Goal: Transaction & Acquisition: Purchase product/service

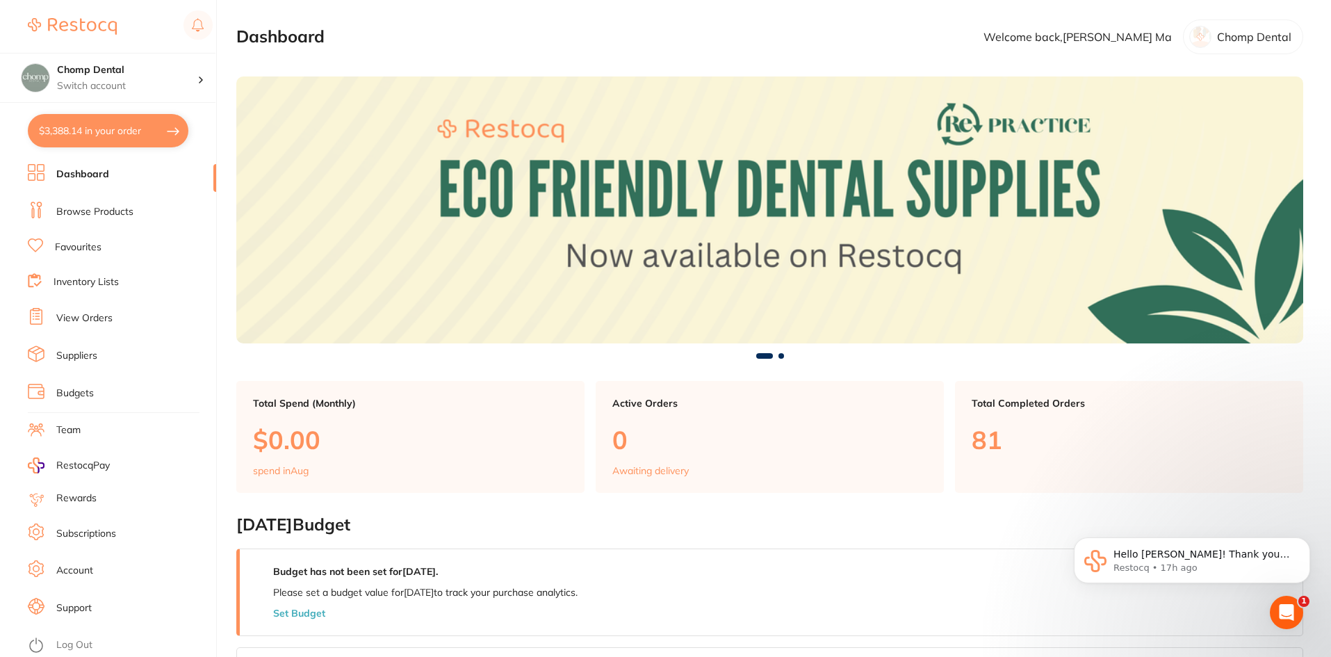
click at [121, 139] on button "$3,388.14 in your order" at bounding box center [108, 130] width 161 height 33
checkbox input "true"
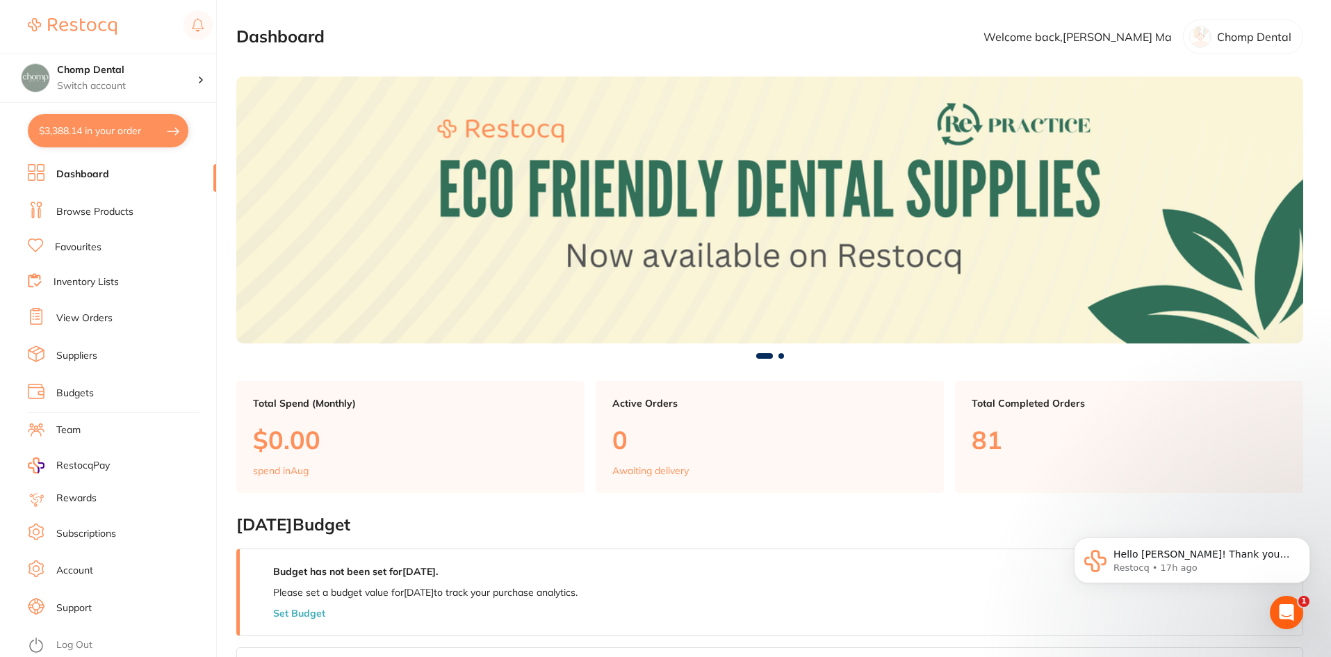
checkbox input "true"
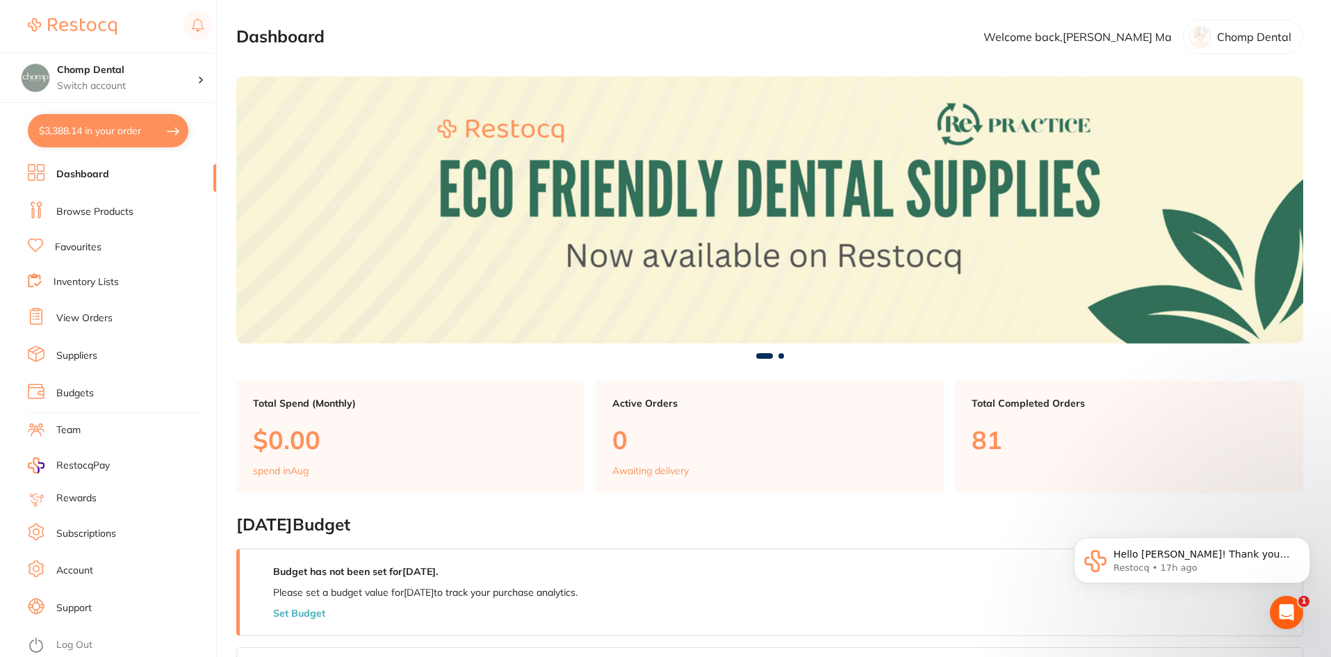
checkbox input "true"
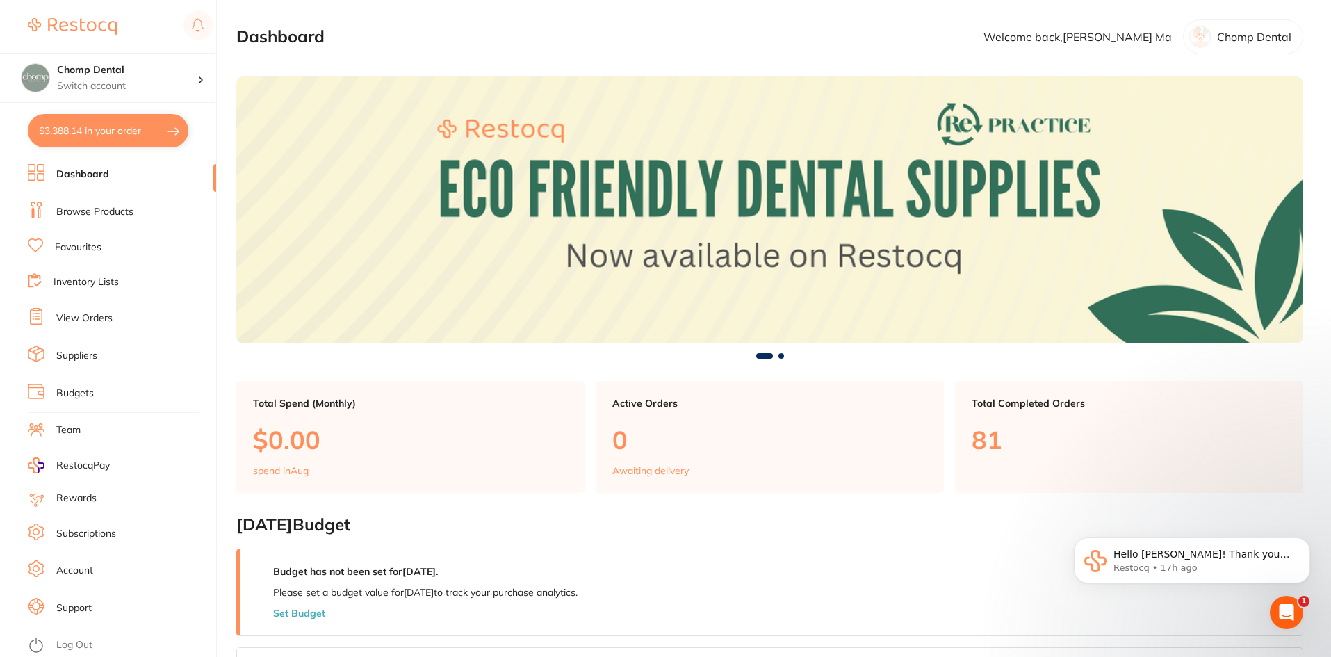
checkbox input "true"
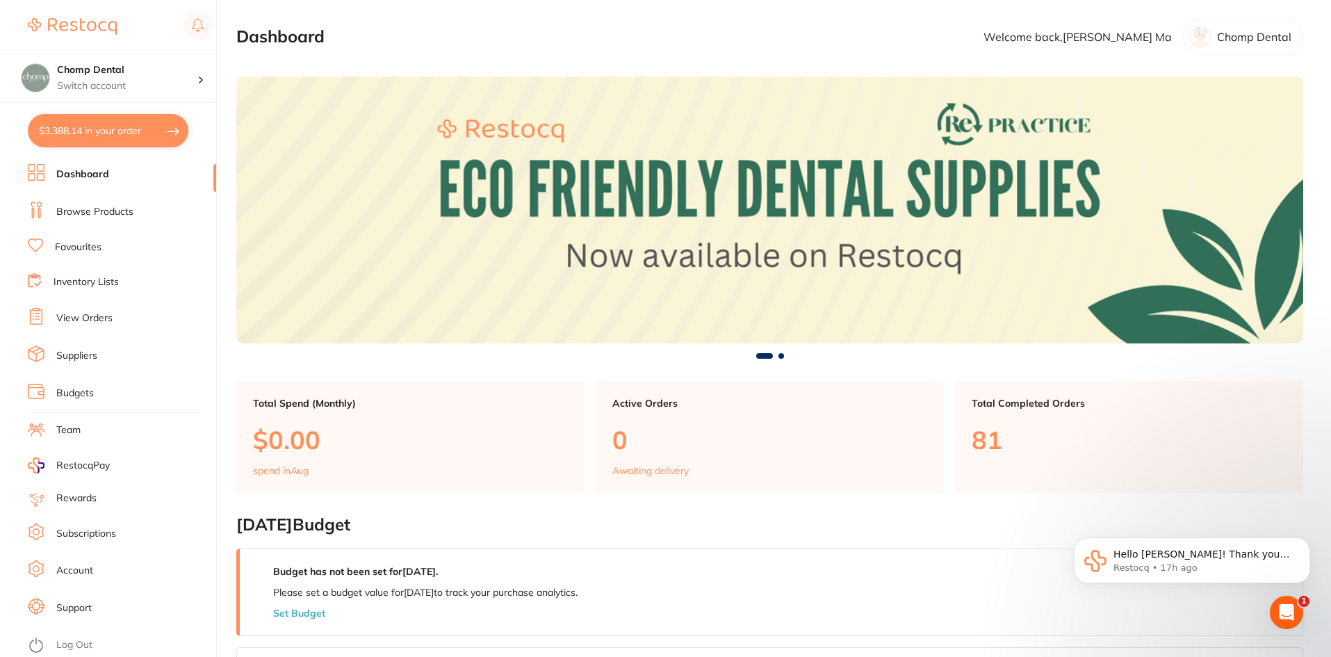
checkbox input "true"
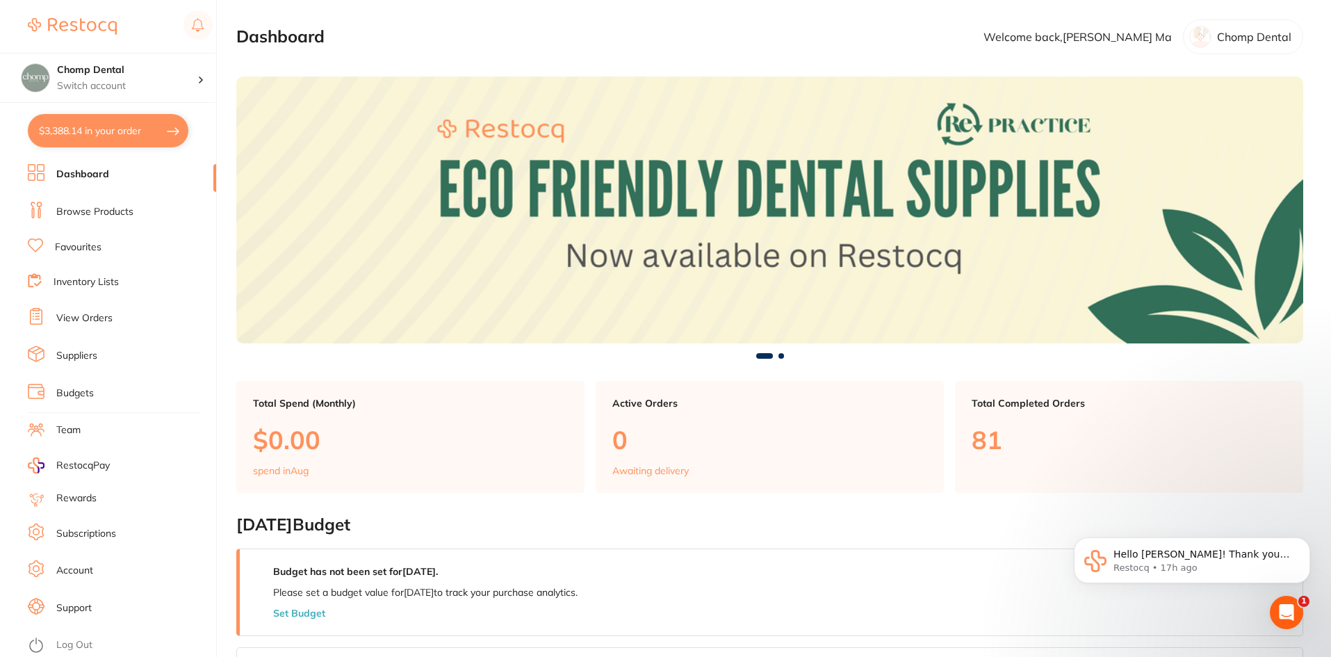
checkbox input "true"
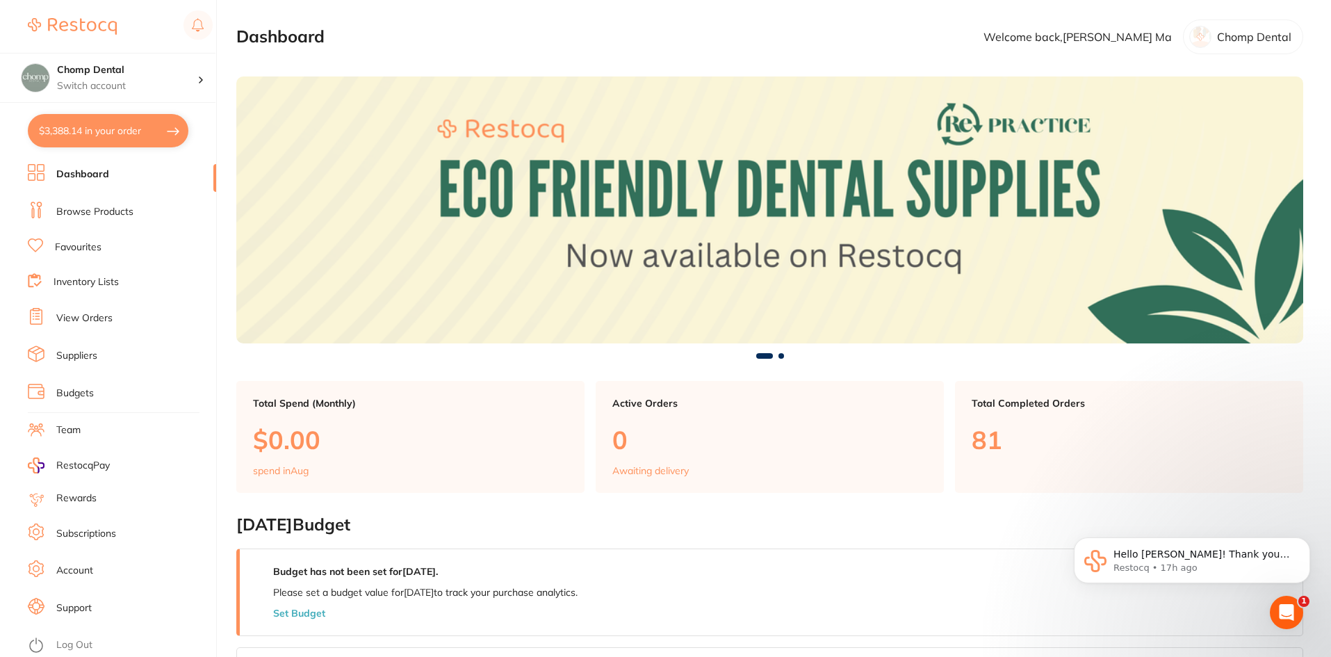
checkbox input "true"
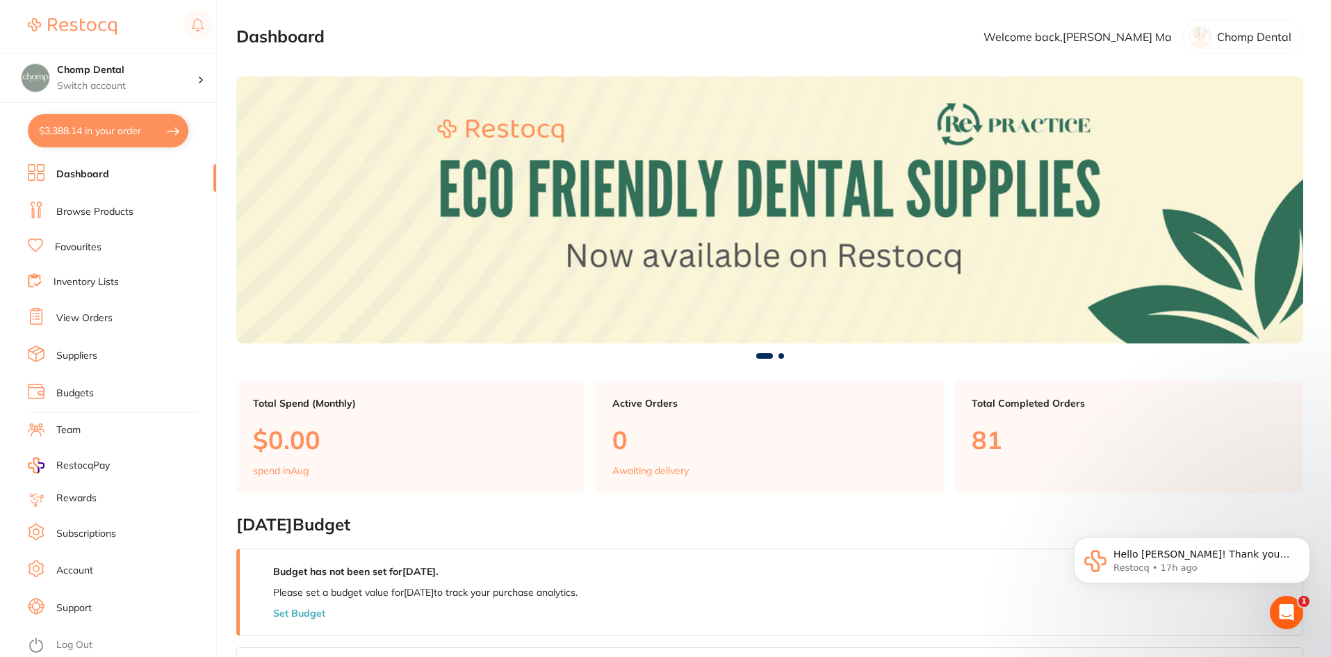
checkbox input "true"
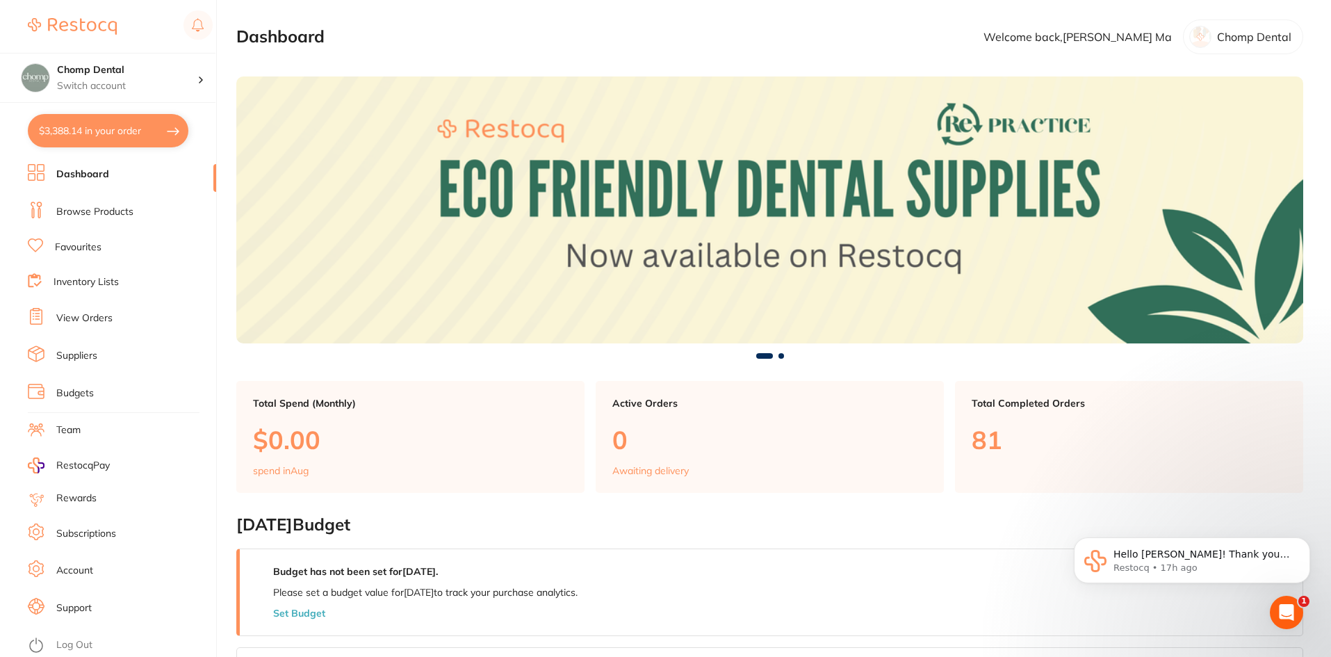
checkbox input "true"
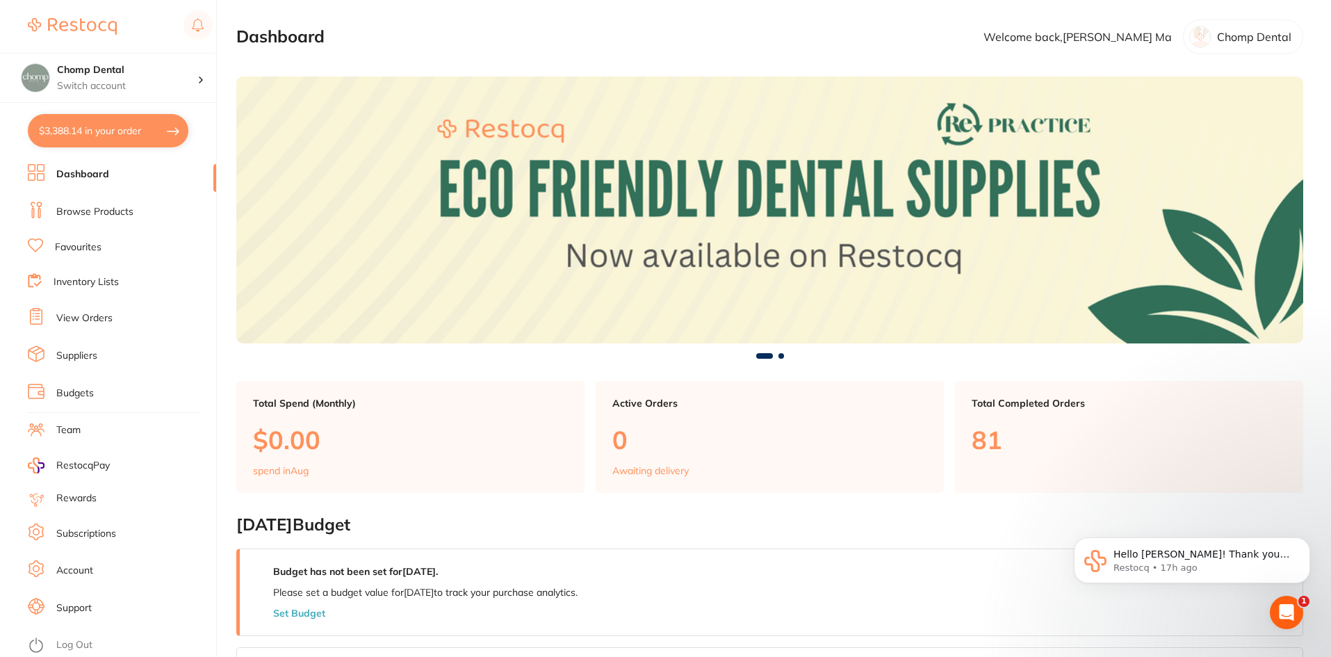
checkbox input "true"
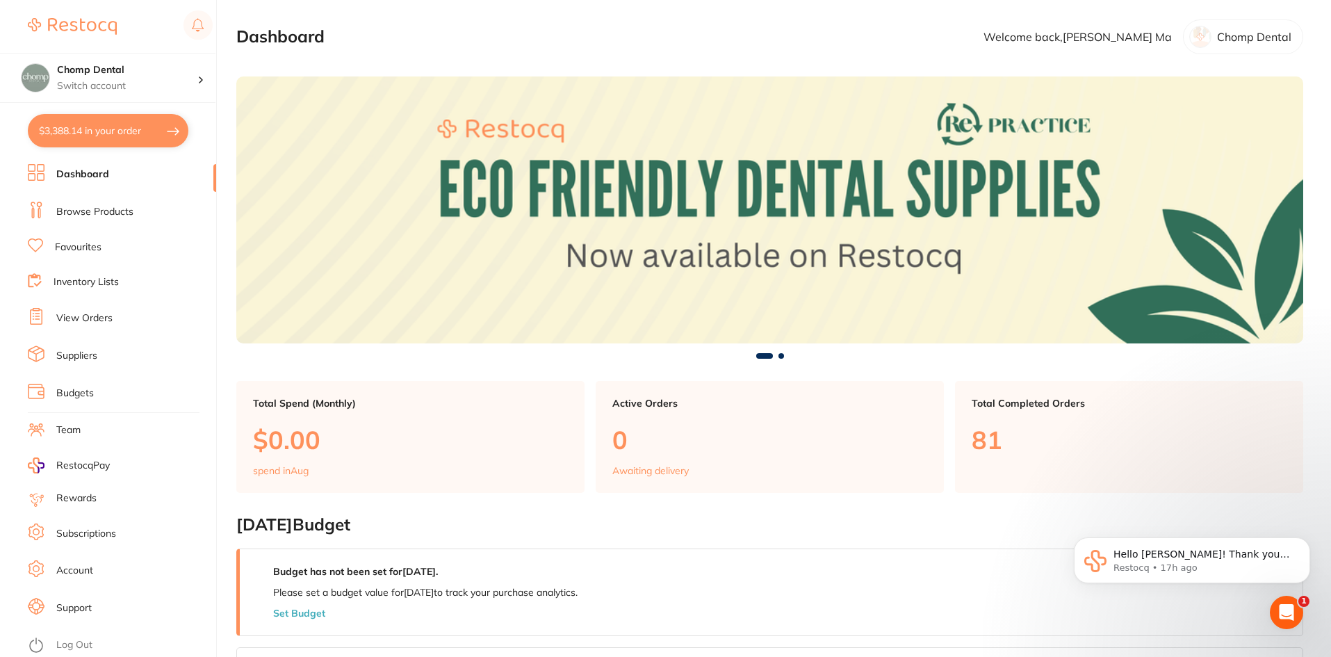
checkbox input "true"
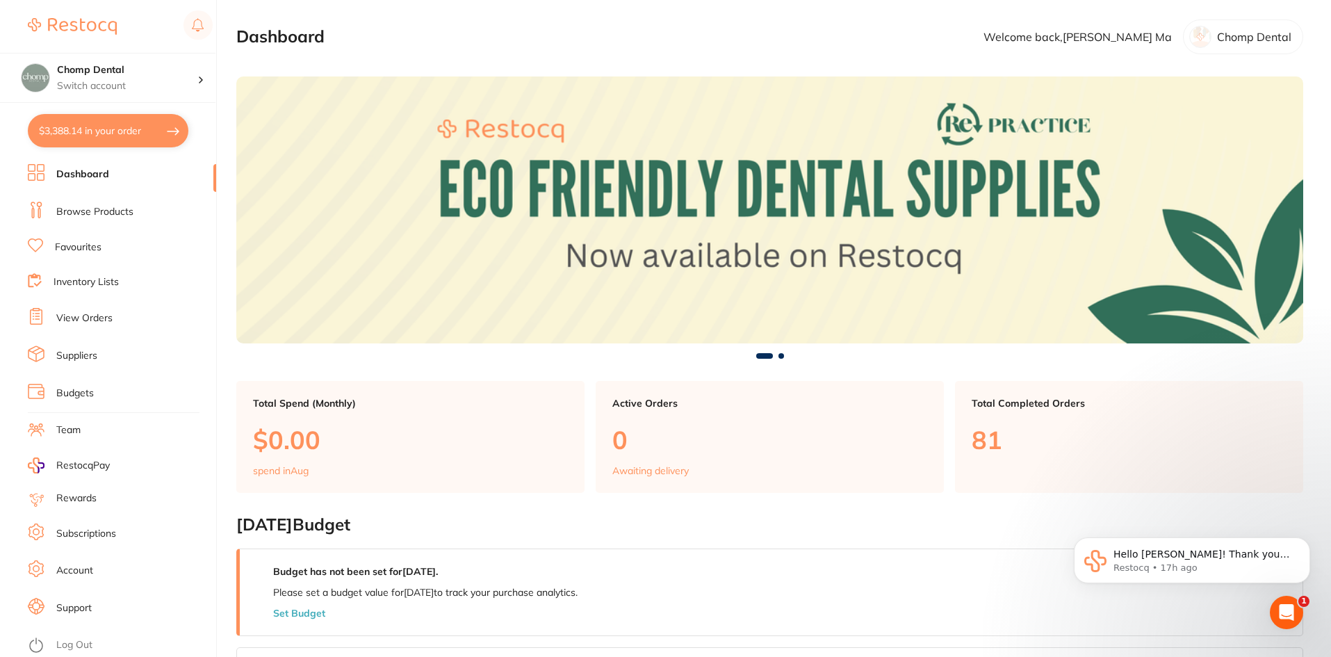
checkbox input "true"
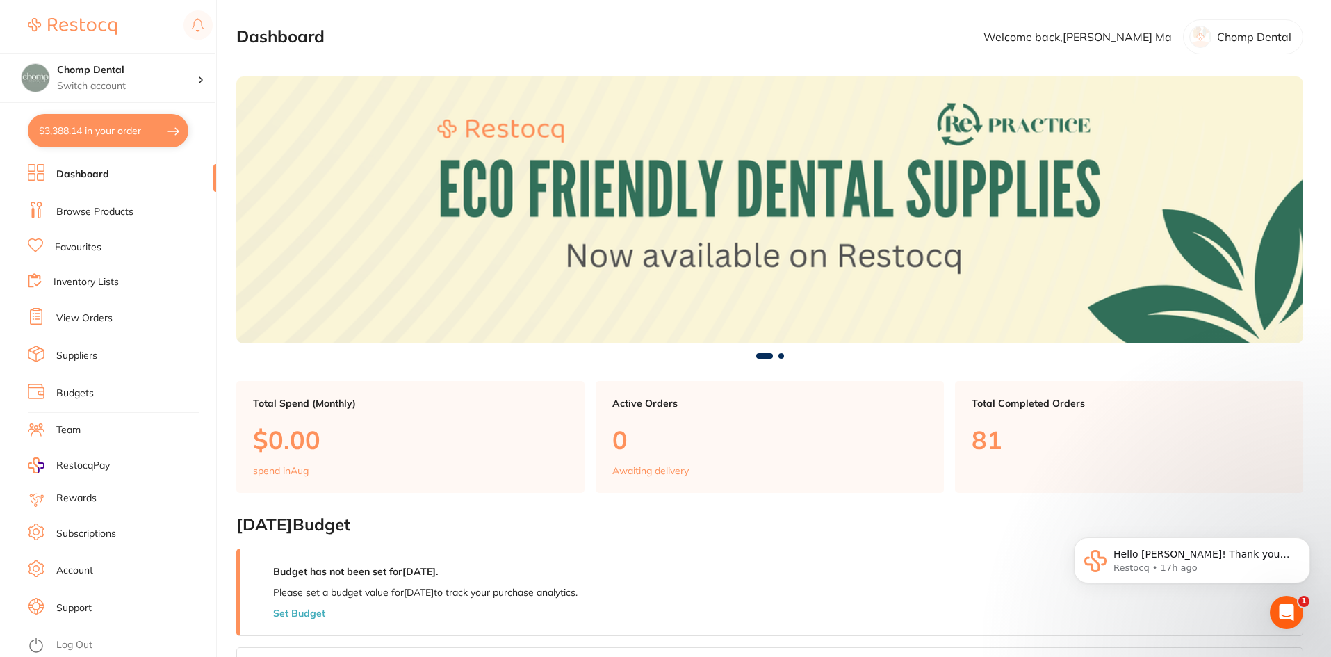
checkbox input "true"
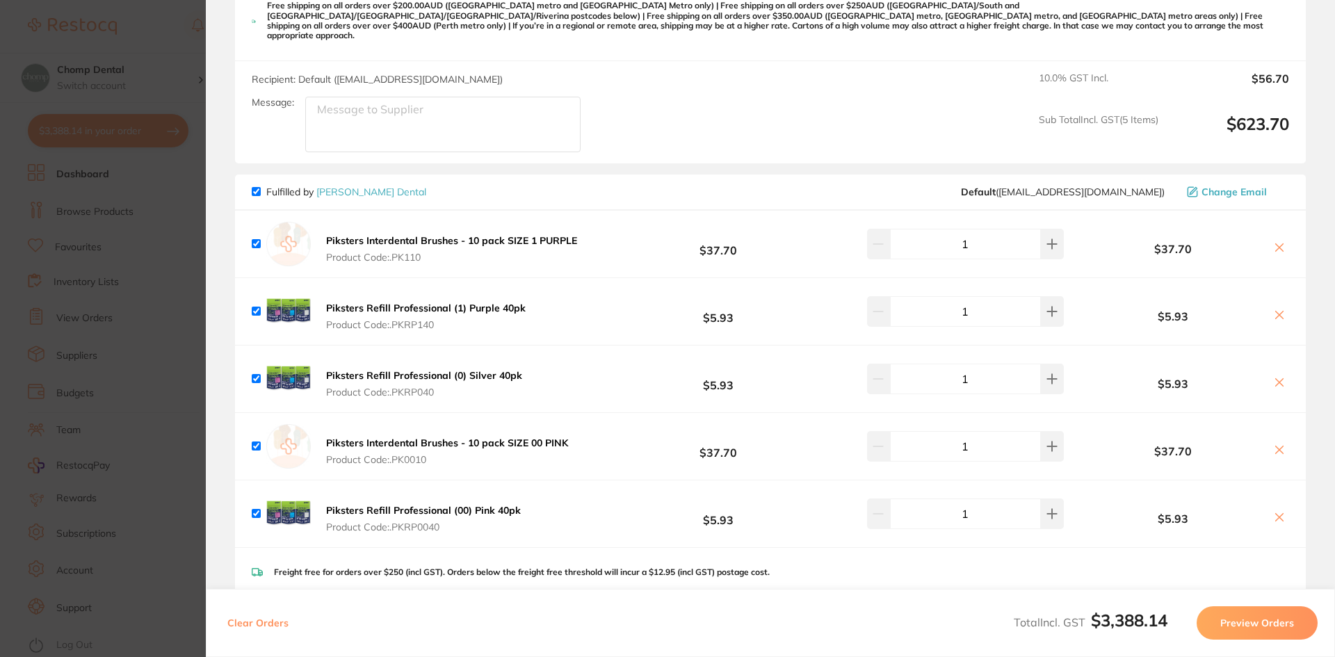
scroll to position [4240, 0]
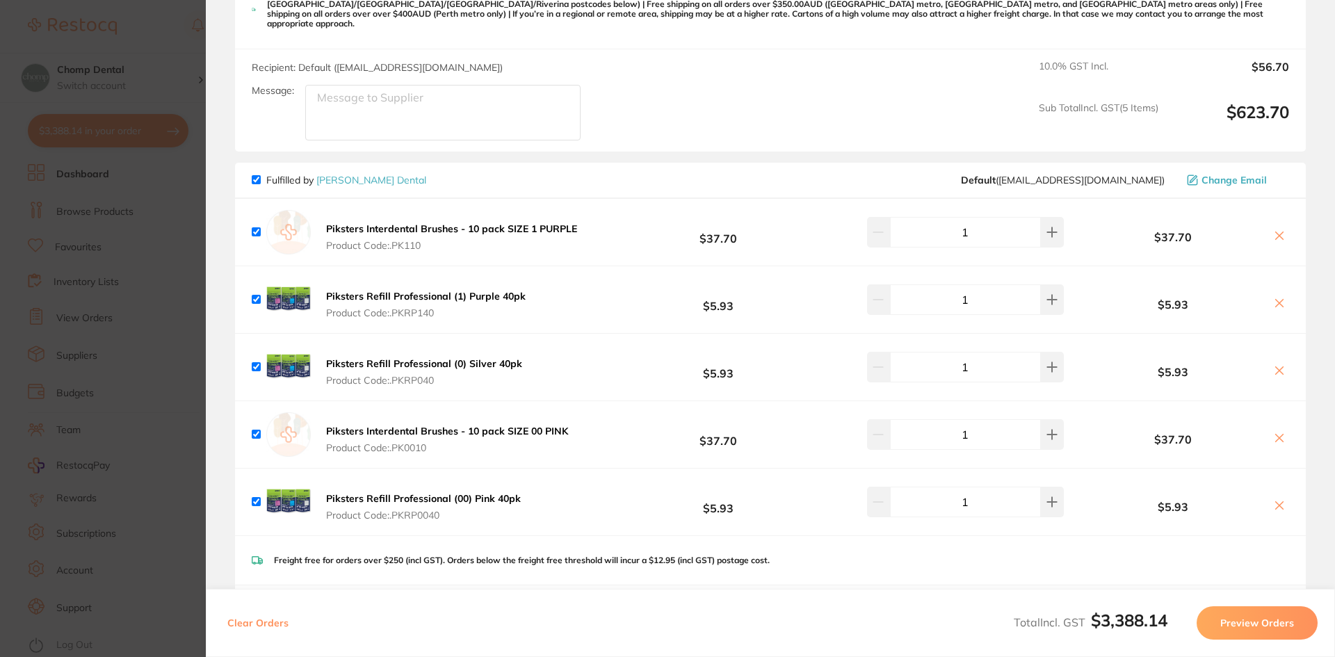
click at [153, 259] on section "Update RRP Set your pre negotiated price for this item. Item Agreed RRP (excl. …" at bounding box center [667, 328] width 1335 height 657
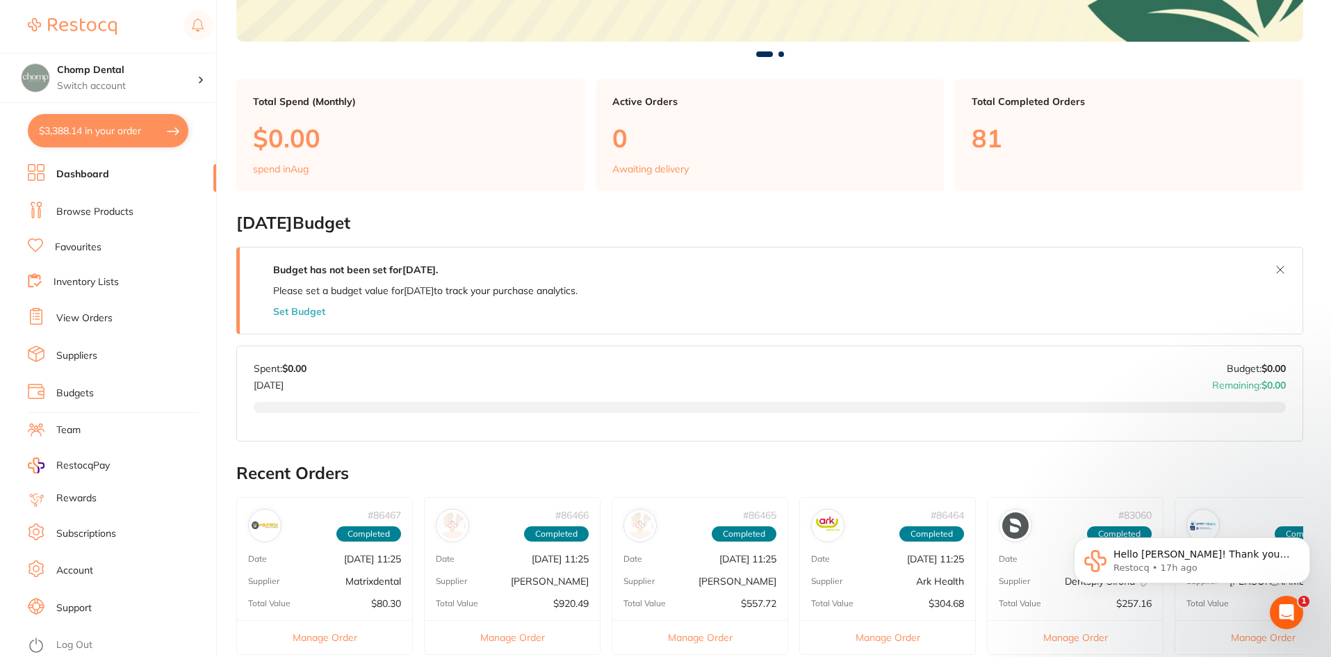
scroll to position [487, 0]
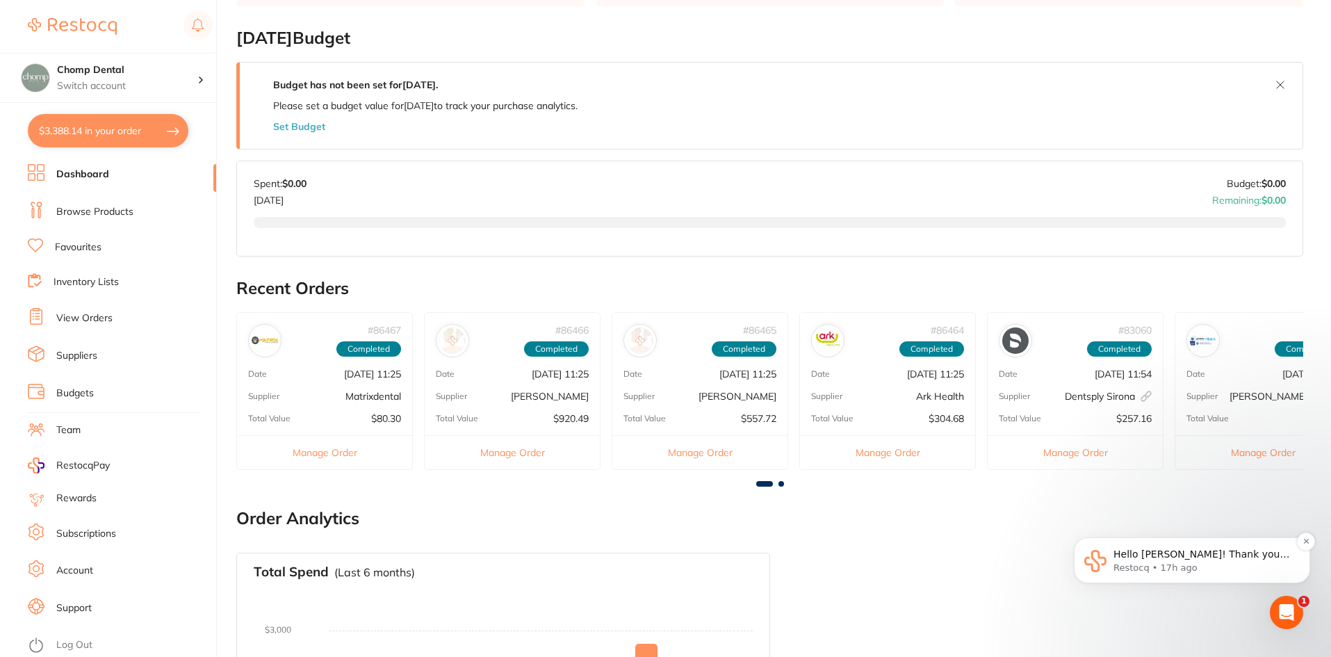
click at [1274, 566] on p "Restocq • 17h ago" at bounding box center [1202, 568] width 179 height 13
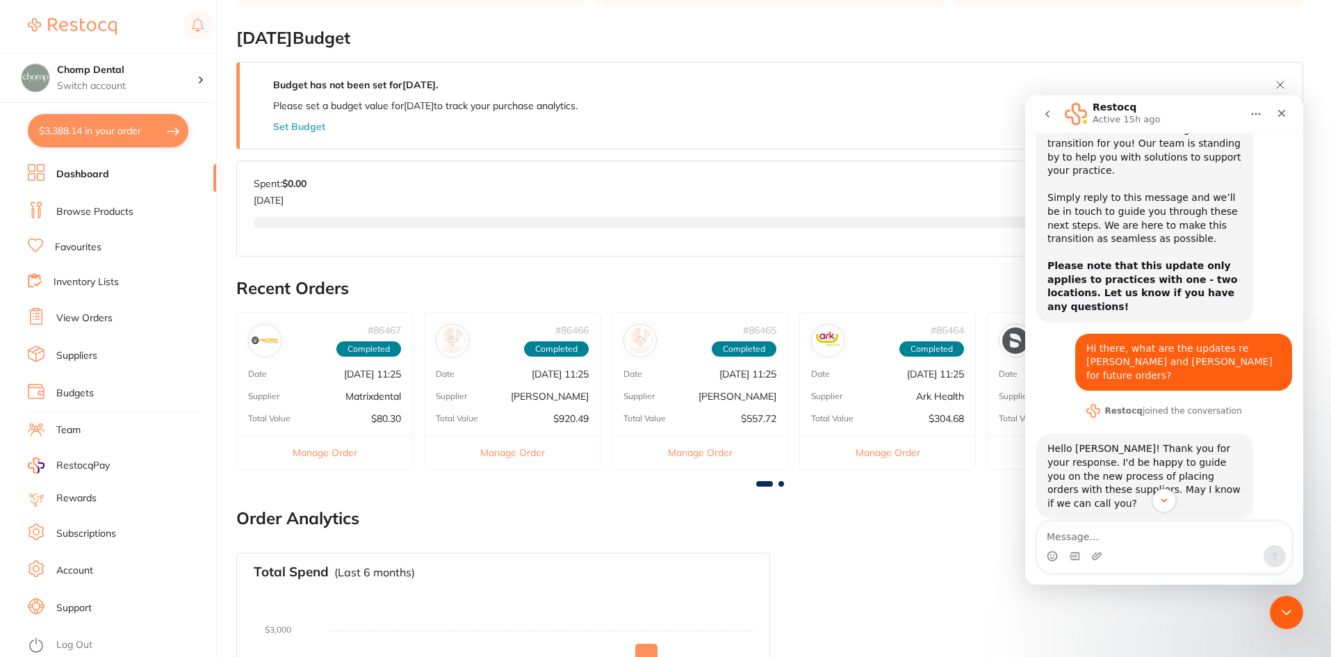
scroll to position [293, 0]
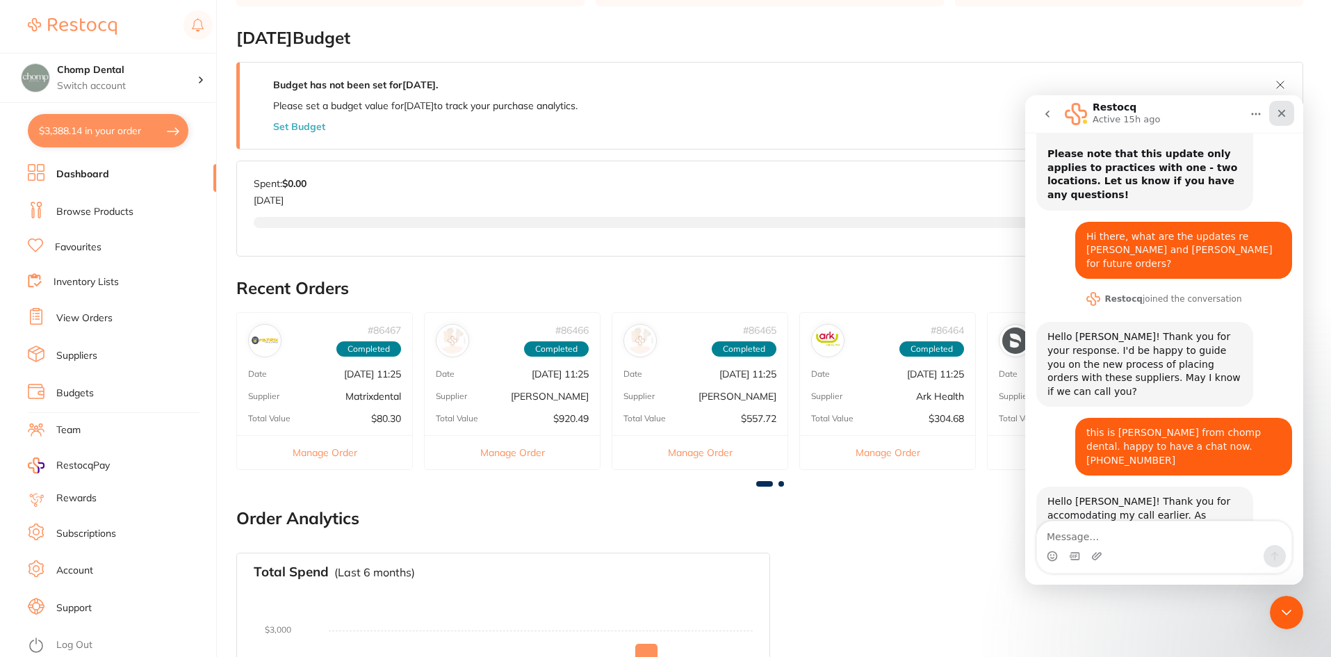
click at [1282, 107] on div "Close" at bounding box center [1281, 113] width 25 height 25
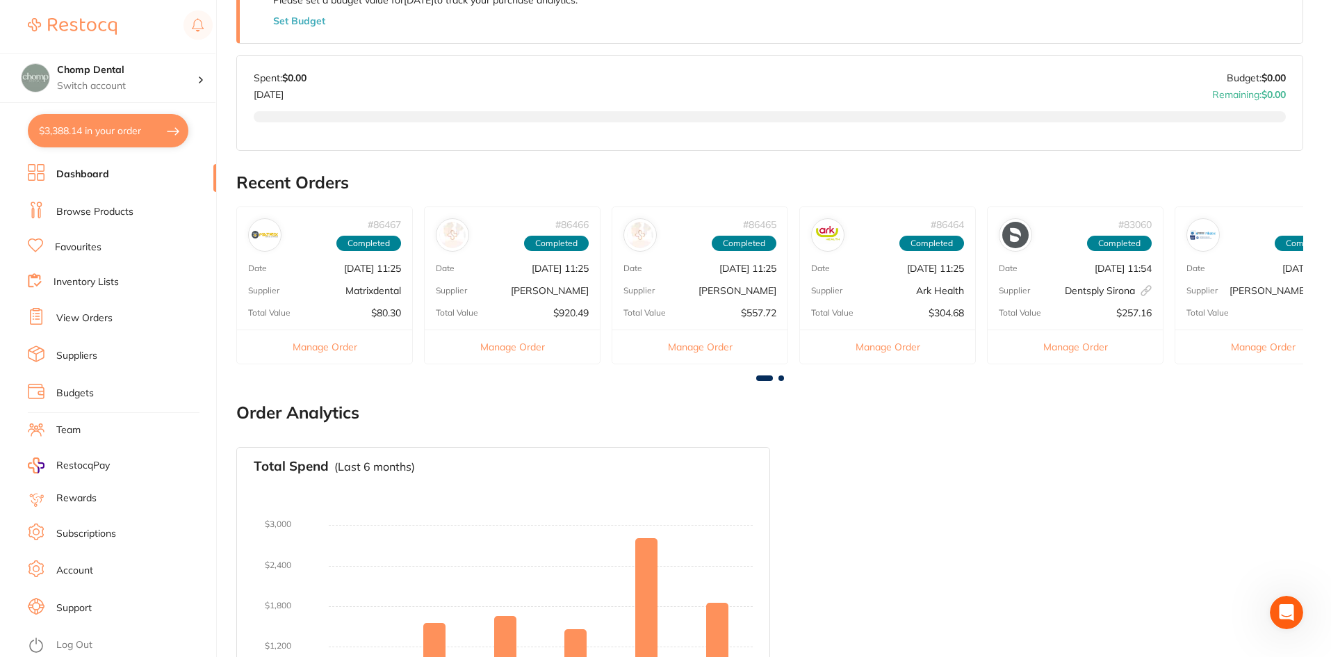
scroll to position [709, 0]
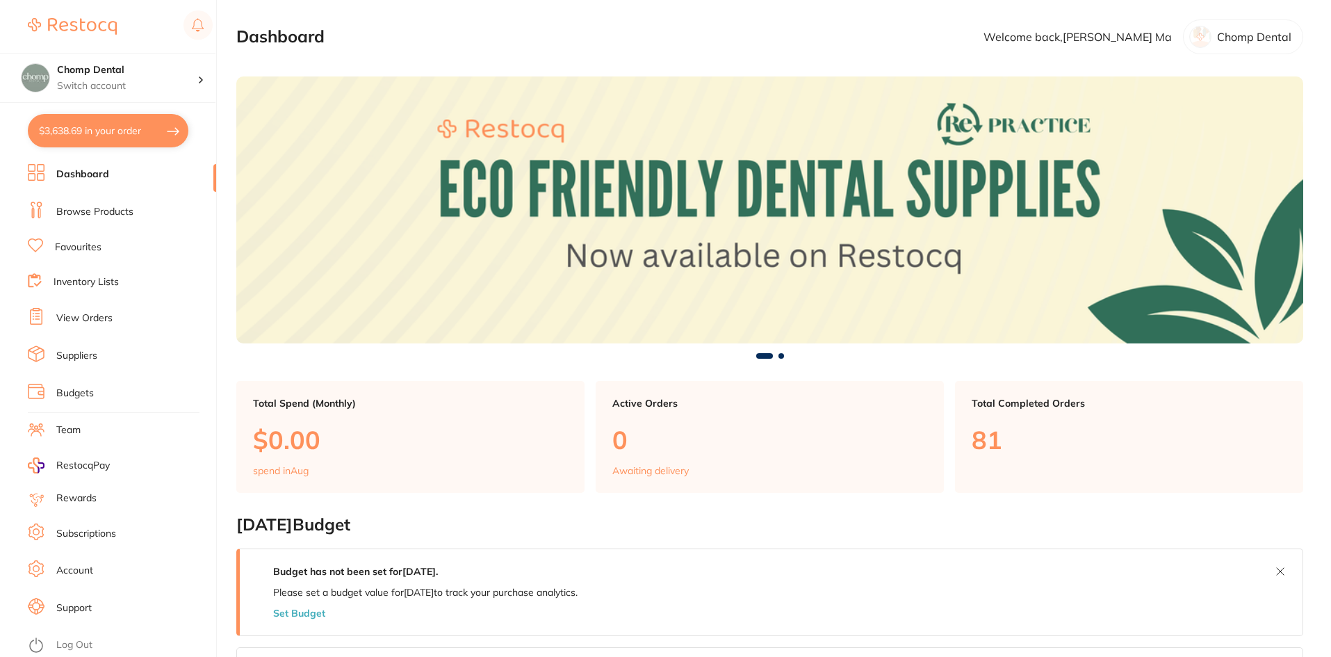
type input "2"
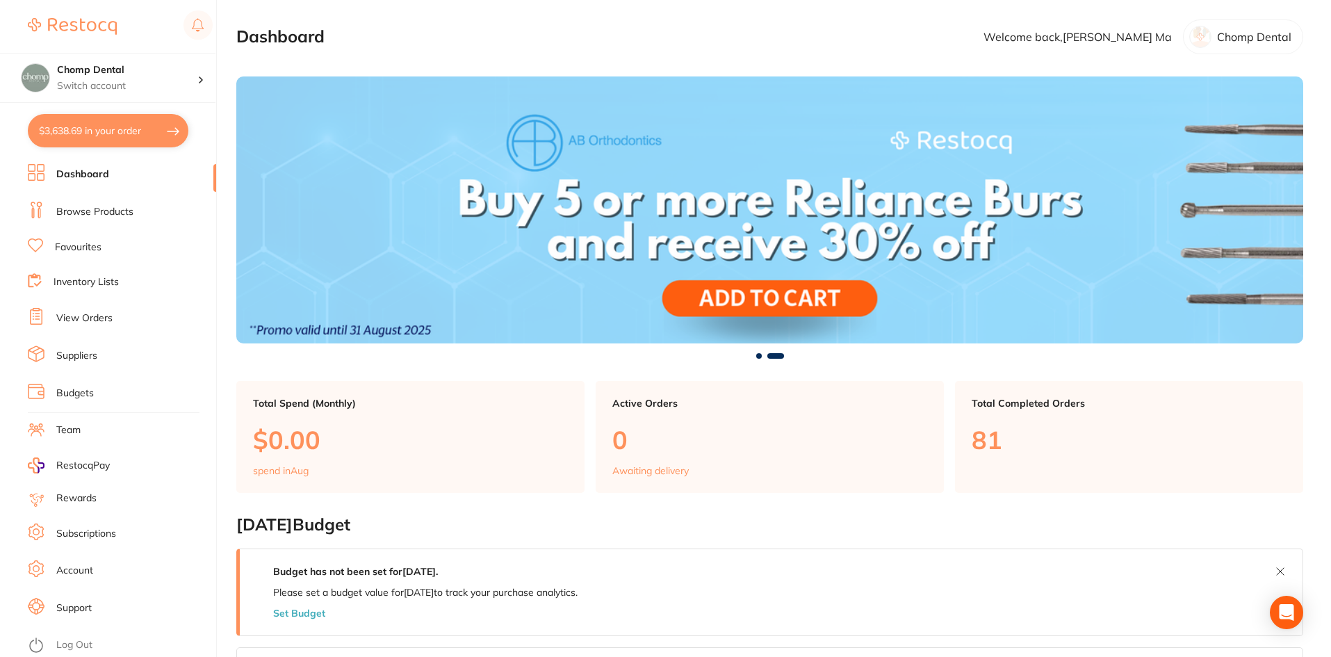
drag, startPoint x: 108, startPoint y: 130, endPoint x: 339, endPoint y: 228, distance: 251.3
click at [108, 131] on button "$3,638.69 in your order" at bounding box center [108, 130] width 161 height 33
checkbox input "true"
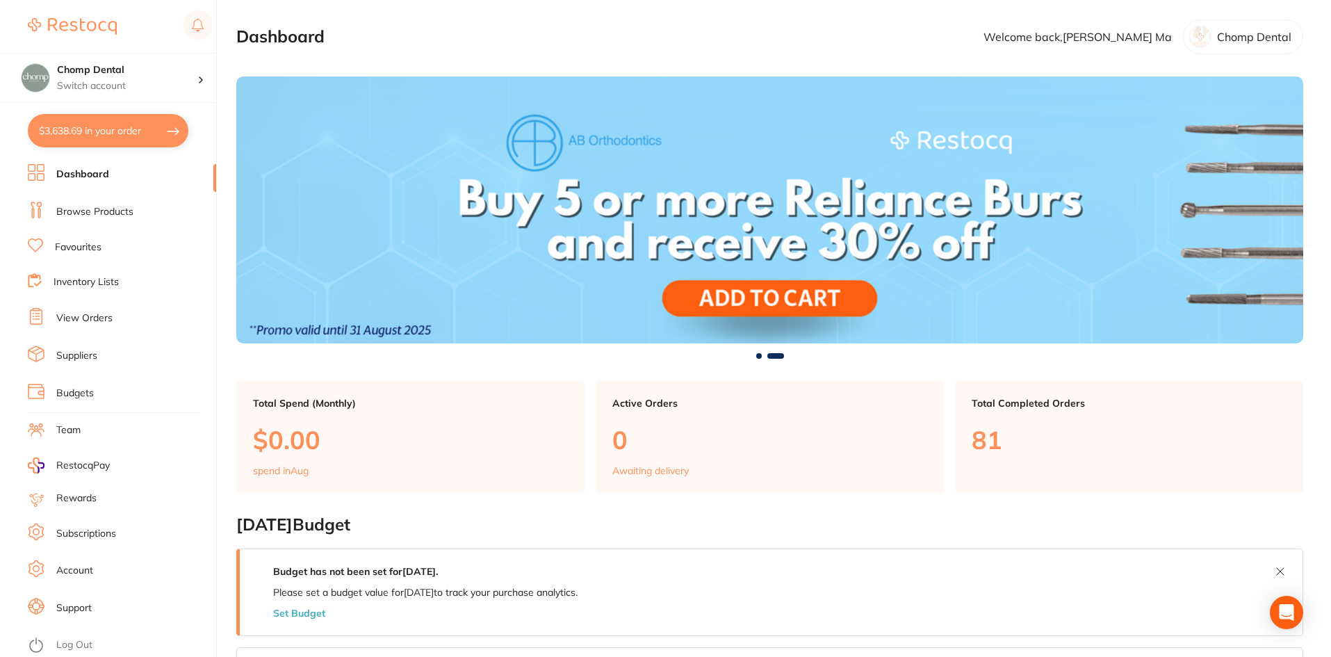
checkbox input "true"
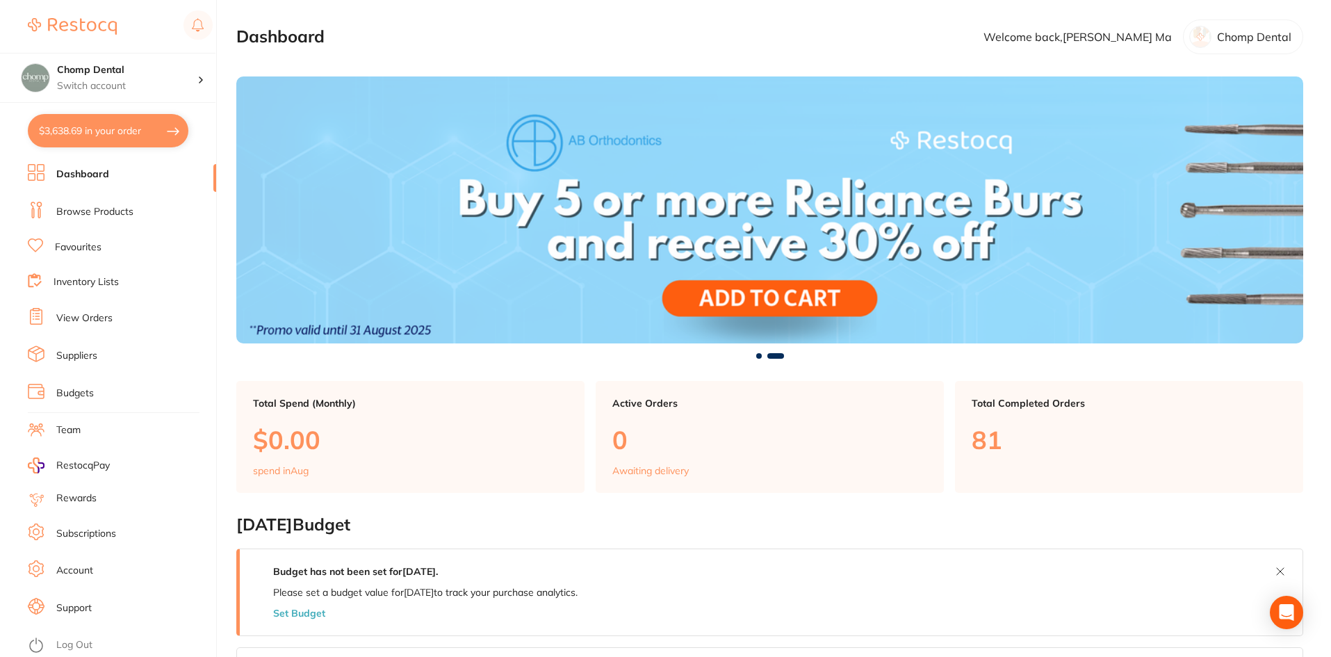
checkbox input "true"
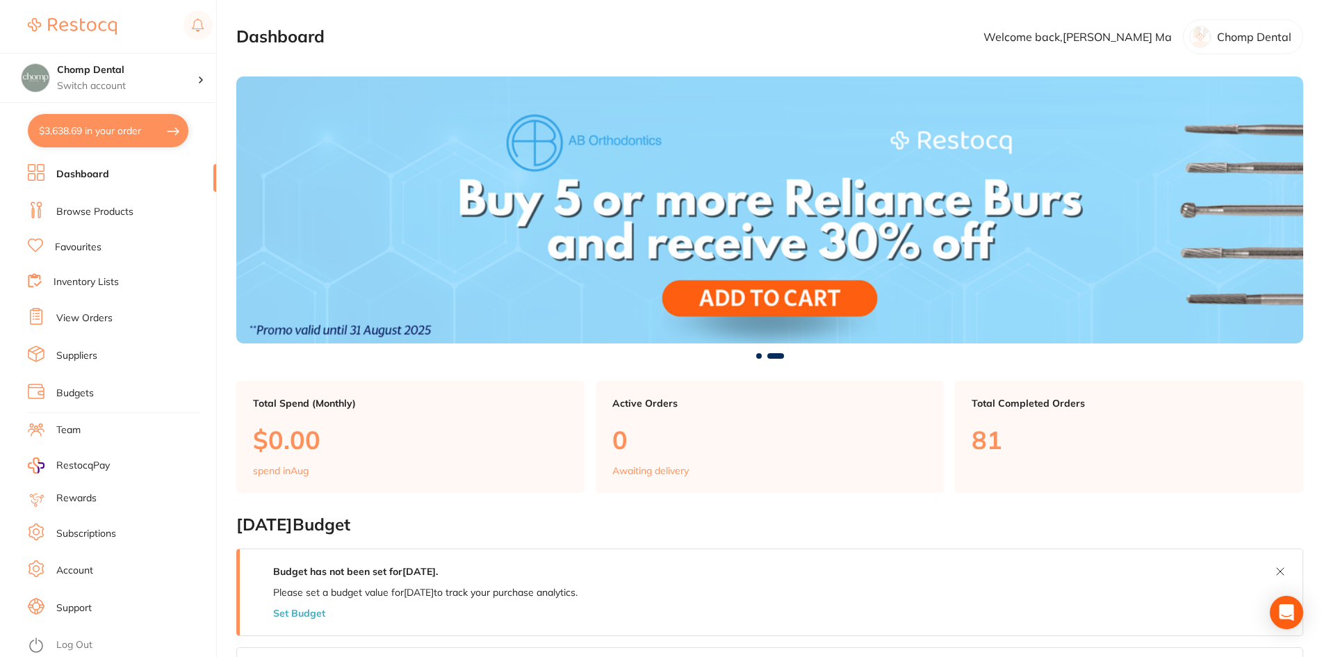
checkbox input "true"
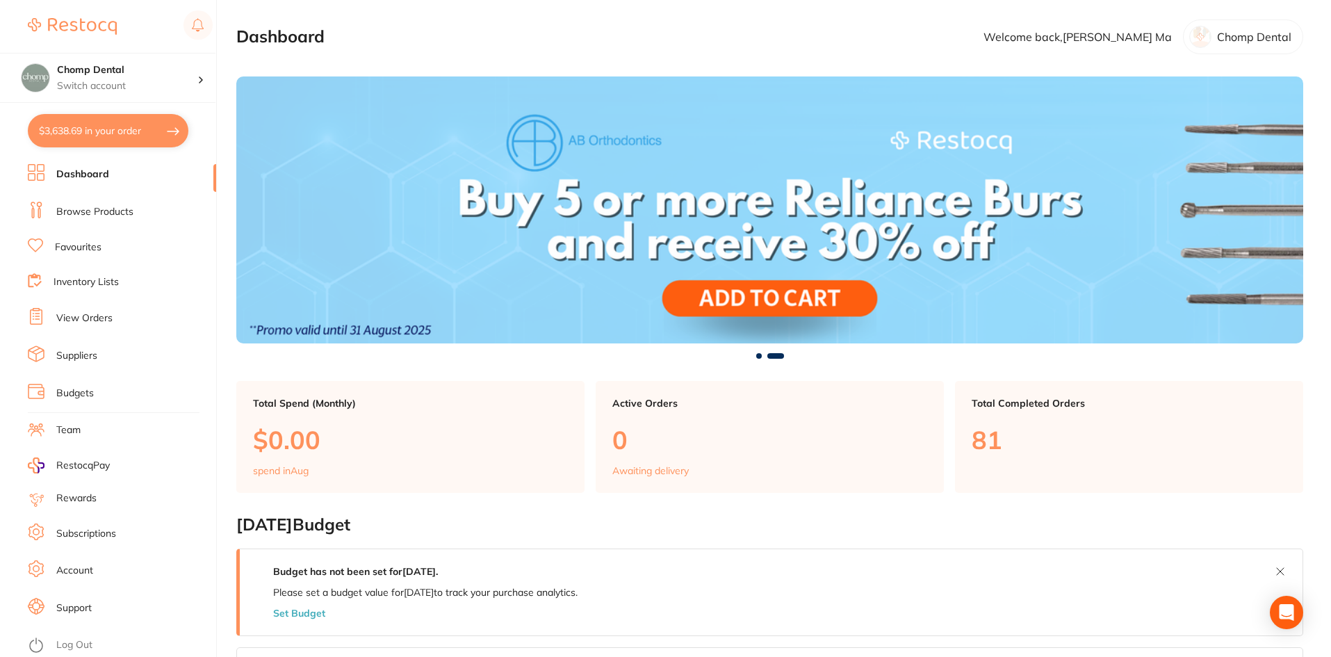
checkbox input "true"
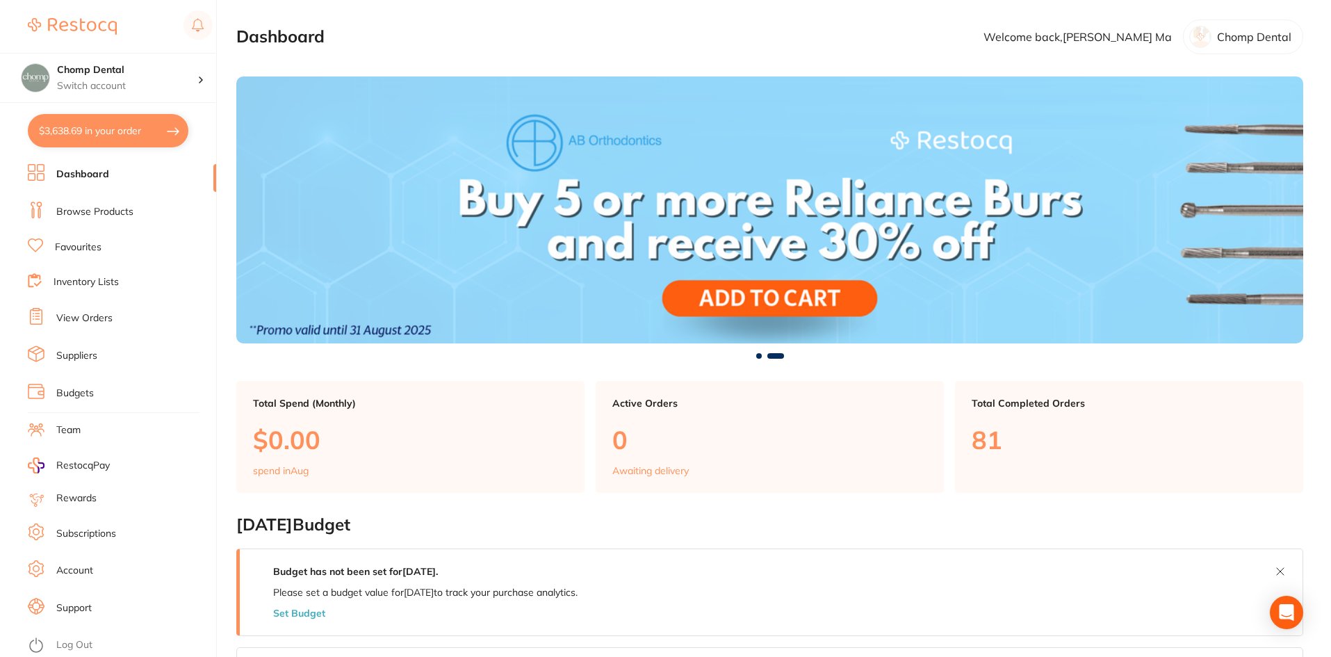
checkbox input "true"
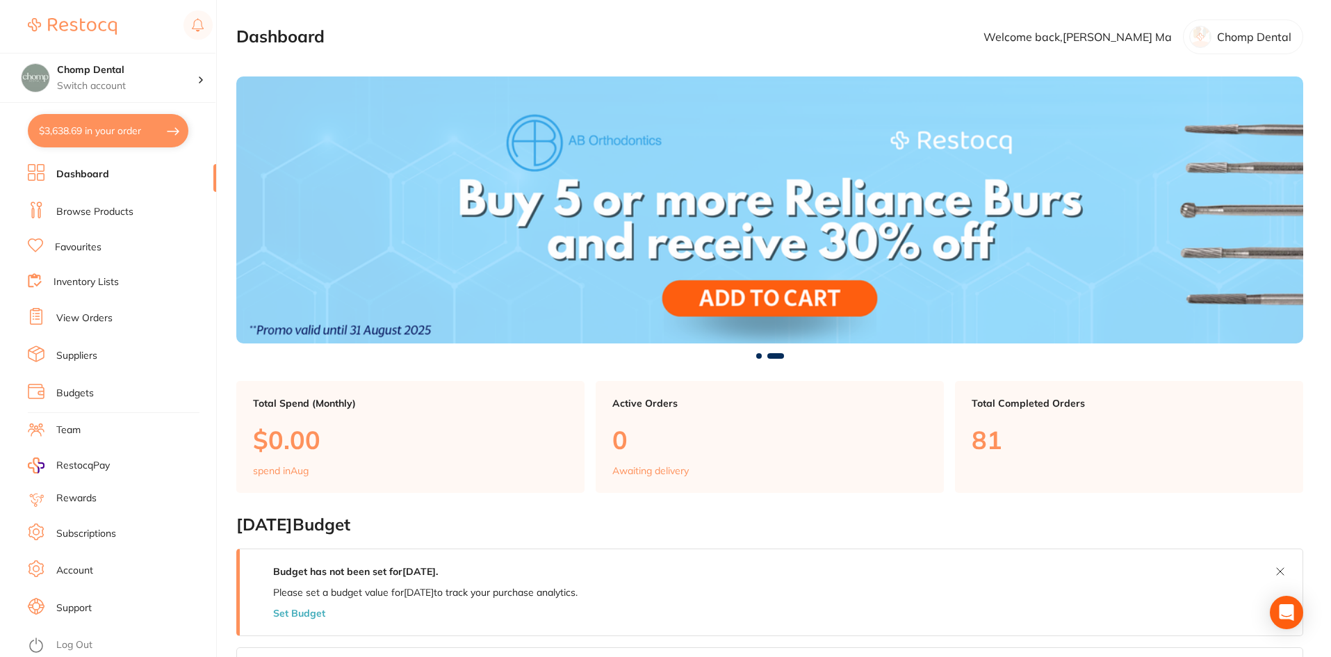
checkbox input "true"
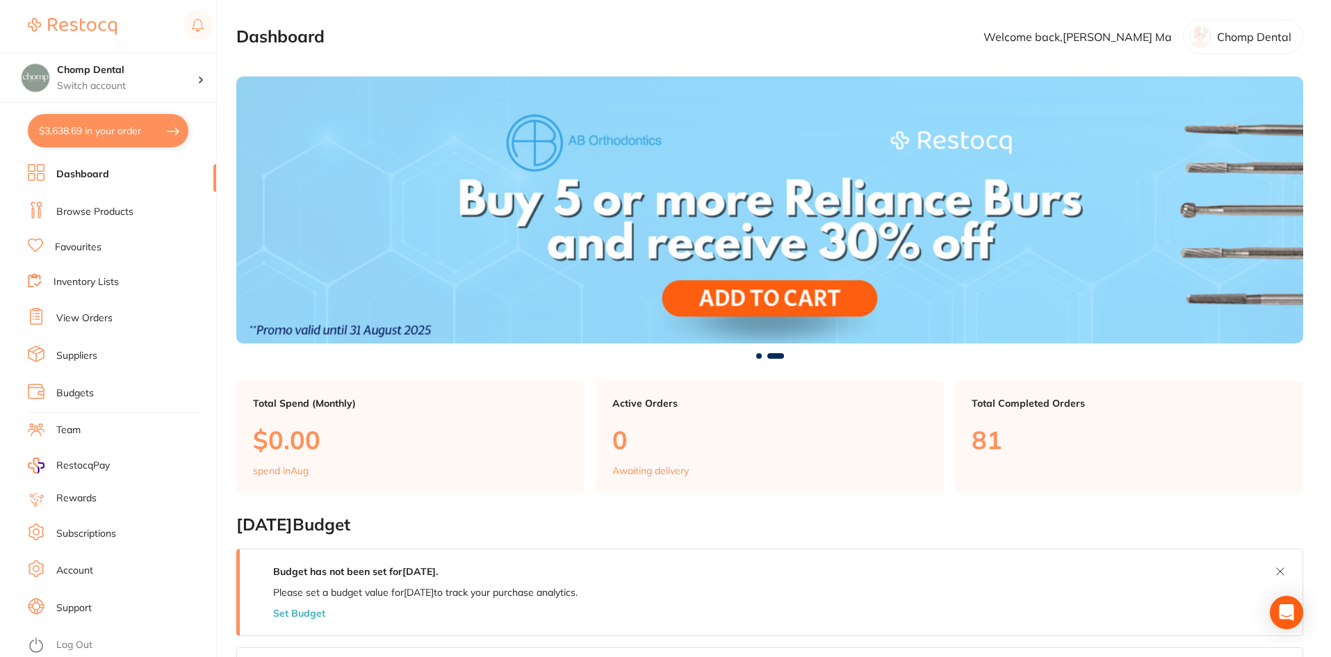
checkbox input "true"
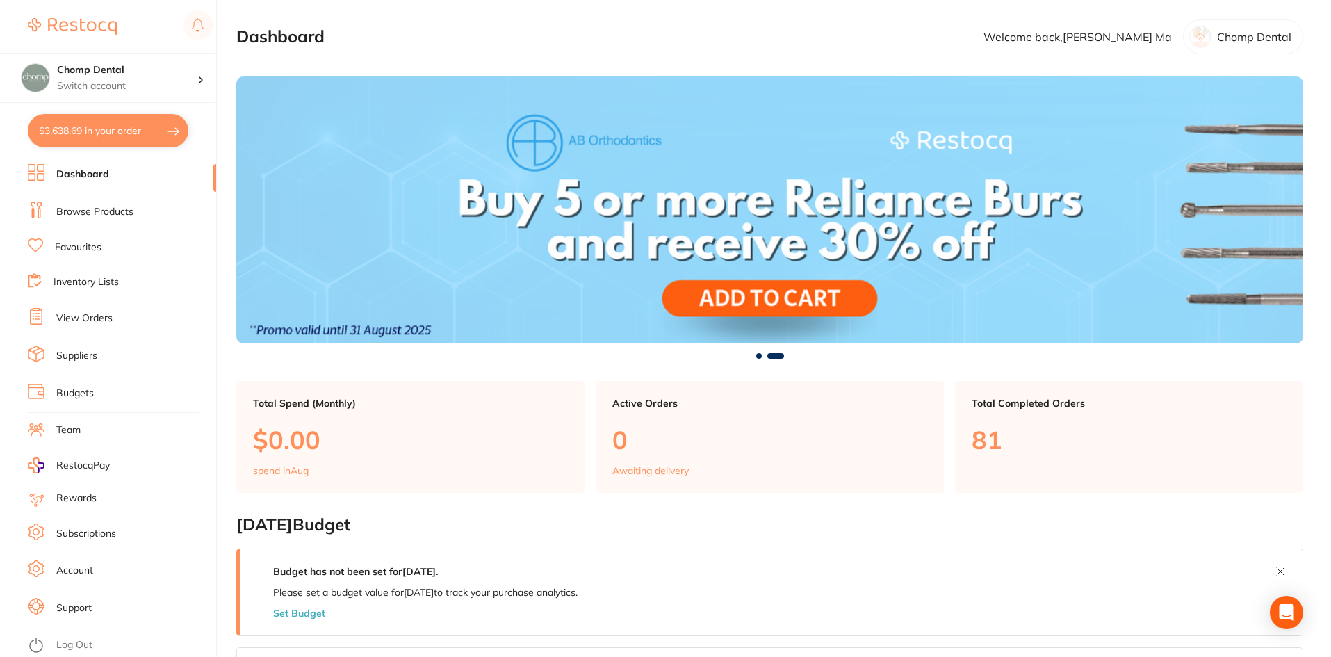
checkbox input "true"
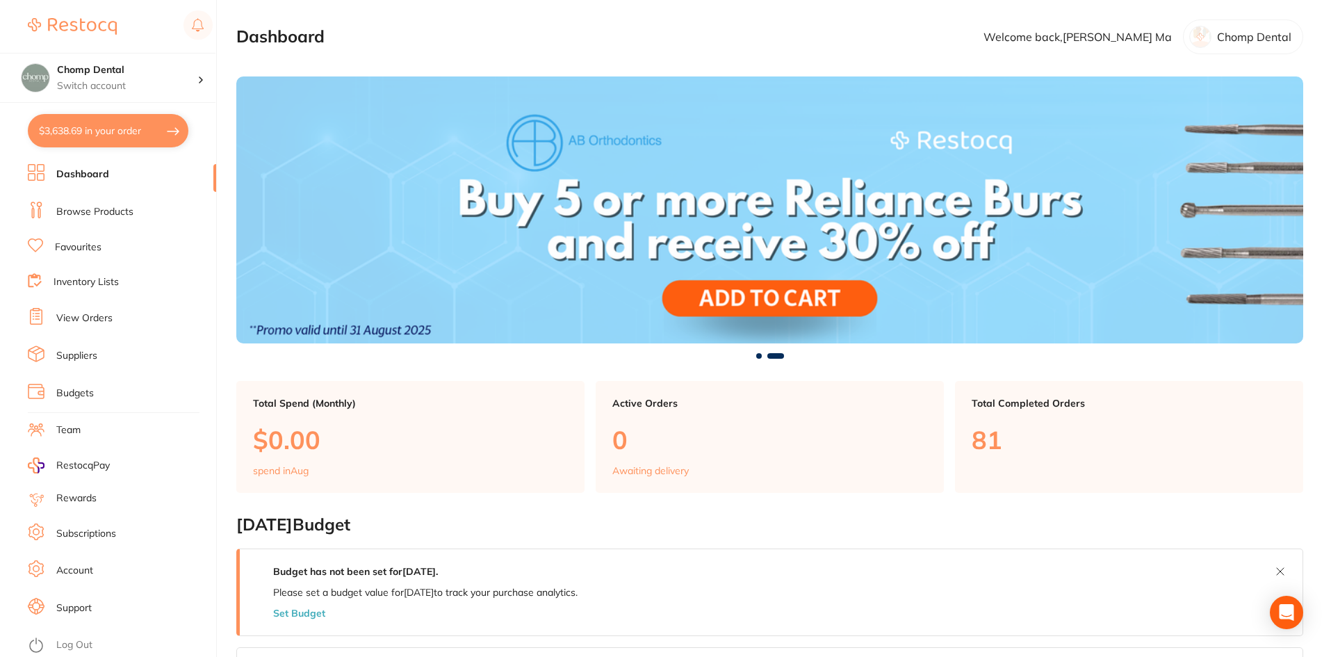
checkbox input "true"
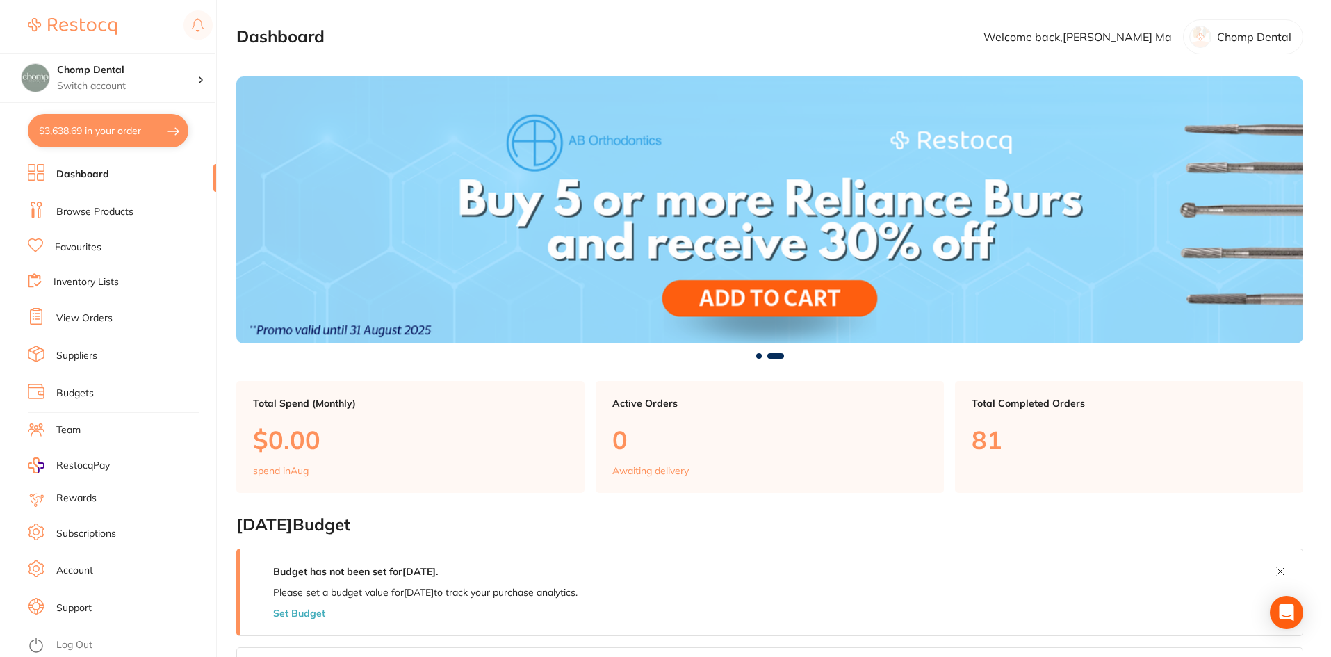
checkbox input "true"
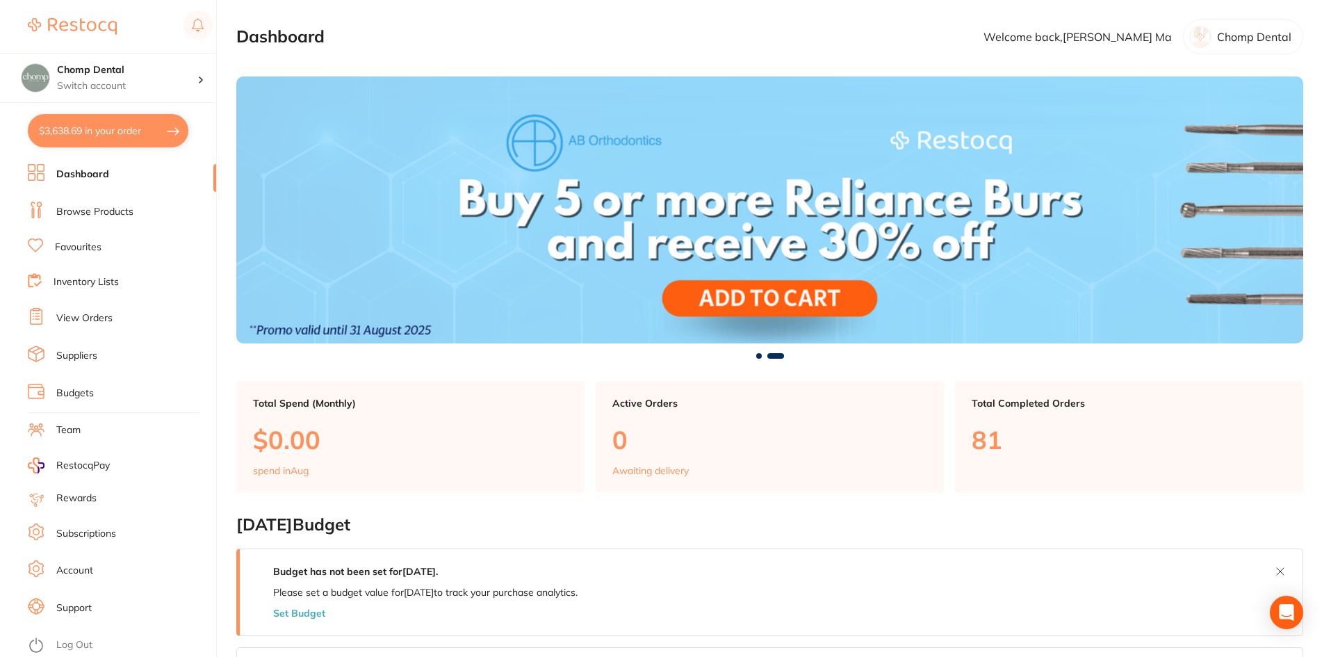
checkbox input "true"
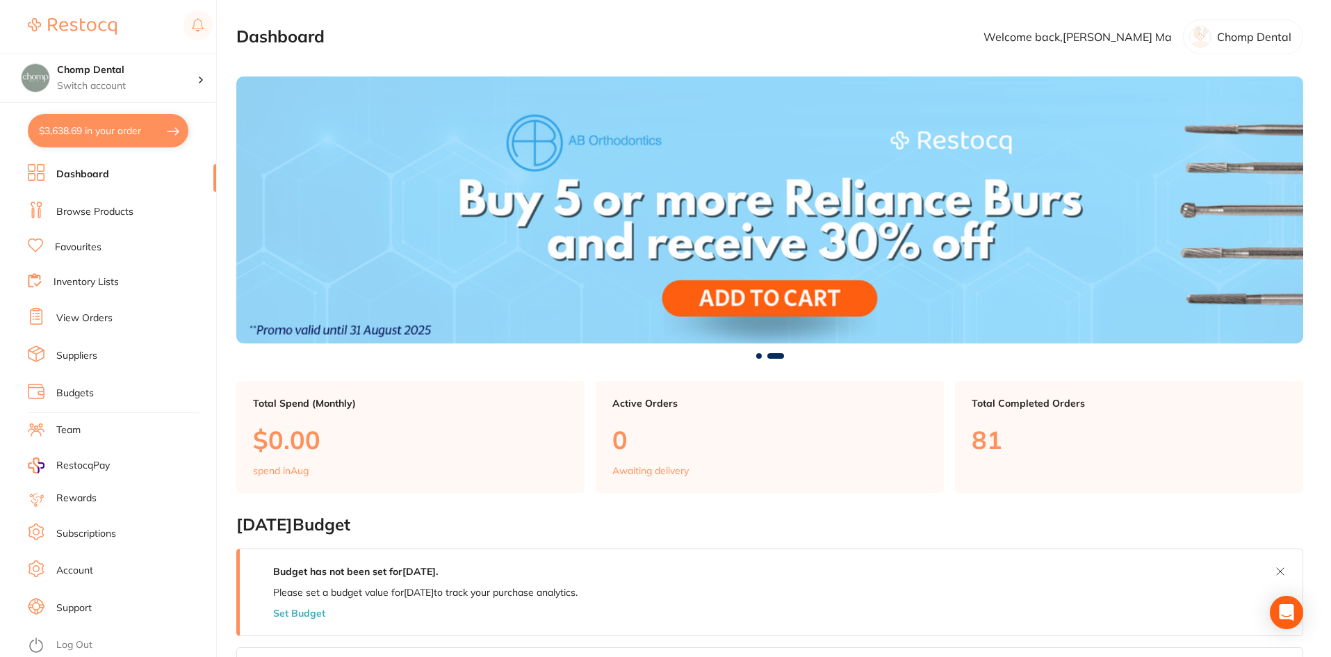
checkbox input "true"
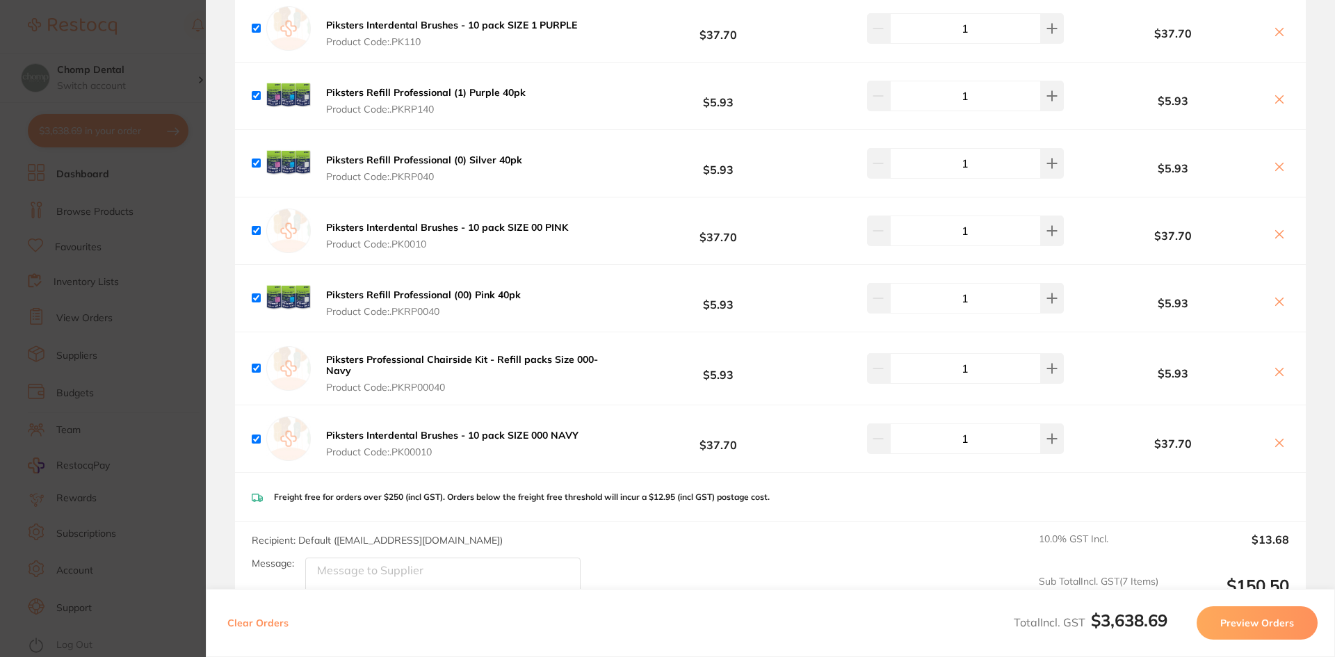
scroll to position [4379, 0]
click at [273, 358] on img at bounding box center [288, 365] width 44 height 44
click at [158, 373] on section "Update RRP Set your pre negotiated price for this item. Item Agreed RRP (excl. …" at bounding box center [667, 328] width 1335 height 657
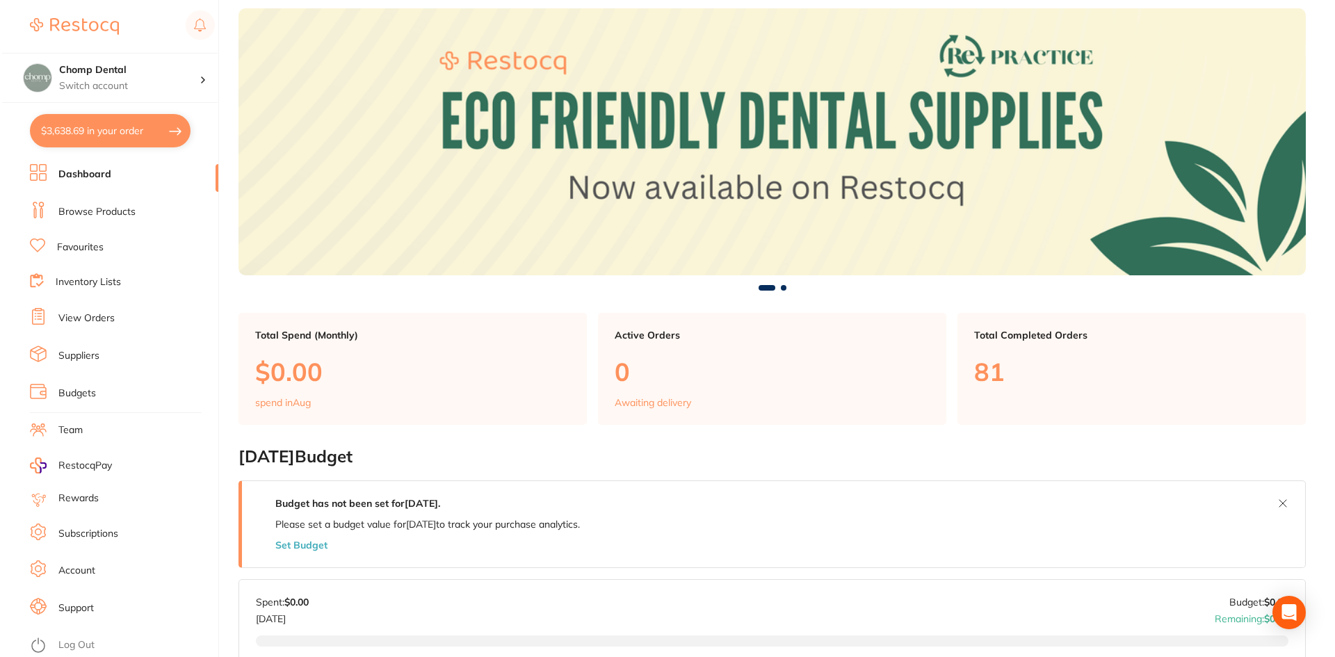
scroll to position [0, 0]
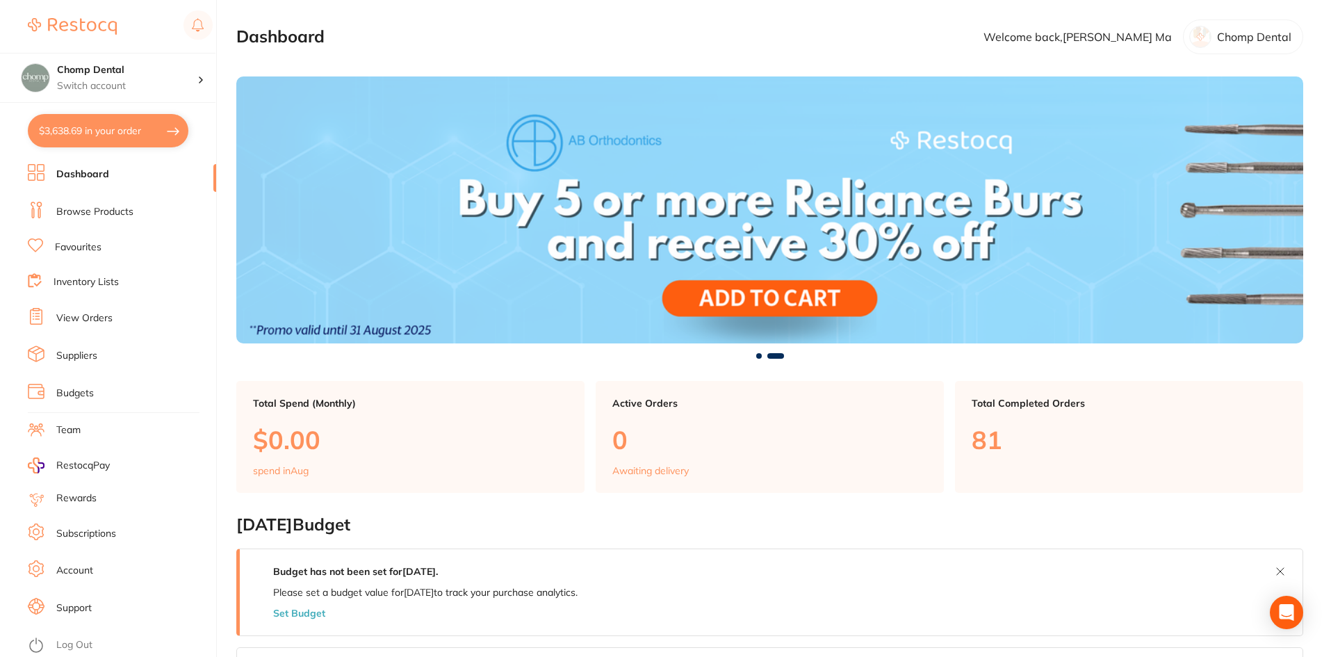
click at [87, 135] on button "$3,638.69 in your order" at bounding box center [108, 130] width 161 height 33
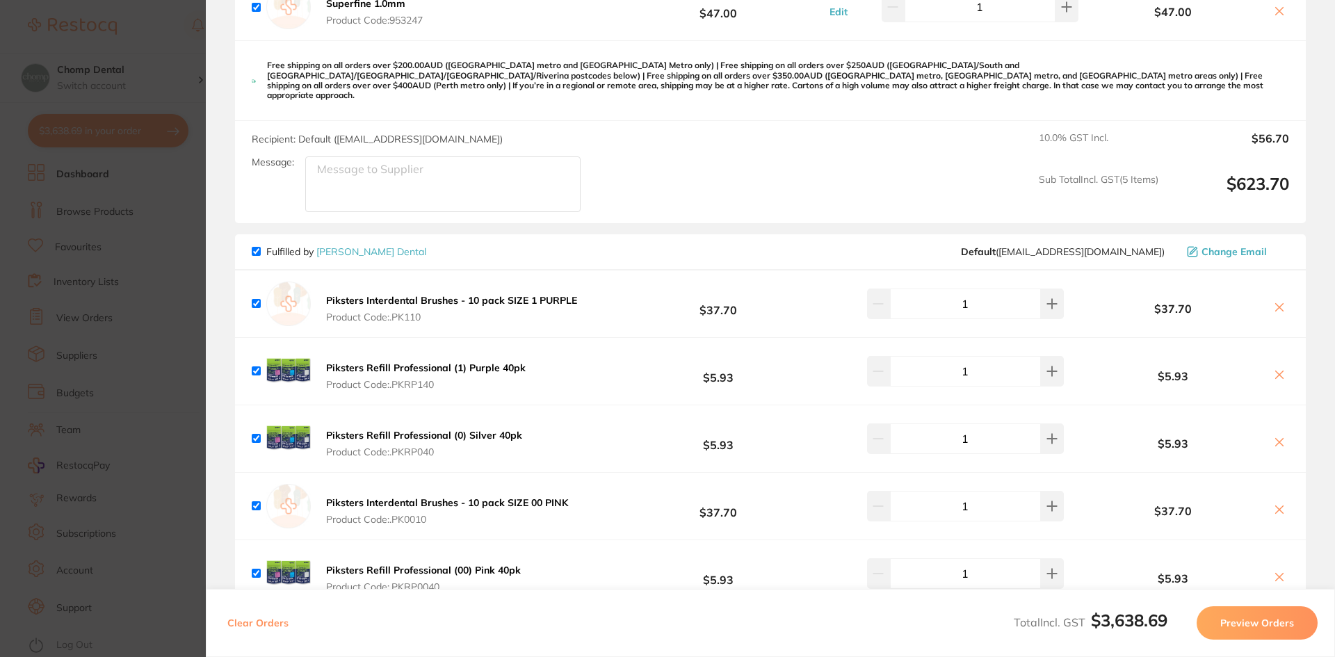
scroll to position [4544, 0]
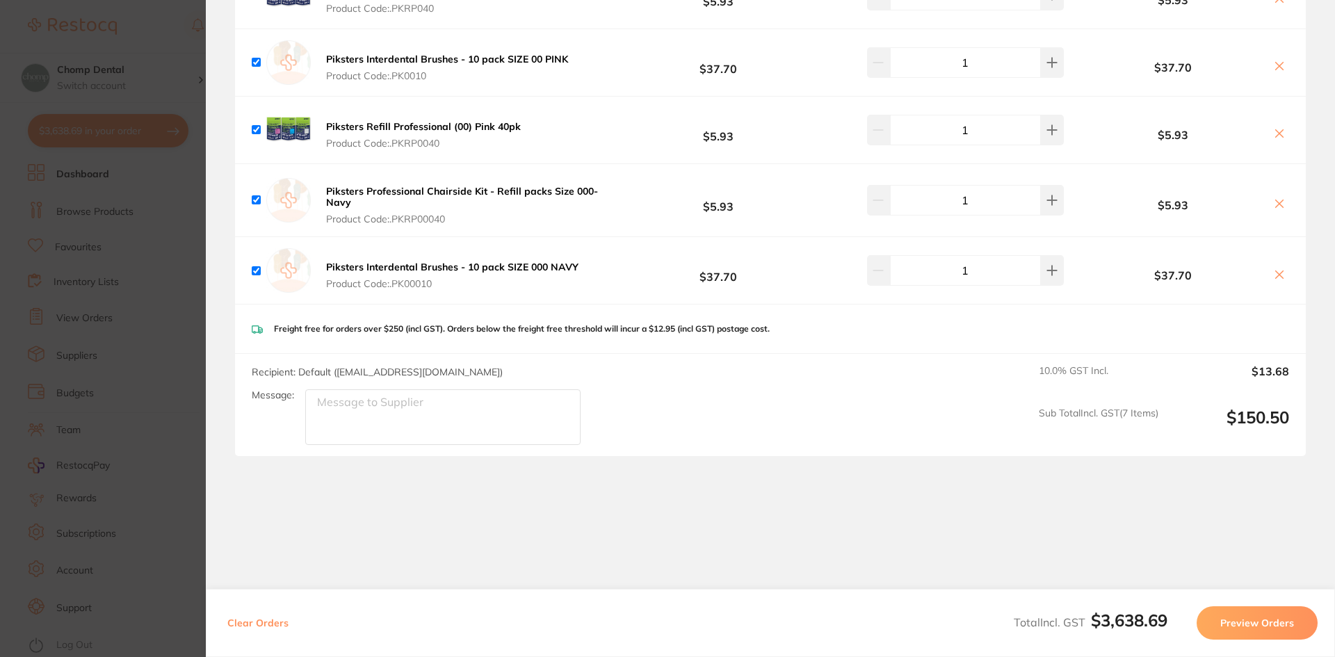
click at [1223, 615] on button "Preview Orders" at bounding box center [1256, 622] width 121 height 33
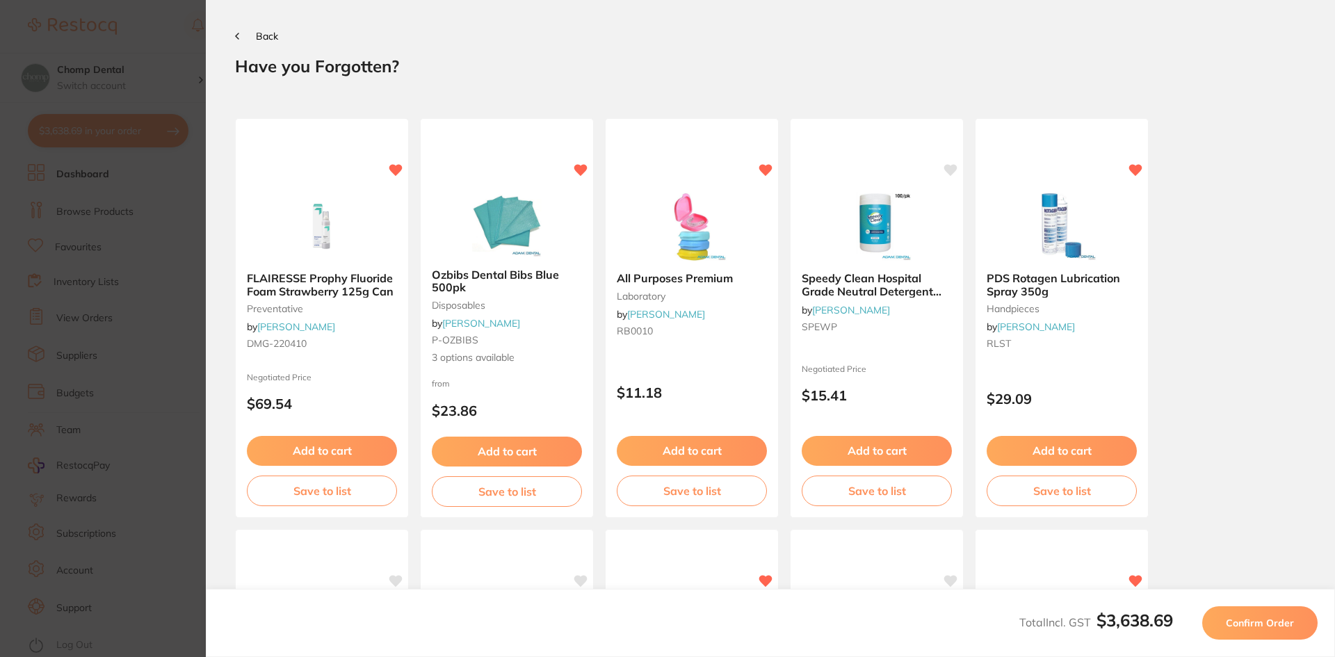
scroll to position [370, 0]
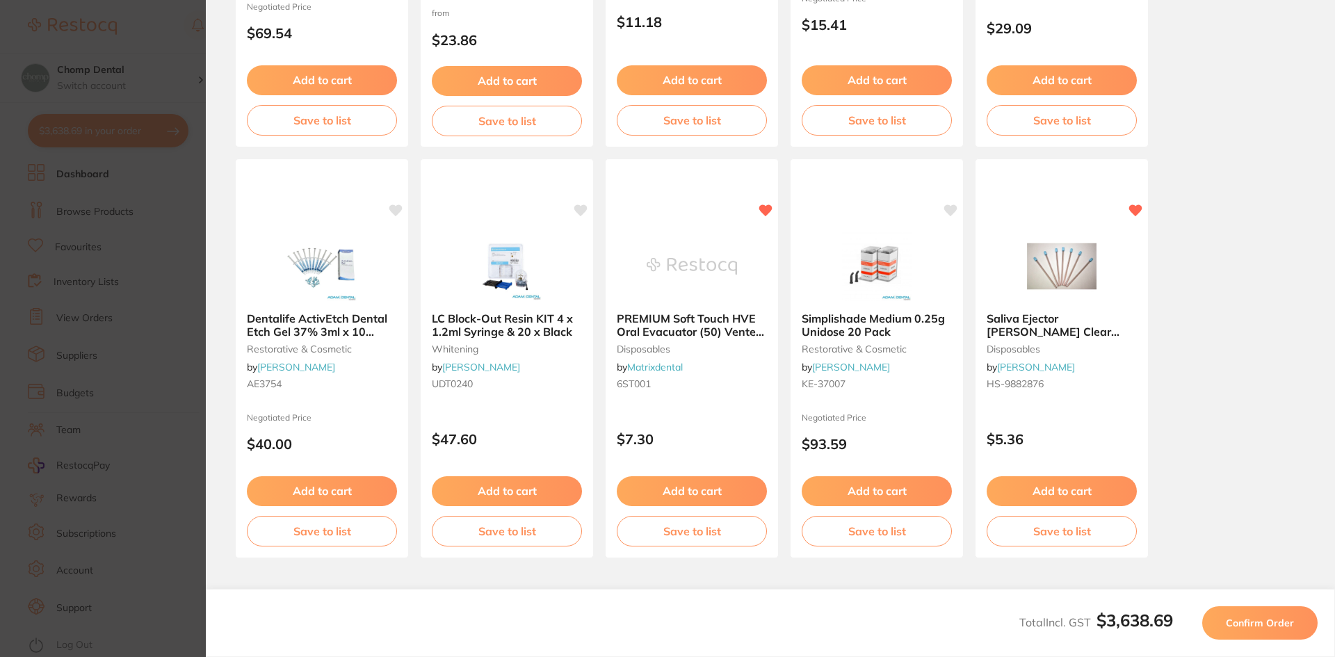
click at [1243, 623] on span "Confirm Order" at bounding box center [1259, 623] width 68 height 13
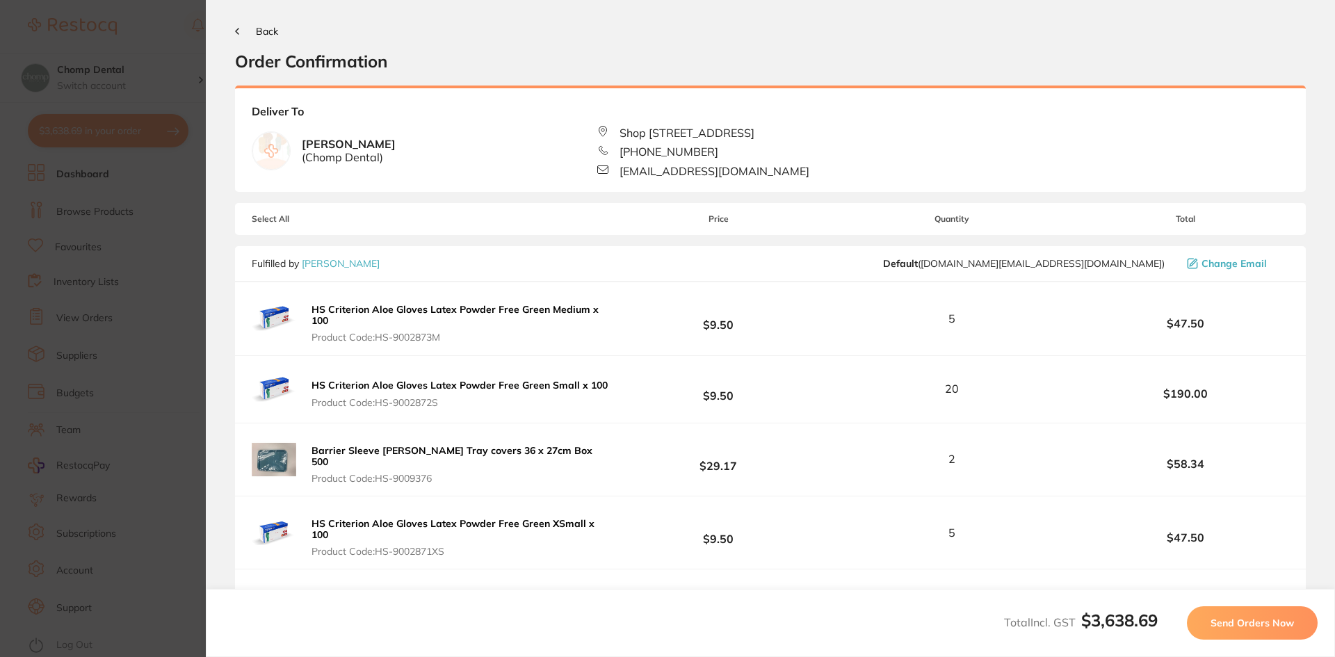
scroll to position [0, 0]
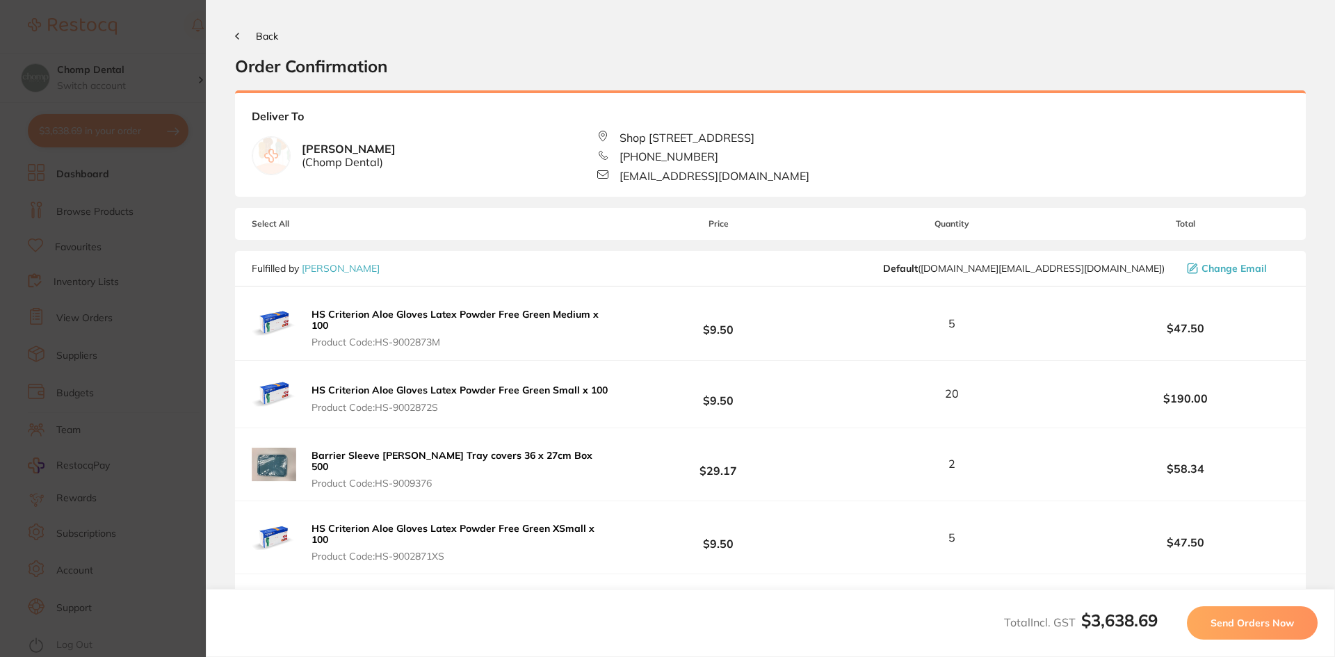
click at [1224, 617] on span "Send Orders Now" at bounding box center [1251, 623] width 83 height 13
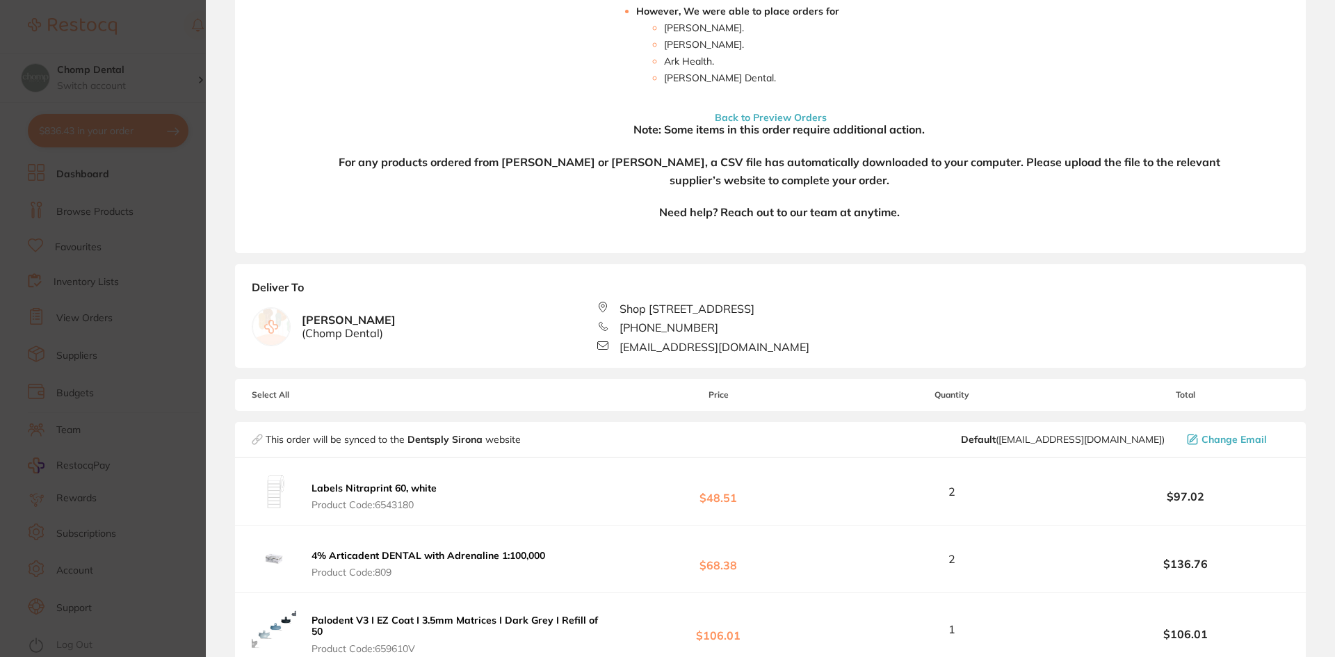
scroll to position [348, 0]
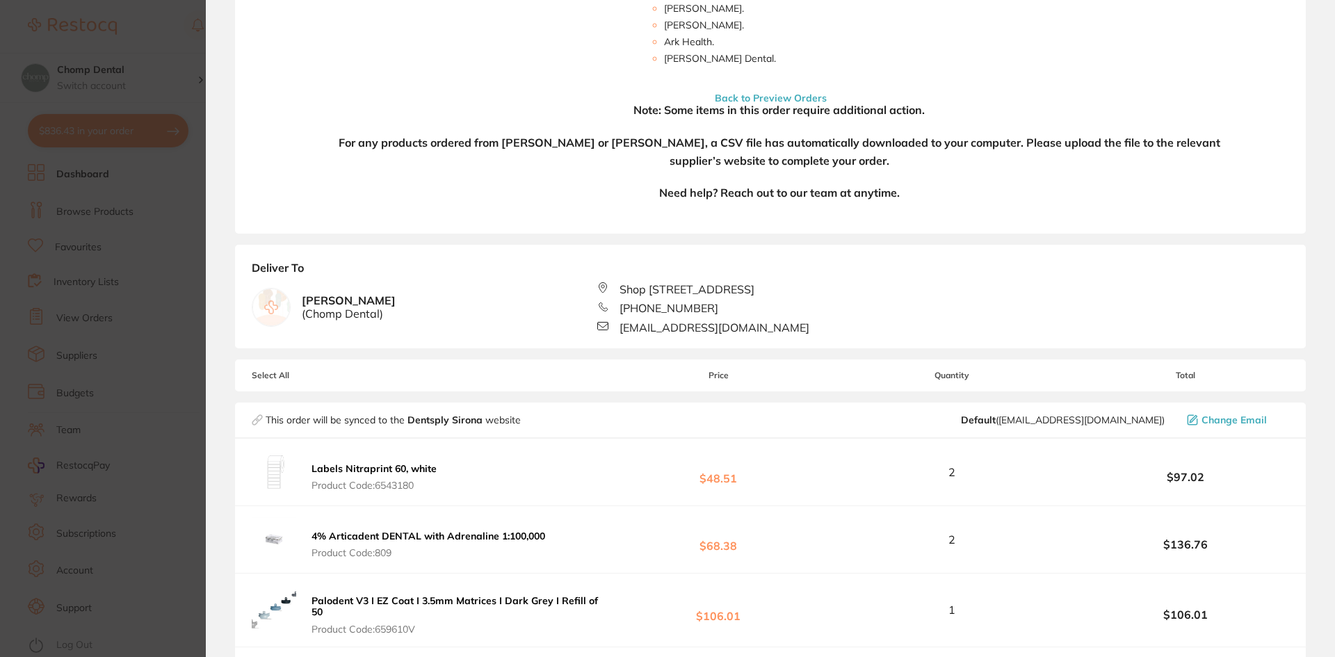
click at [0, 372] on section "Update RRP Set your pre negotiated price for this item. Item Agreed RRP (excl. …" at bounding box center [667, 328] width 1335 height 657
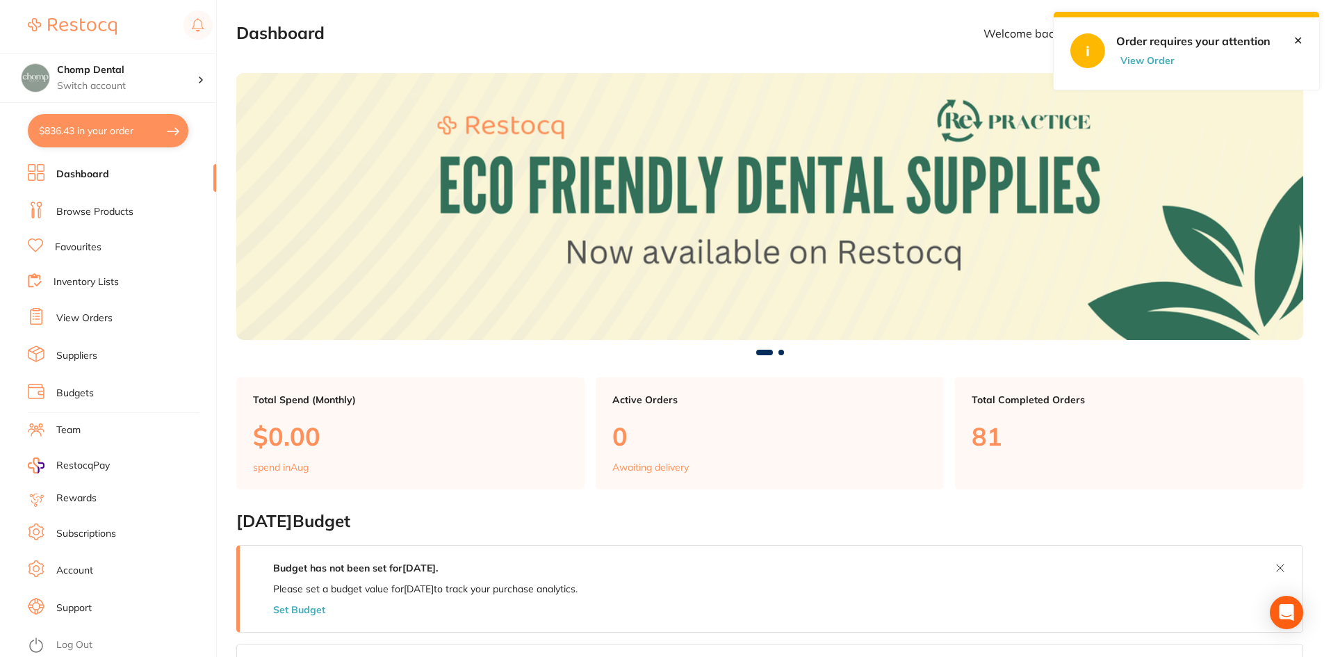
scroll to position [0, 0]
click at [136, 133] on button "$836.43 in your order" at bounding box center [108, 130] width 161 height 33
checkbox input "true"
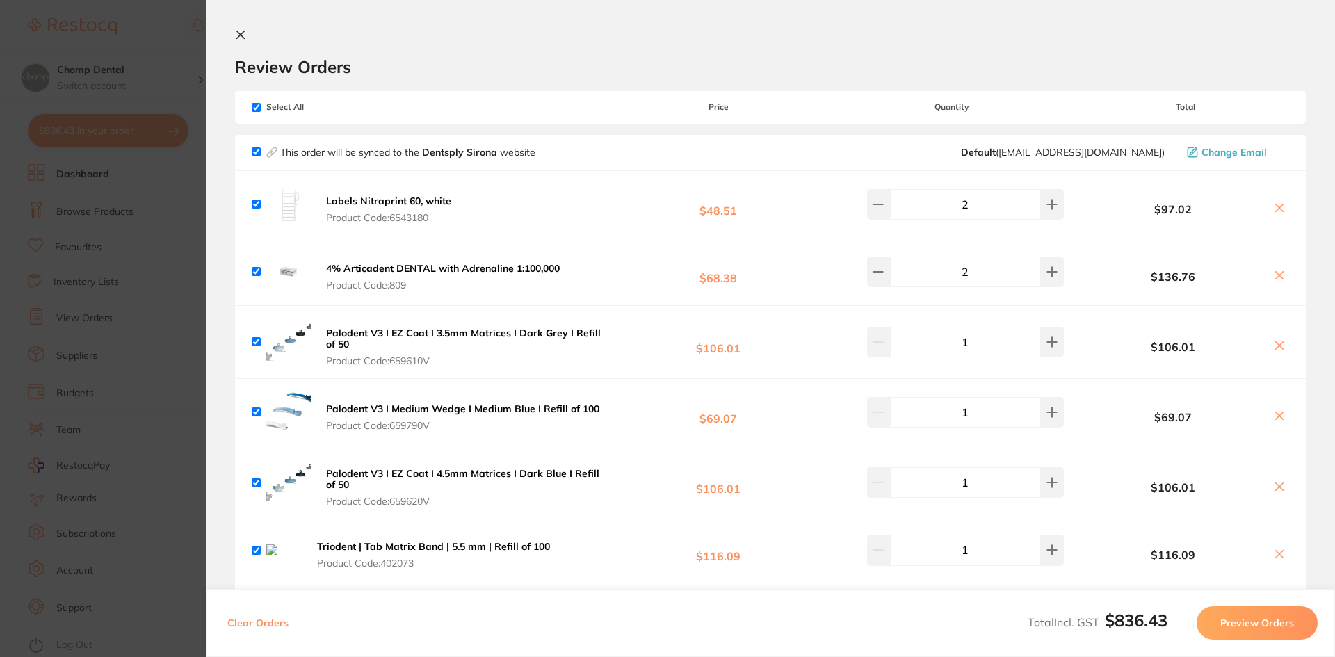
click at [53, 338] on section "Update RRP Set your pre negotiated price for this item. Item Agreed RRP (excl. …" at bounding box center [667, 328] width 1335 height 657
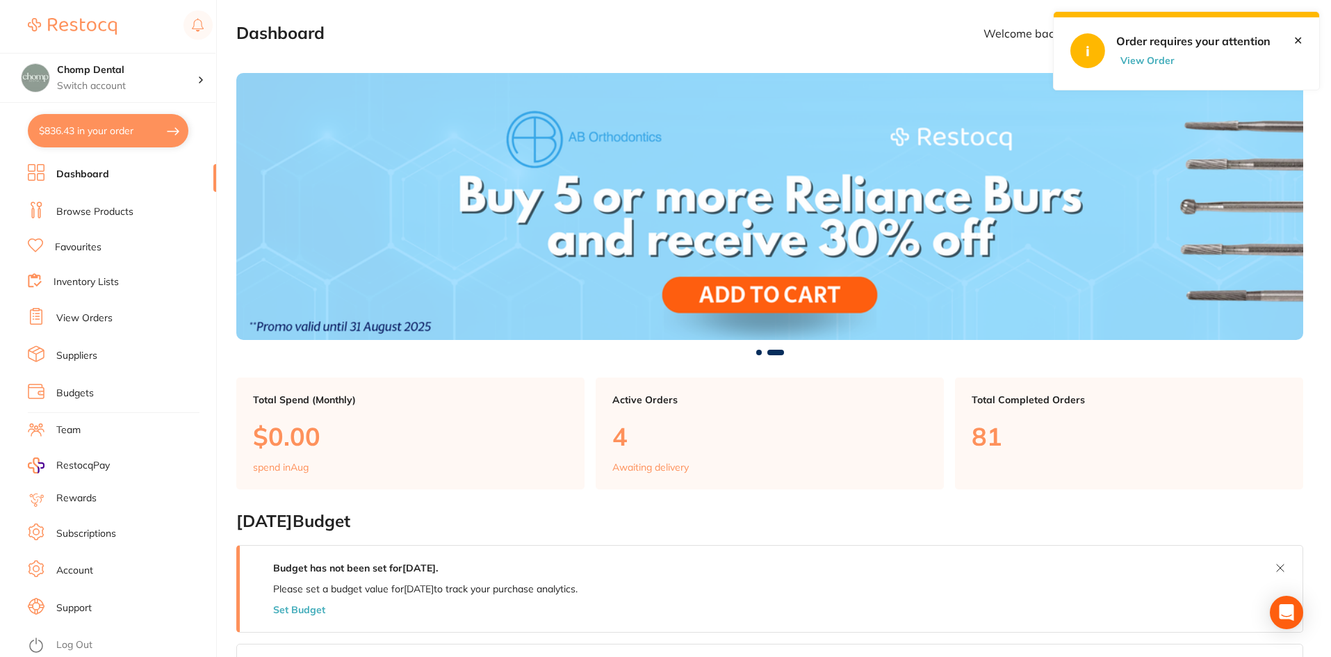
click at [1136, 54] on button "View Order" at bounding box center [1151, 60] width 70 height 13
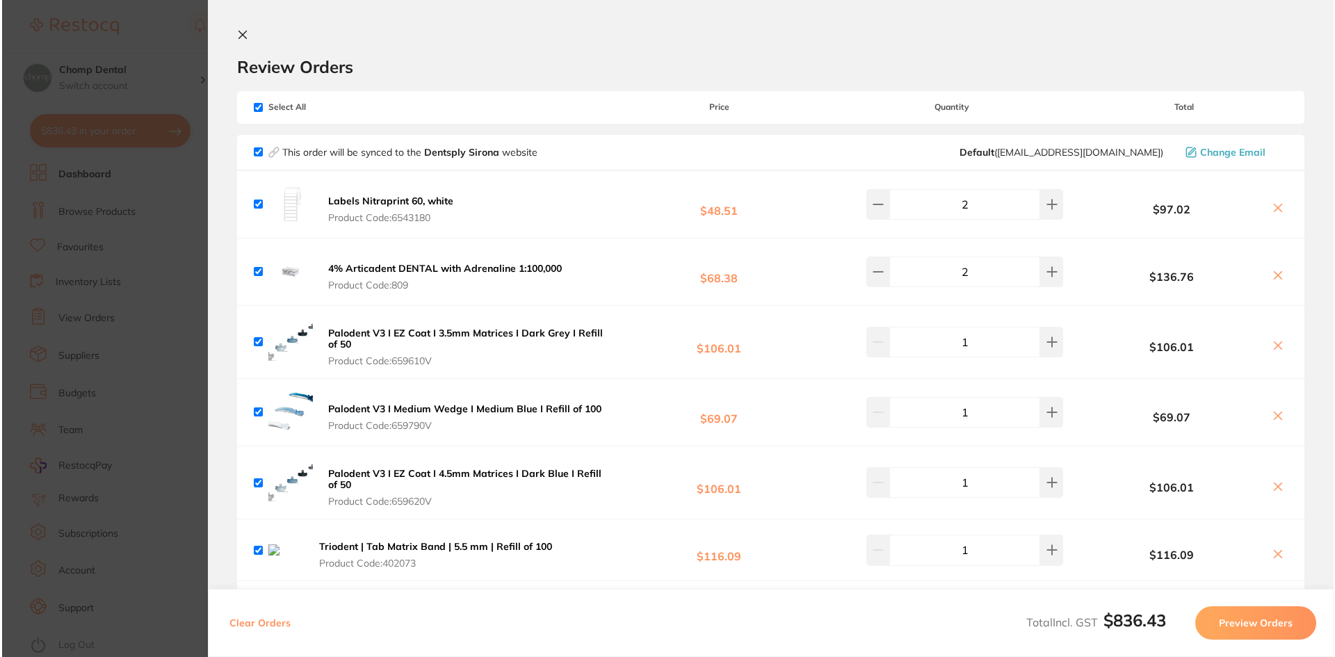
scroll to position [0, 0]
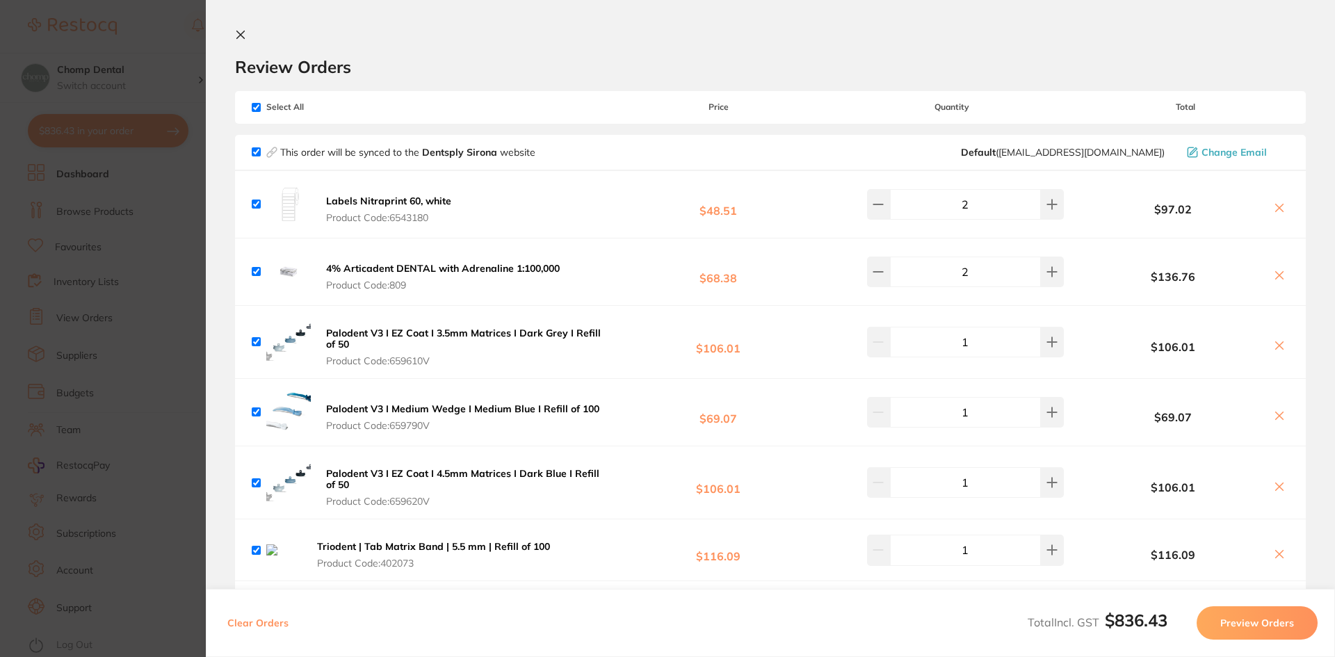
click at [33, 301] on section "Update RRP Set your pre negotiated price for this item. Item Agreed RRP (excl. …" at bounding box center [667, 328] width 1335 height 657
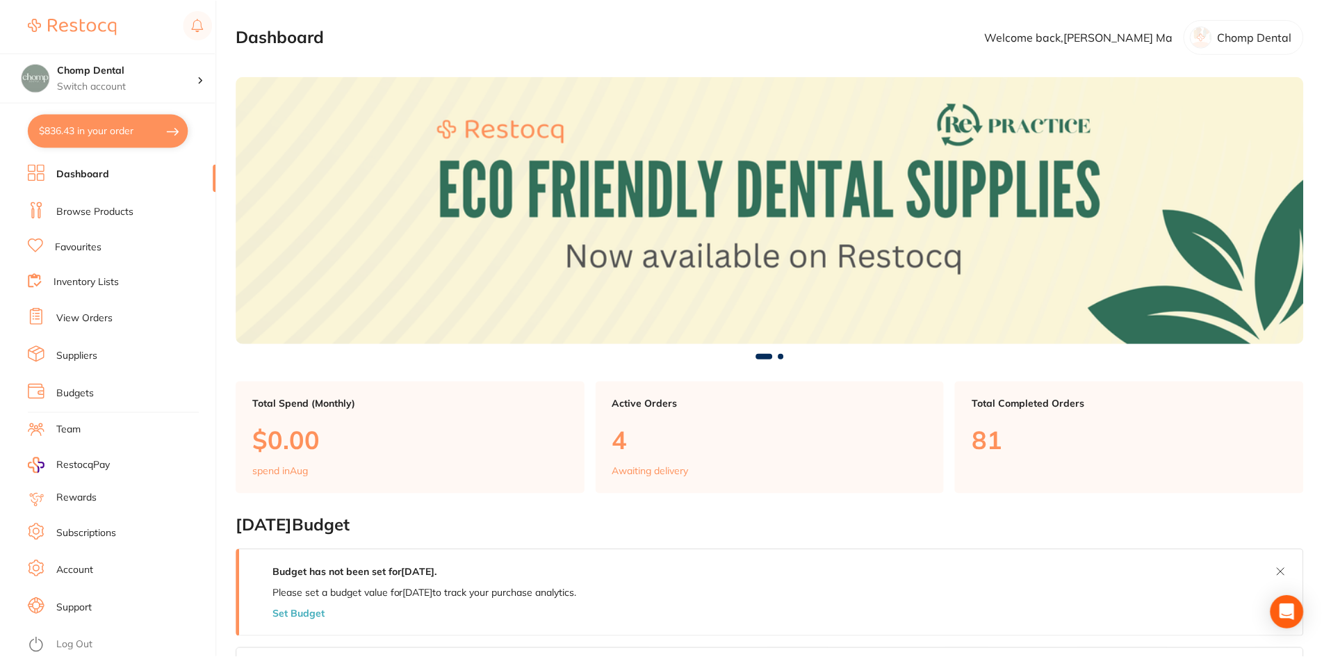
scroll to position [3, 0]
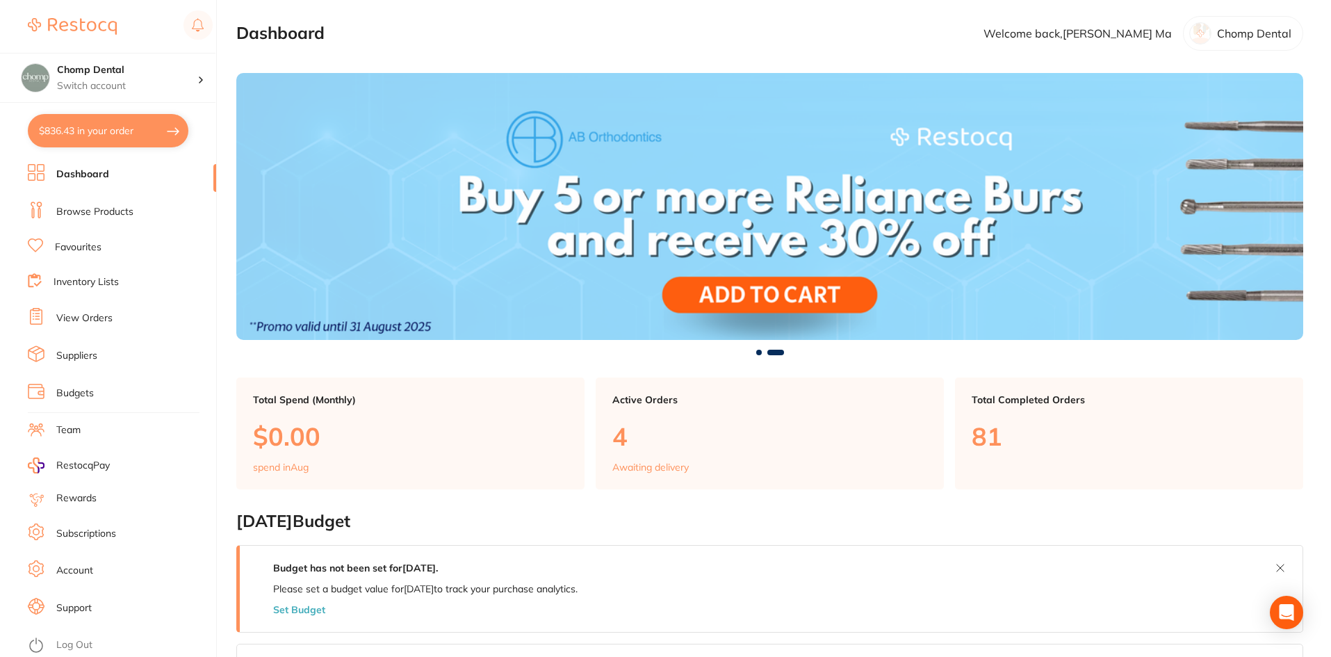
click at [124, 313] on li "View Orders" at bounding box center [122, 318] width 188 height 21
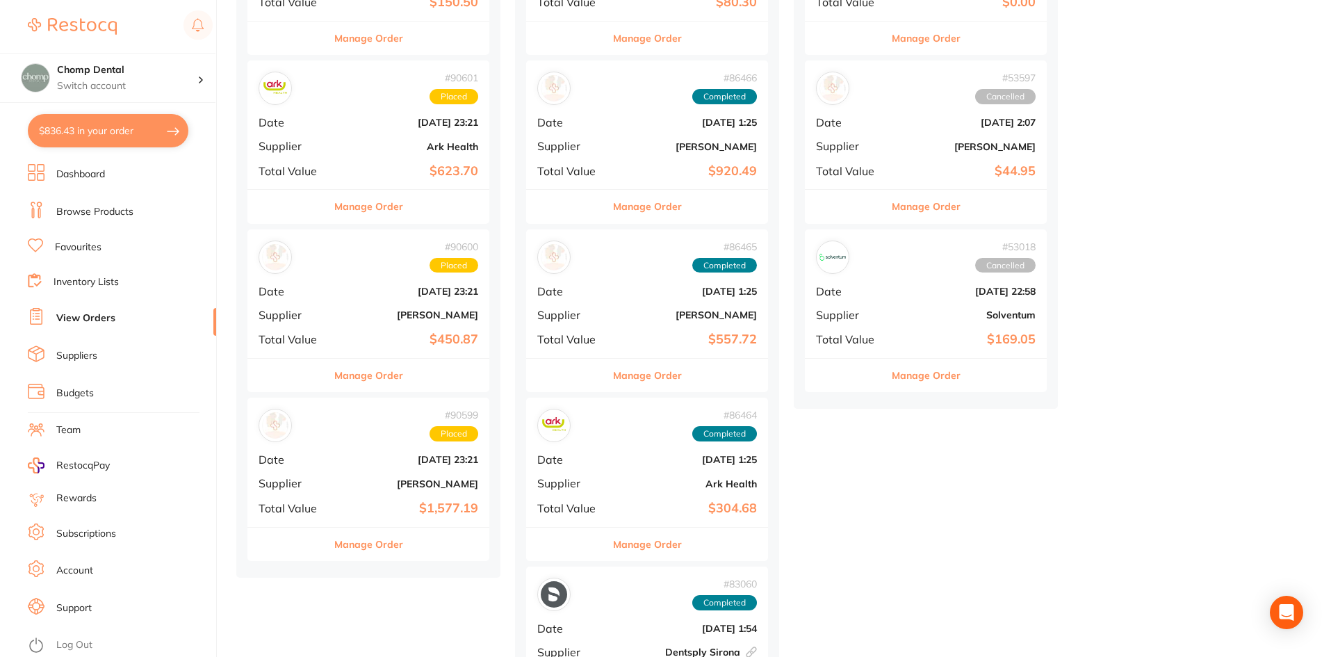
scroll to position [278, 0]
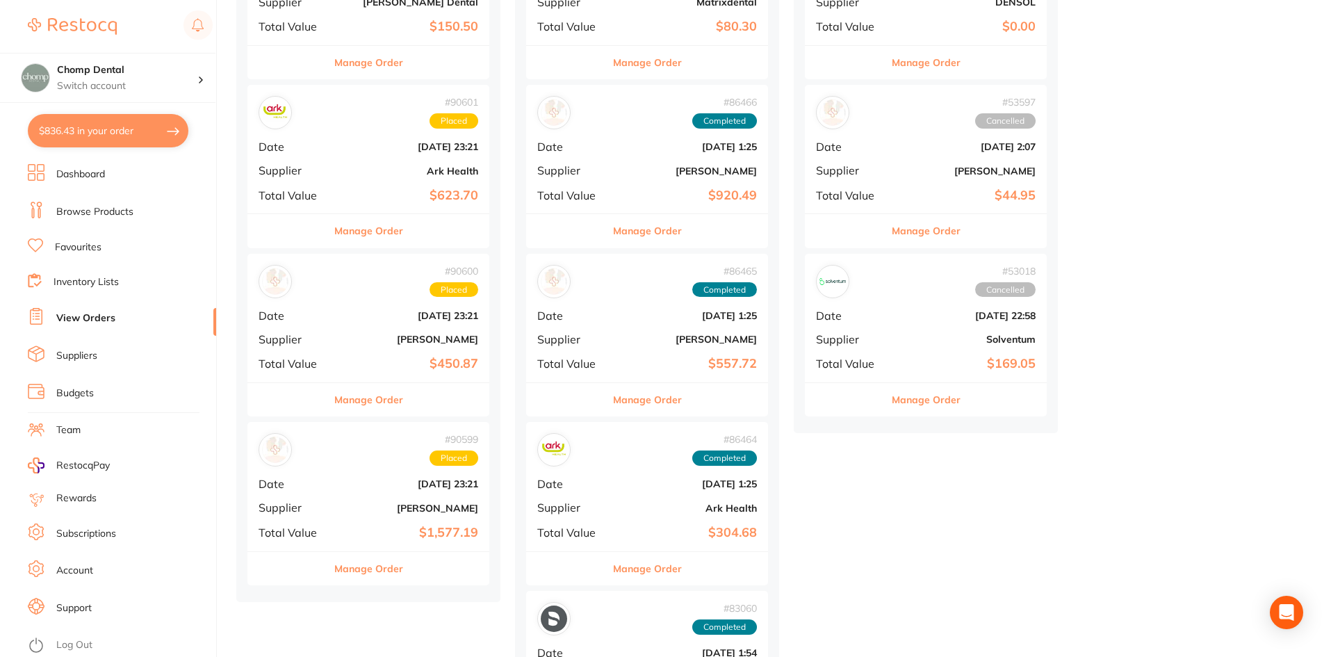
click at [350, 538] on b "$1,577.19" at bounding box center [408, 532] width 139 height 15
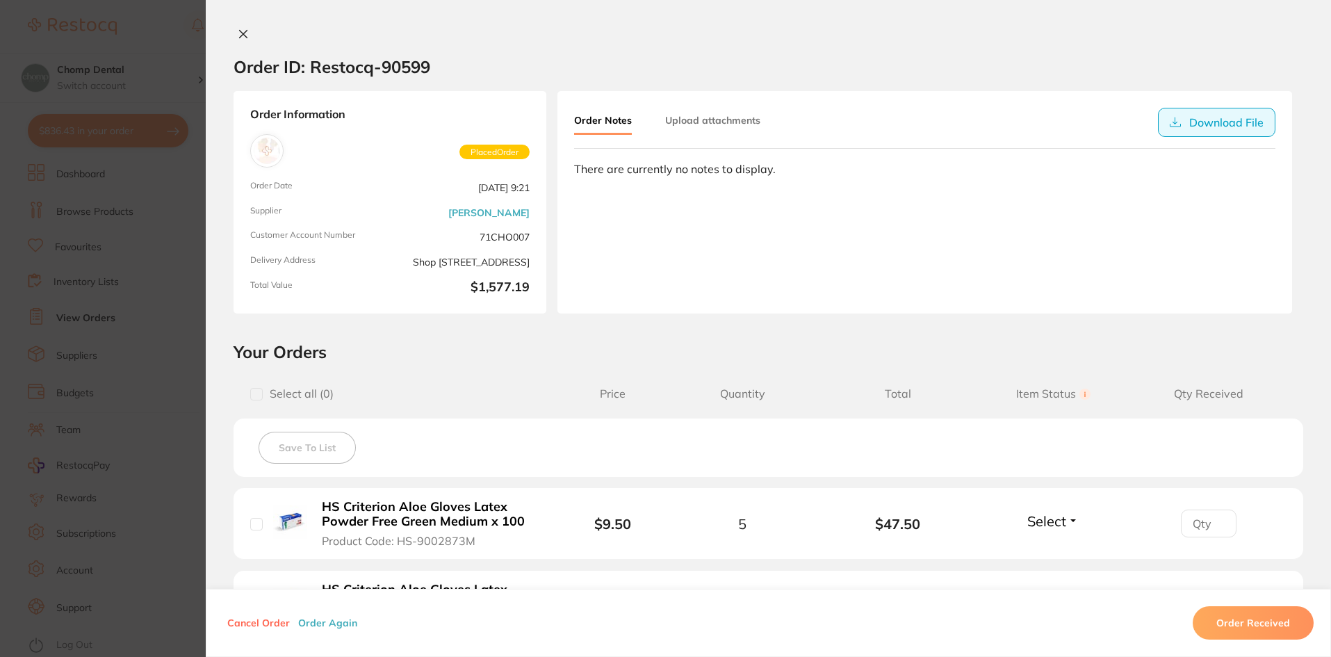
click at [1173, 124] on icon at bounding box center [1175, 122] width 11 height 10
click at [0, 342] on section "Order ID: Restocq- 90599 Order Information Placed Order Order Date Aug 18 2025,…" at bounding box center [665, 328] width 1331 height 657
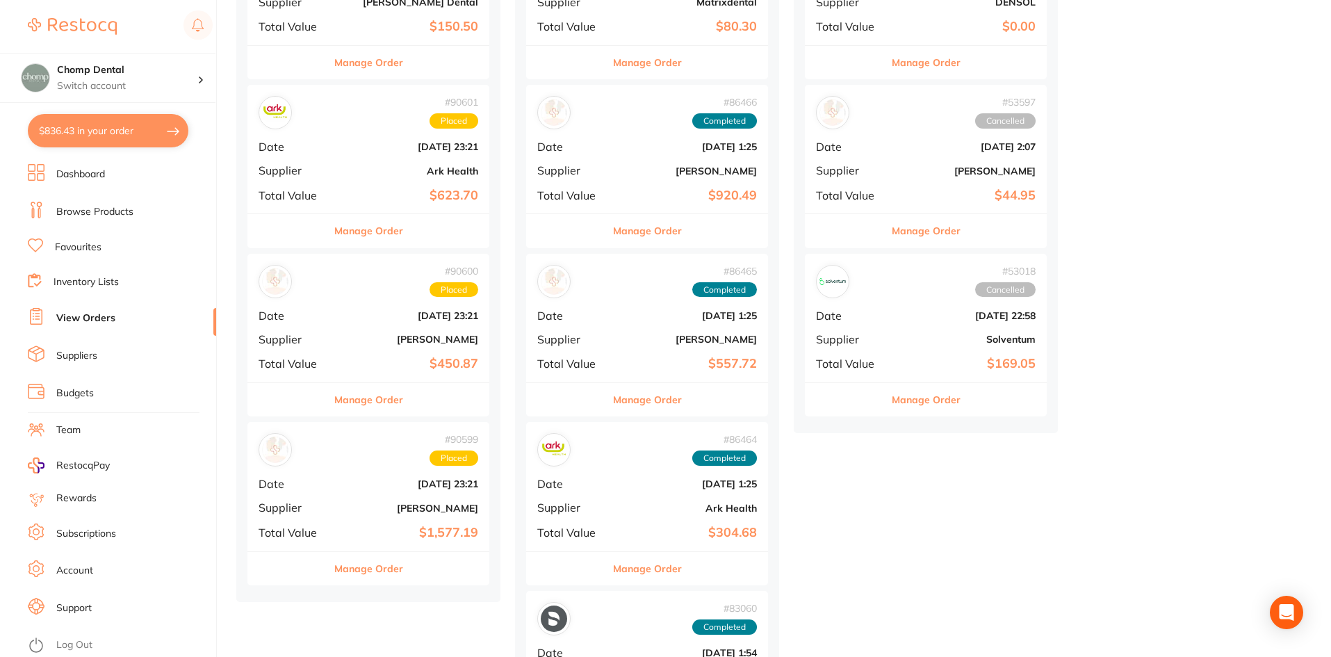
click at [331, 324] on div "# 90600 Placed Date Aug 18 2025, 23:21 Supplier Adam Dental Total Value $450.87" at bounding box center [368, 318] width 242 height 129
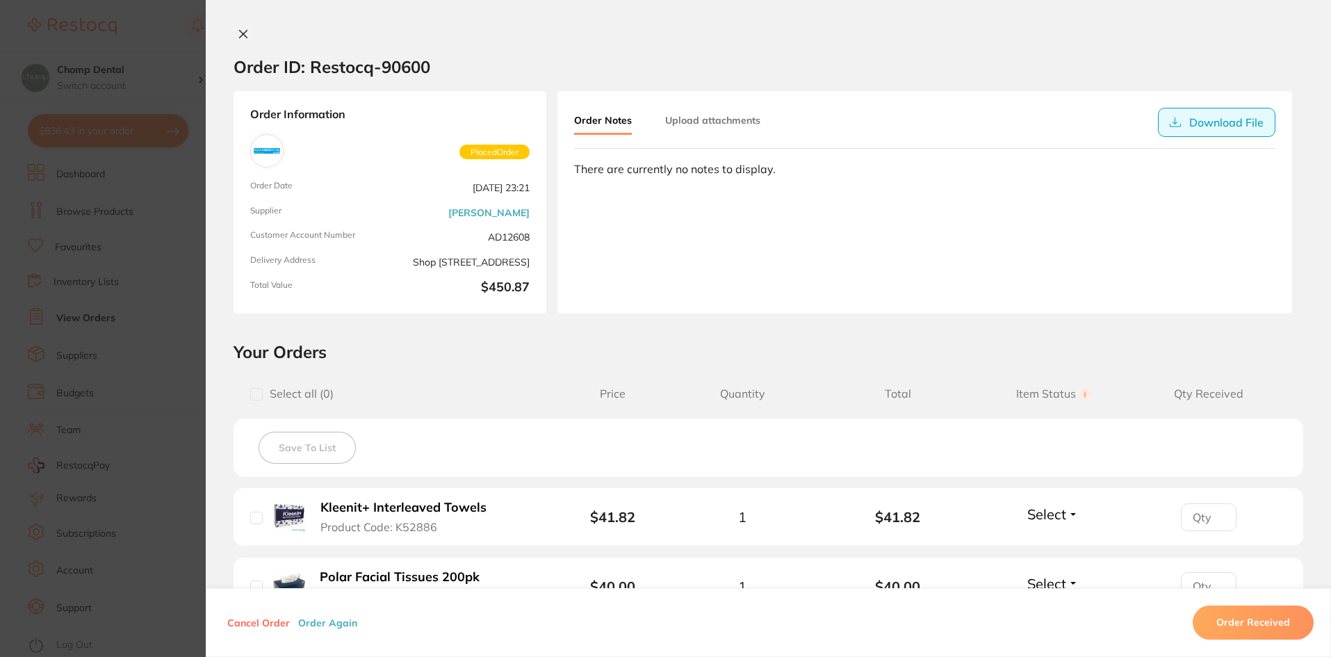
click at [1183, 114] on button "Download File" at bounding box center [1216, 122] width 117 height 29
click at [1319, 97] on div "Order Information Placed Order Order Date Aug 18 2025, 23:21 Supplier Adam Dent…" at bounding box center [768, 202] width 1125 height 222
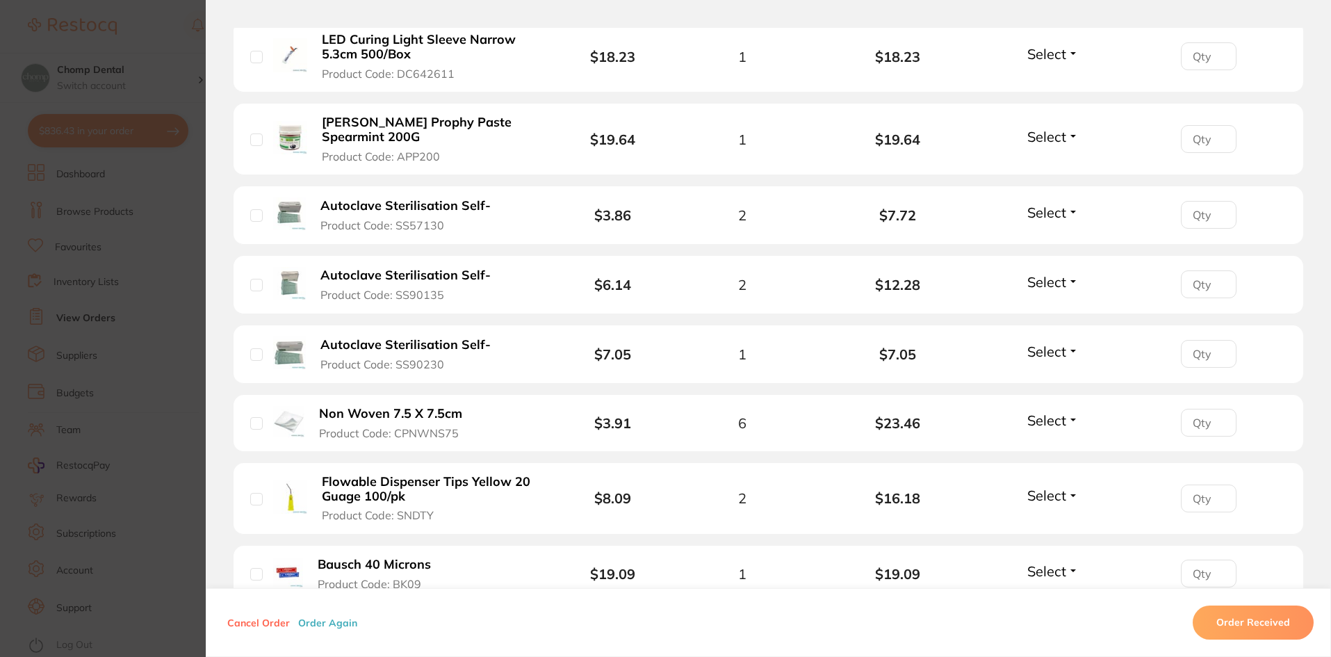
scroll to position [1321, 0]
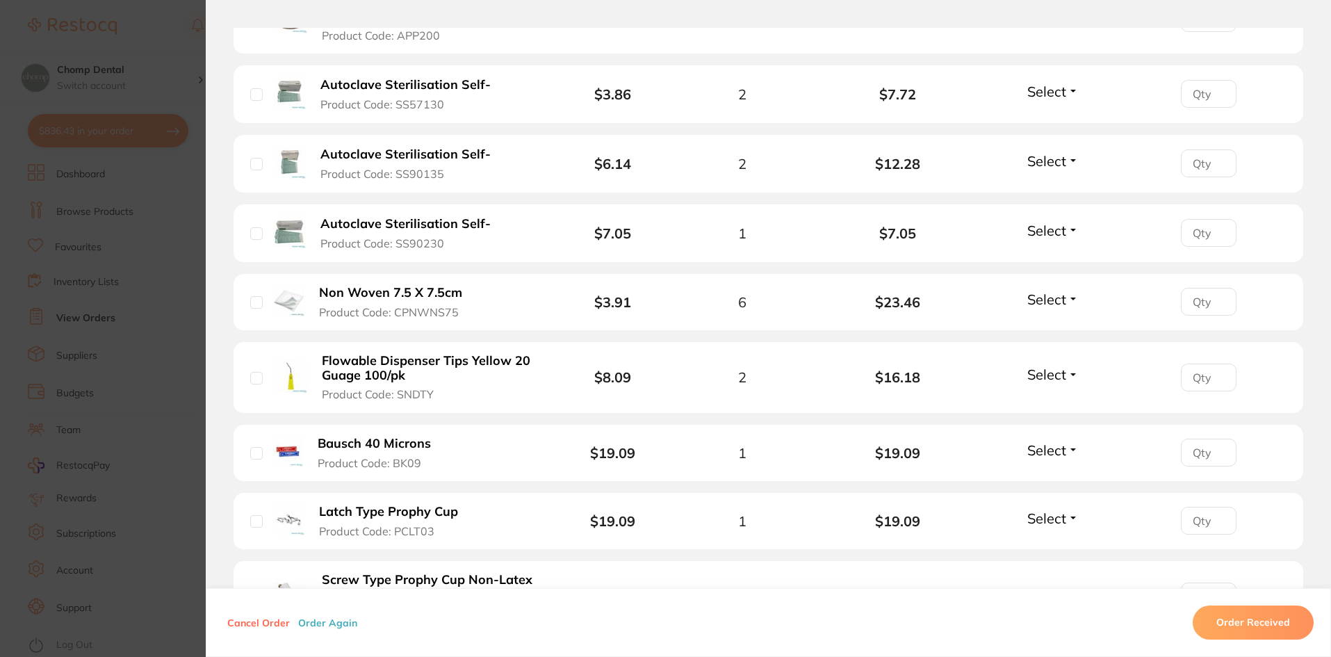
drag, startPoint x: 38, startPoint y: 194, endPoint x: 400, endPoint y: 32, distance: 397.3
click at [38, 194] on section "Order ID: Restocq- 90600 Order Information Placed Order Order Date Aug 18 2025,…" at bounding box center [665, 328] width 1331 height 657
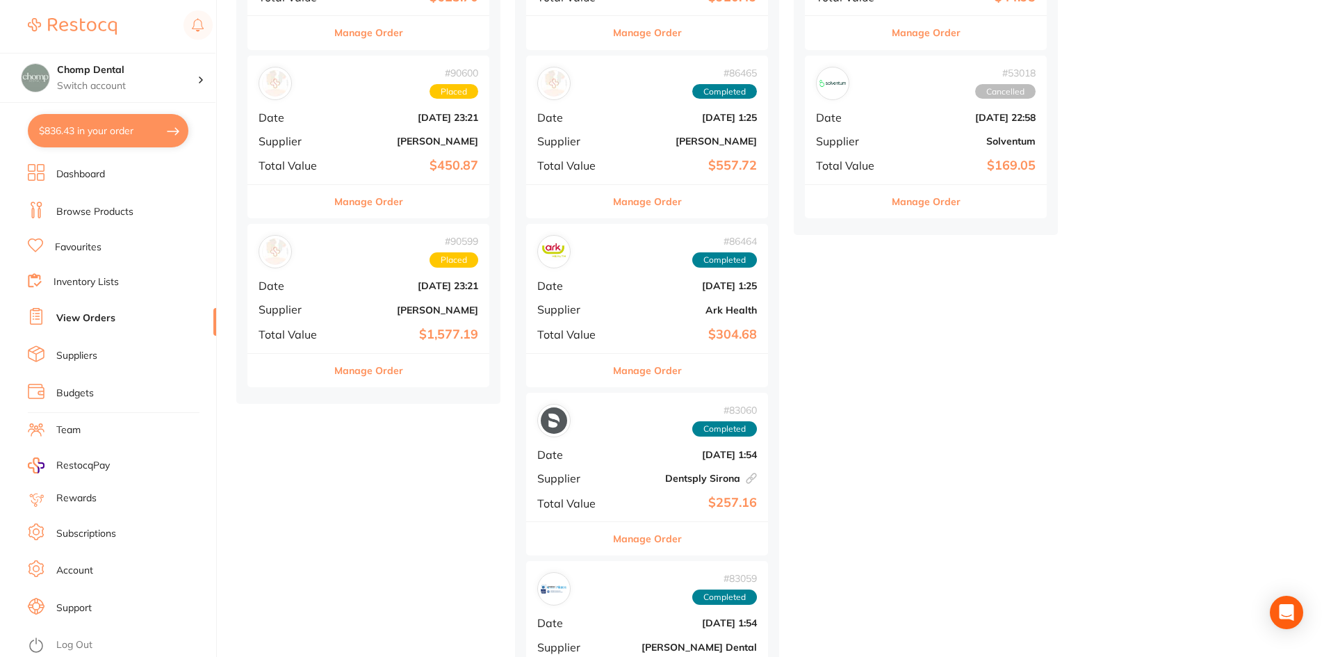
scroll to position [487, 0]
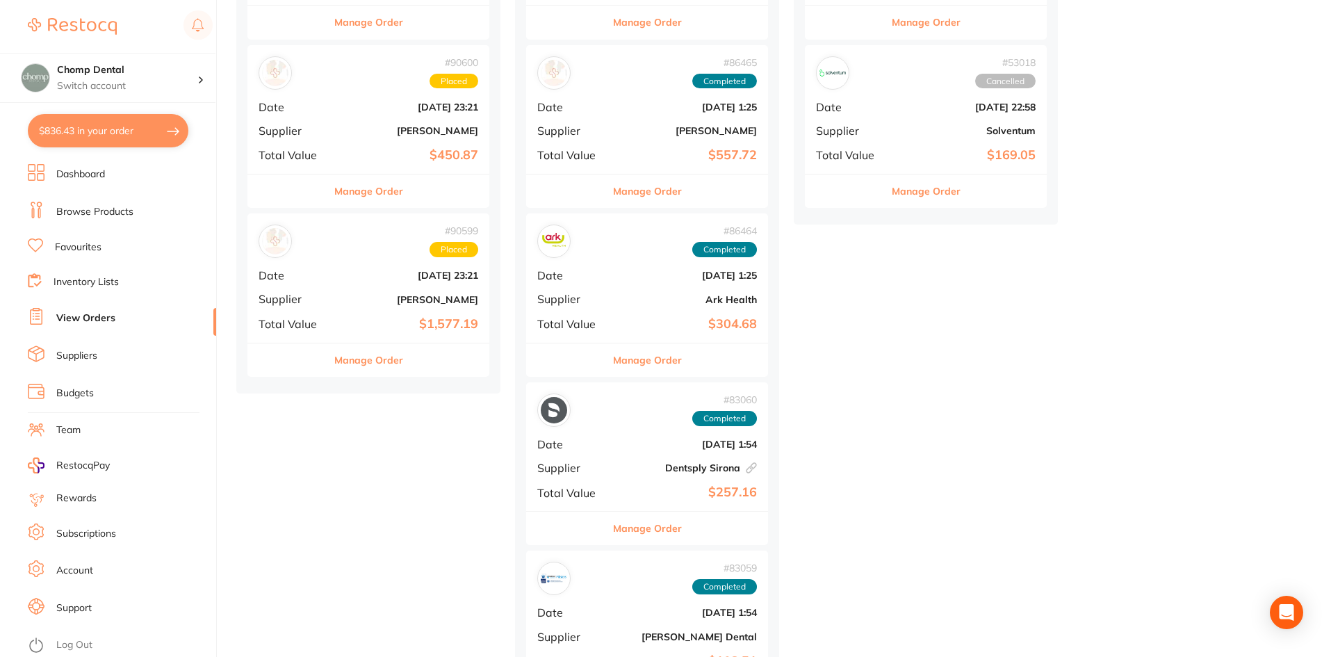
click at [376, 120] on div "# 90600 Placed Date Aug 18 2025, 23:21 Supplier Adam Dental Total Value $450.87" at bounding box center [368, 109] width 242 height 129
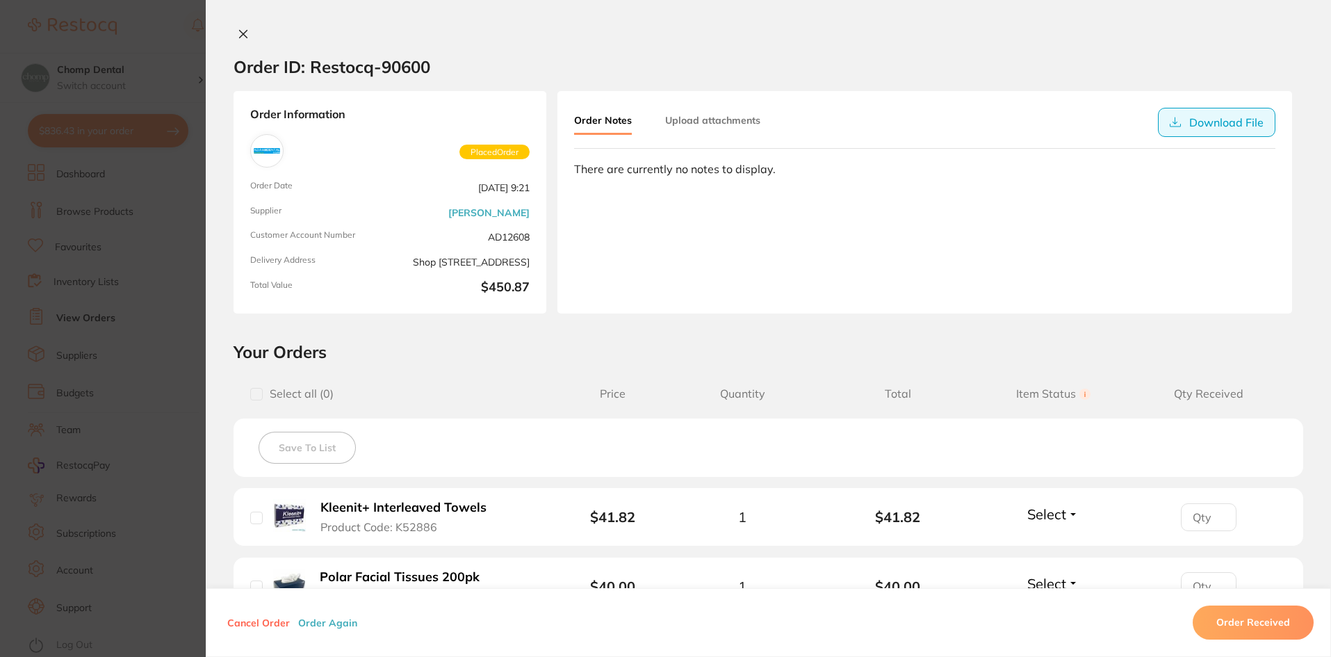
click at [1180, 117] on button "Download File" at bounding box center [1216, 122] width 117 height 29
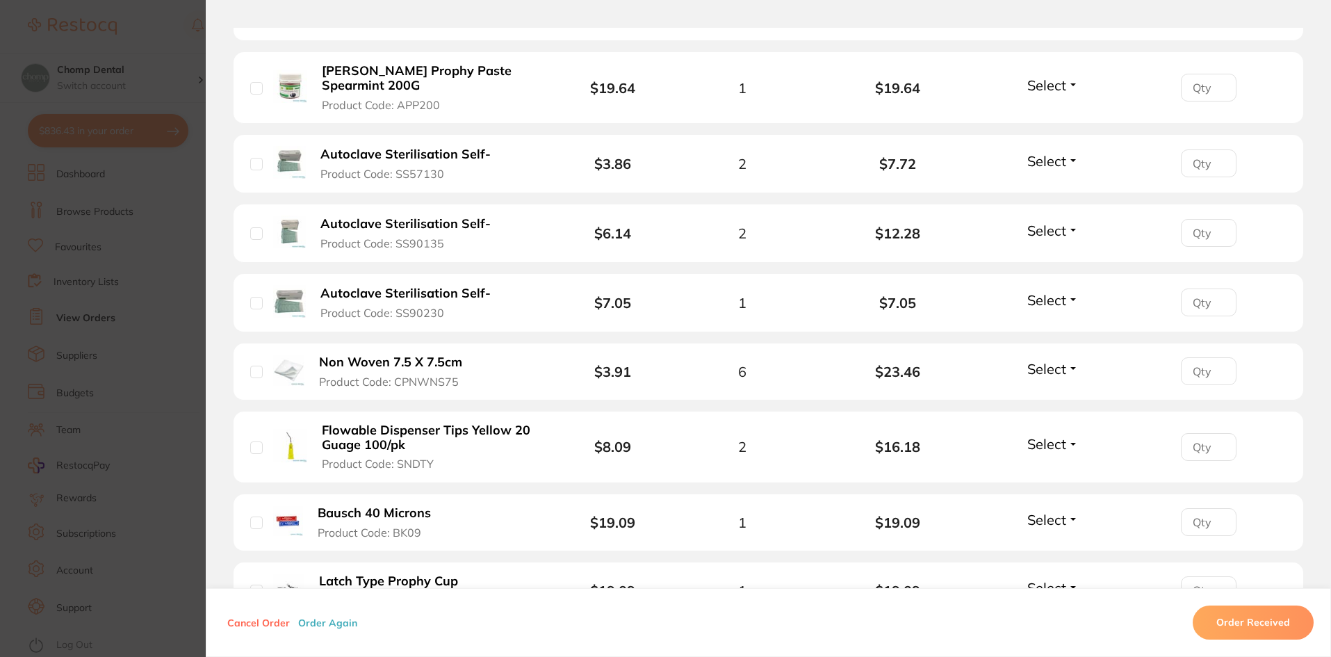
scroll to position [1668, 0]
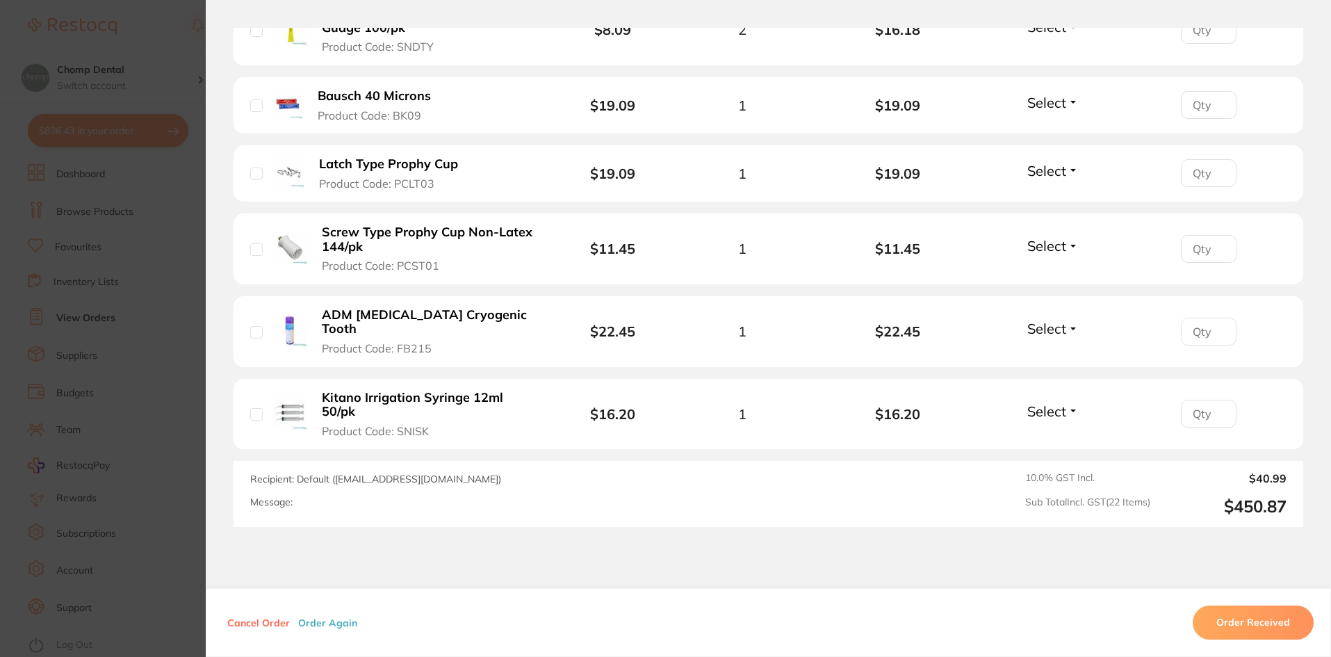
click at [159, 379] on section "Order ID: Restocq- 90600 Order Information Placed Order Order Date Aug 19 2025,…" at bounding box center [665, 328] width 1331 height 657
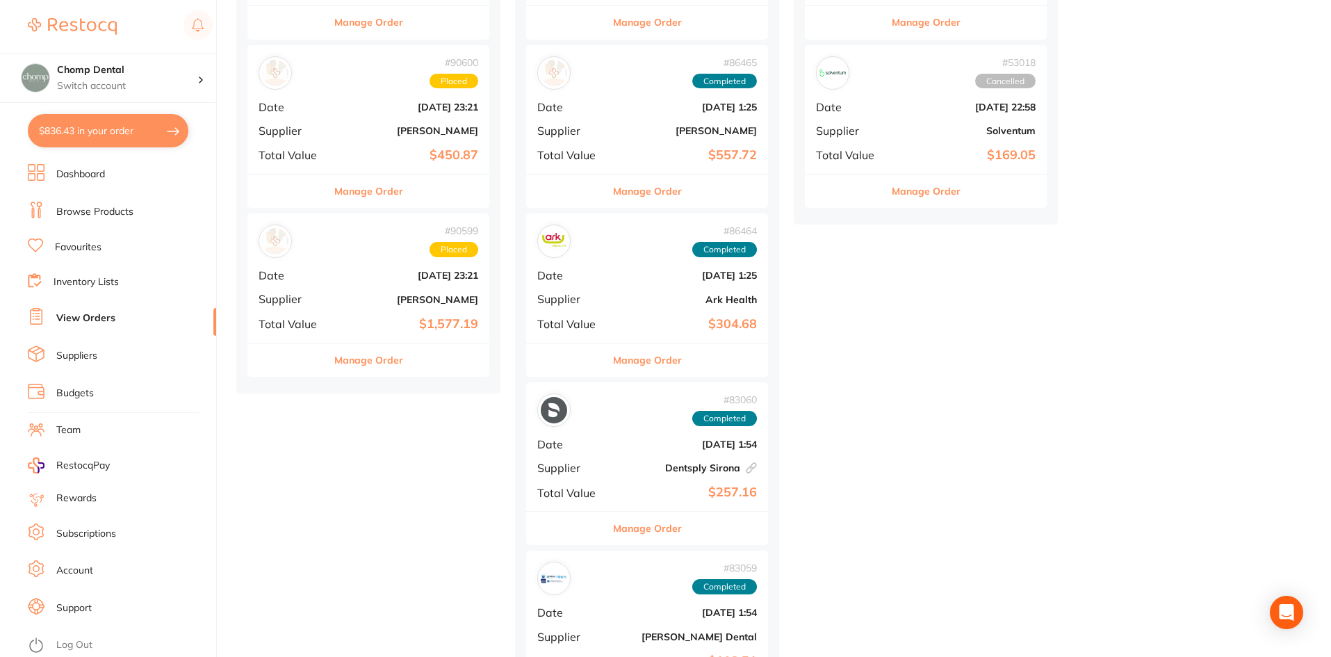
scroll to position [417, 0]
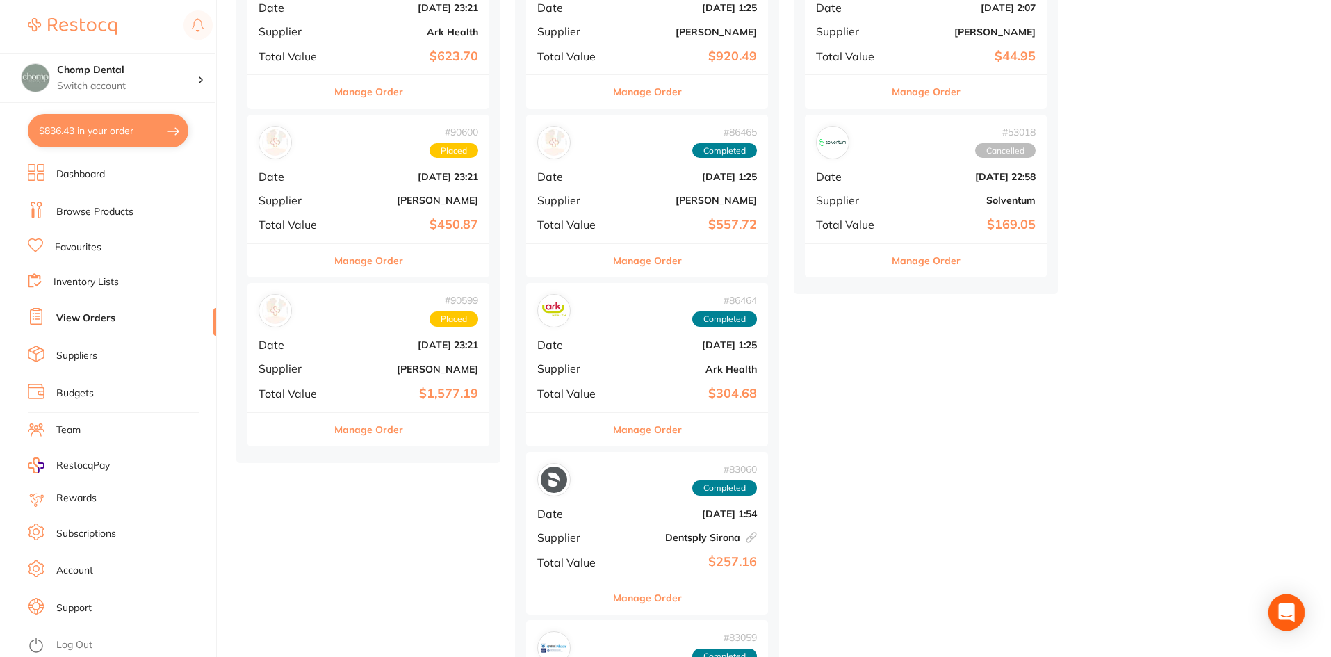
click at [1296, 620] on div "Open Intercom Messenger" at bounding box center [1286, 612] width 37 height 37
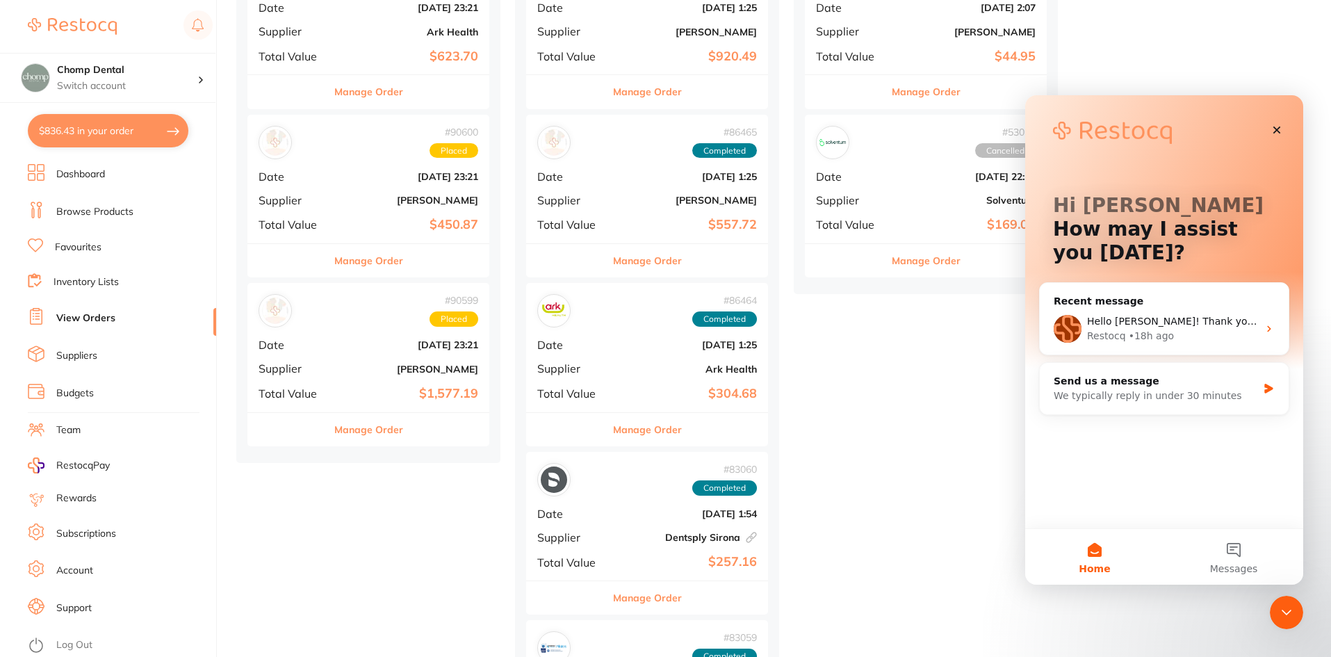
scroll to position [0, 0]
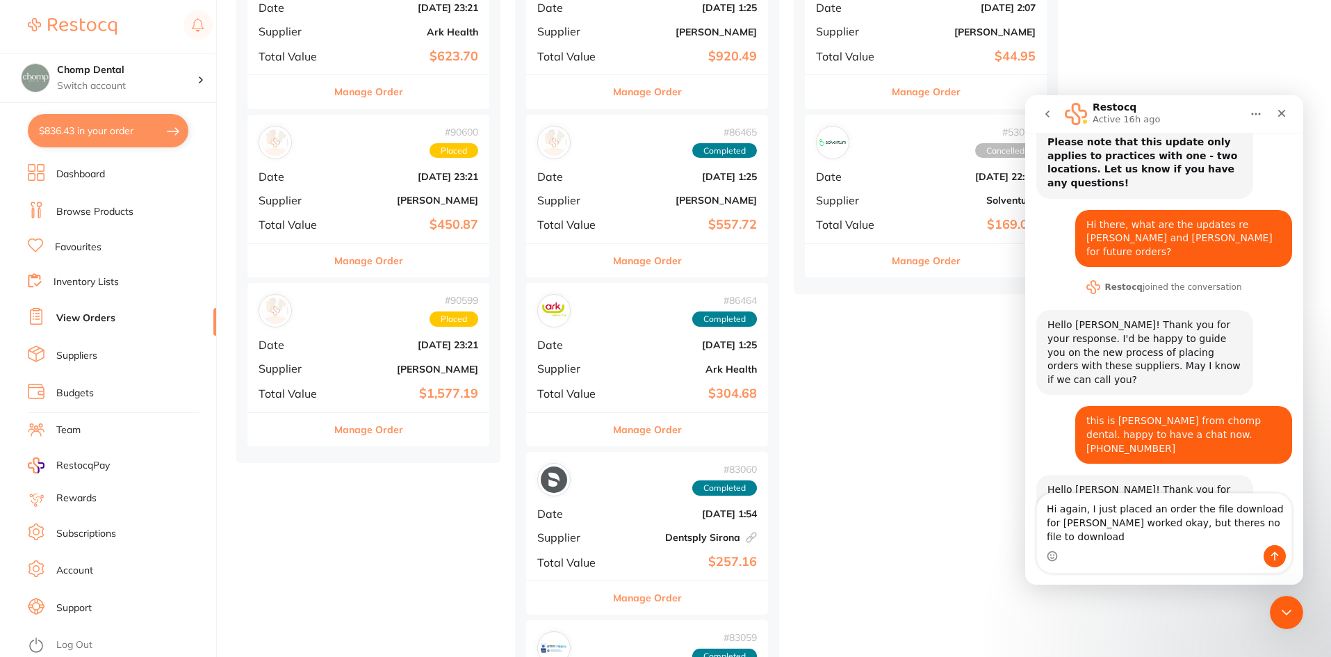
scroll to position [320, 0]
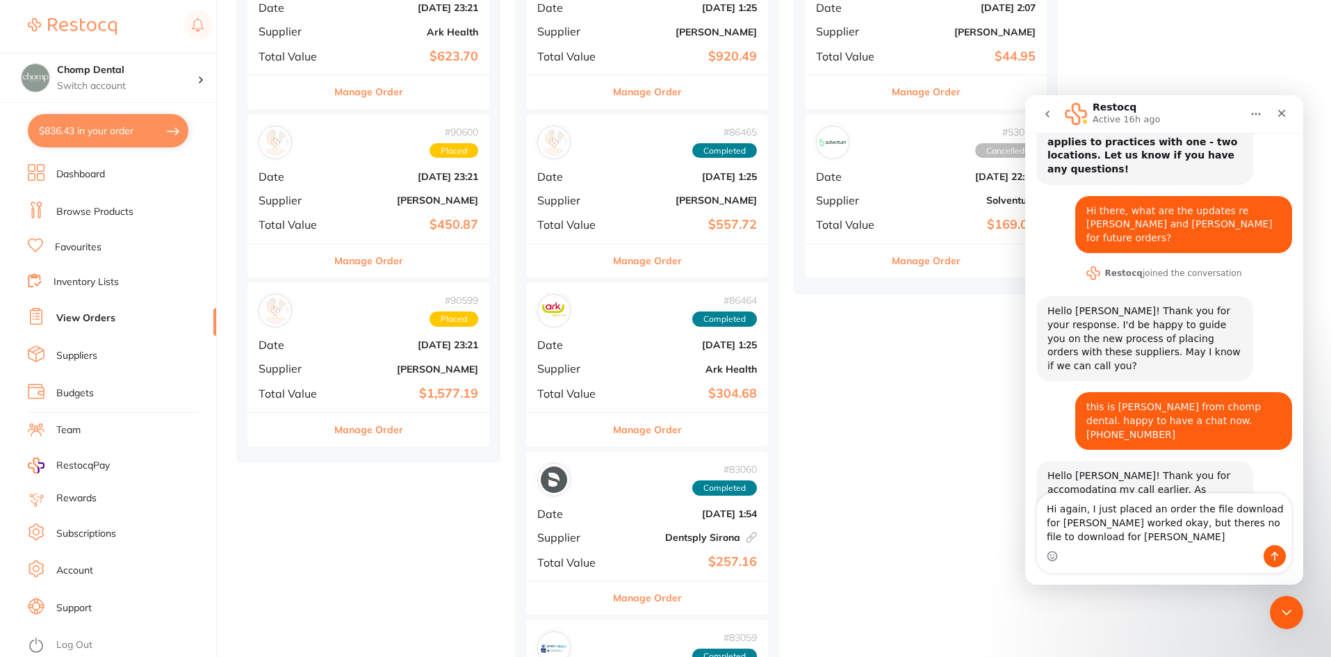
type textarea "Hi again, I just placed an order the file download for Henry Schein worked okay…"
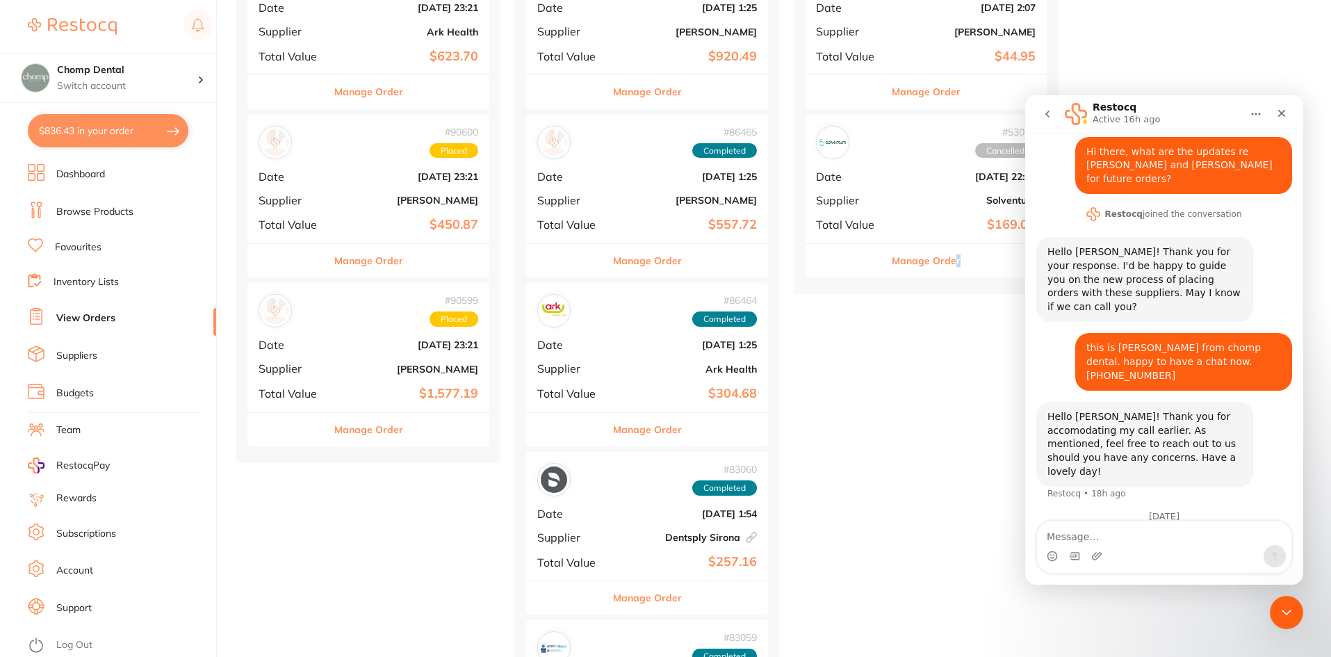
click at [1256, 113] on icon "Home" at bounding box center [1256, 114] width 9 height 2
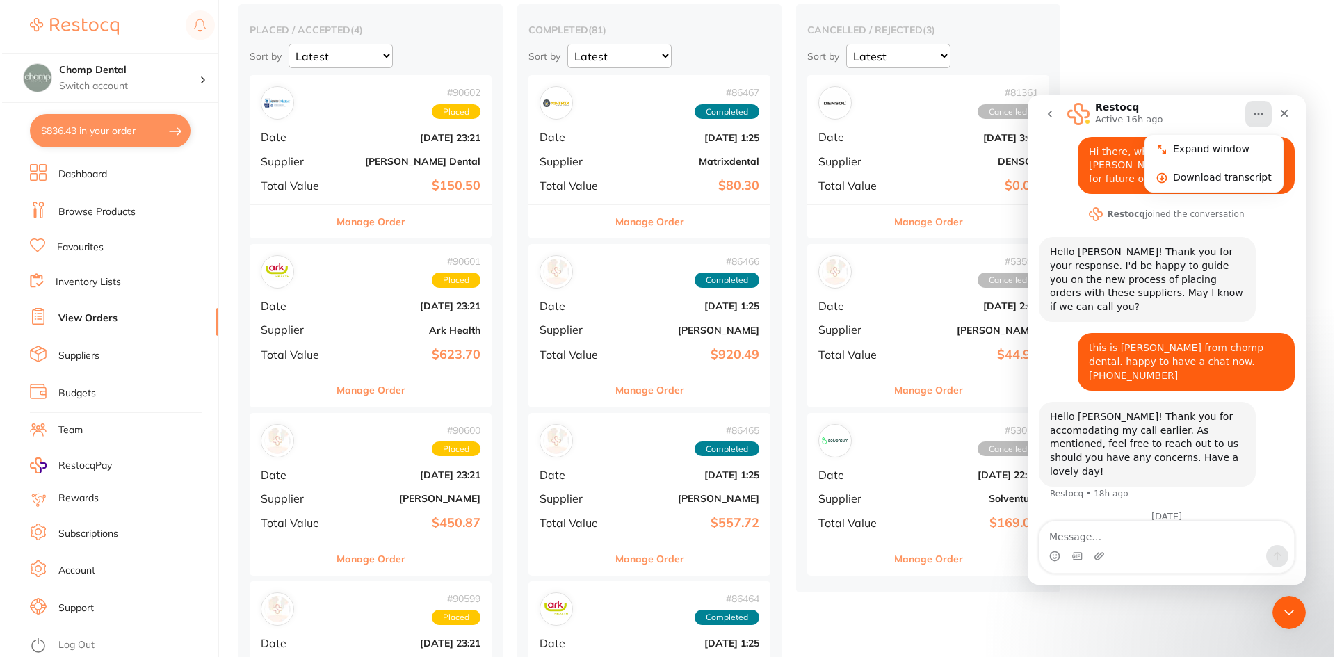
scroll to position [0, 0]
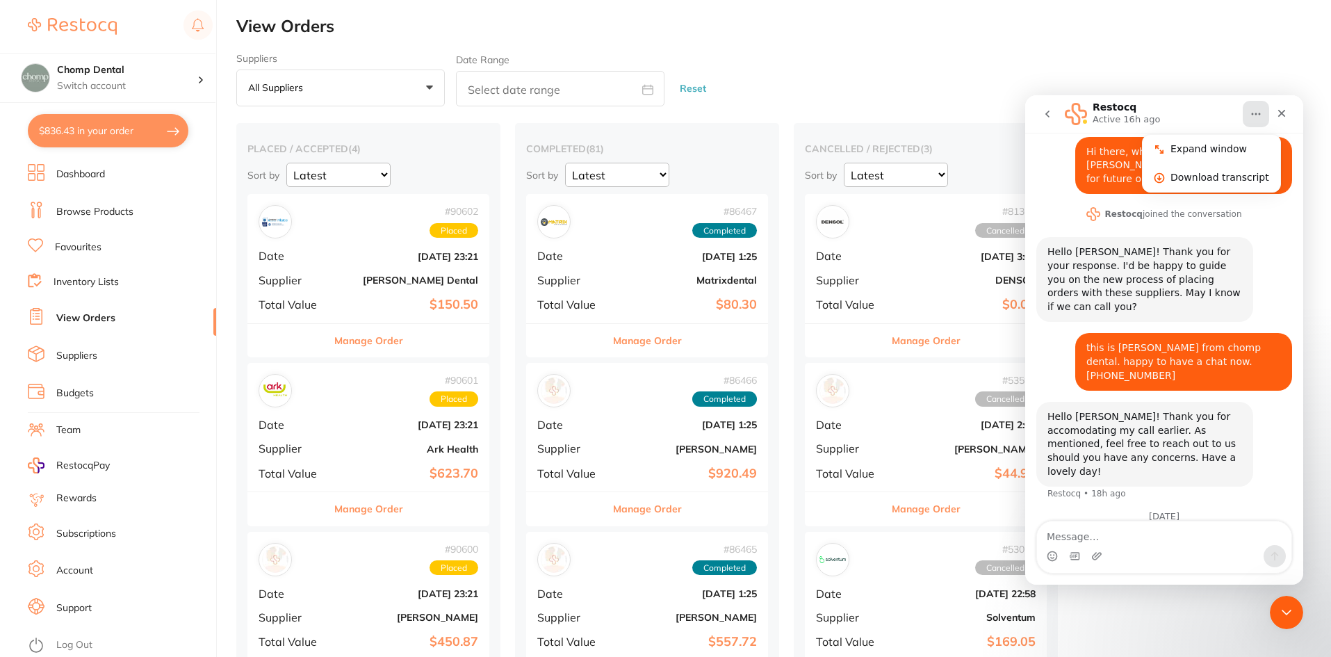
click at [91, 138] on button "$836.43 in your order" at bounding box center [108, 130] width 161 height 33
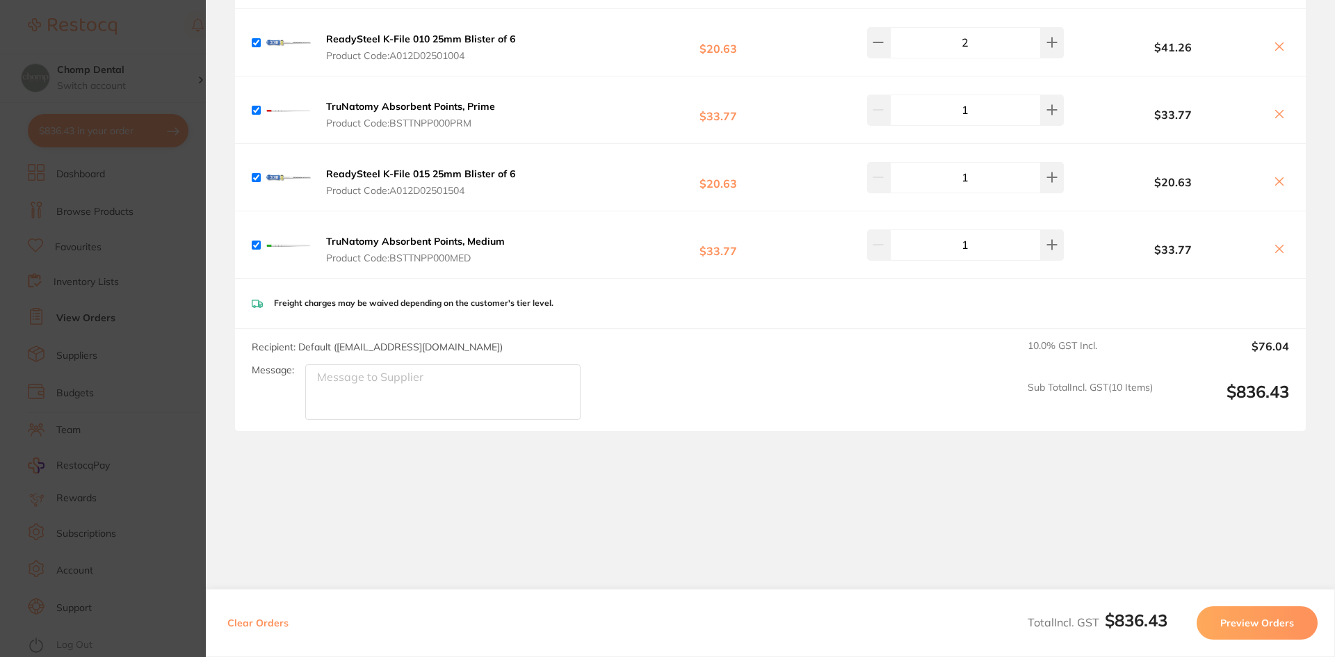
scroll to position [364, 0]
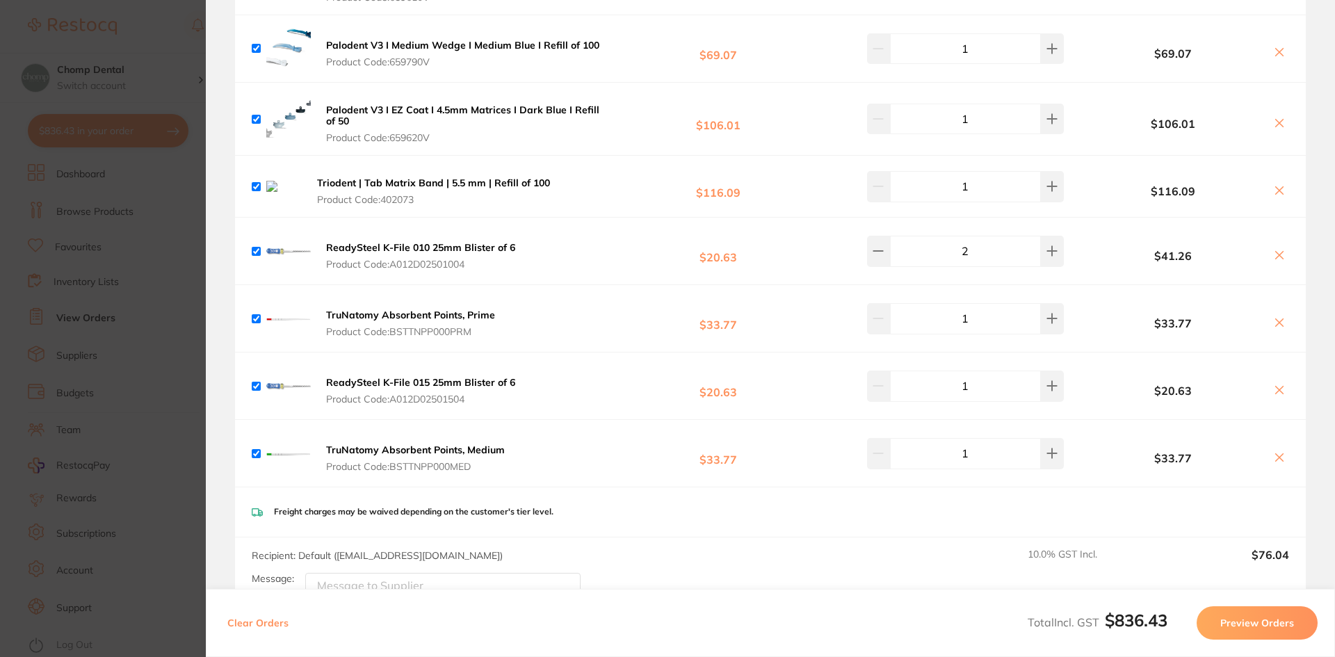
click at [94, 145] on section "Update RRP Set your pre negotiated price for this item. Item Agreed RRP (excl. …" at bounding box center [667, 328] width 1335 height 657
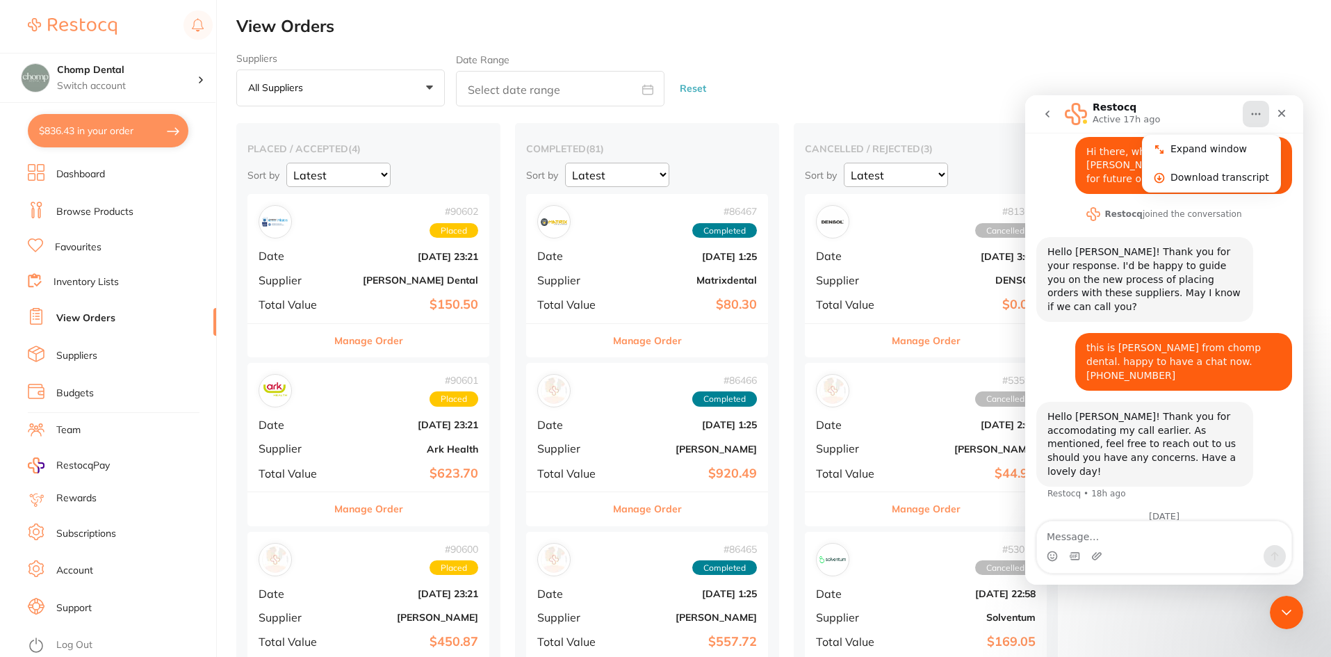
scroll to position [0, 0]
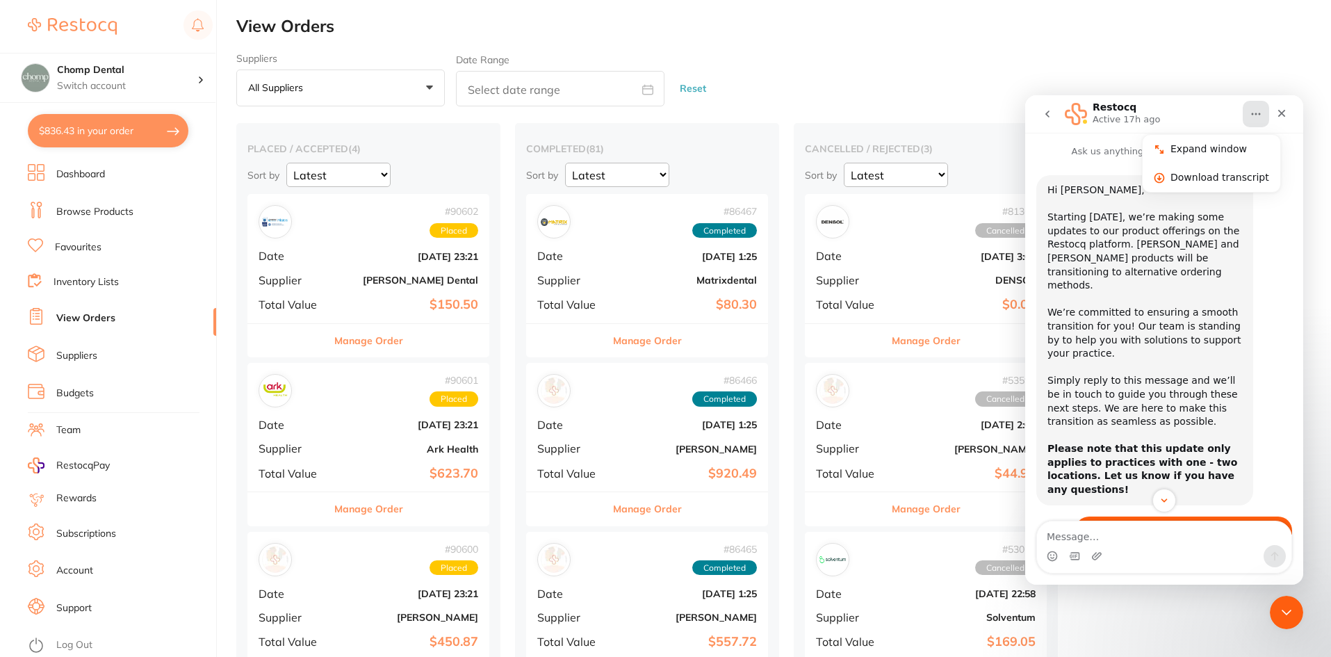
click at [1257, 106] on button "Home" at bounding box center [1256, 114] width 26 height 26
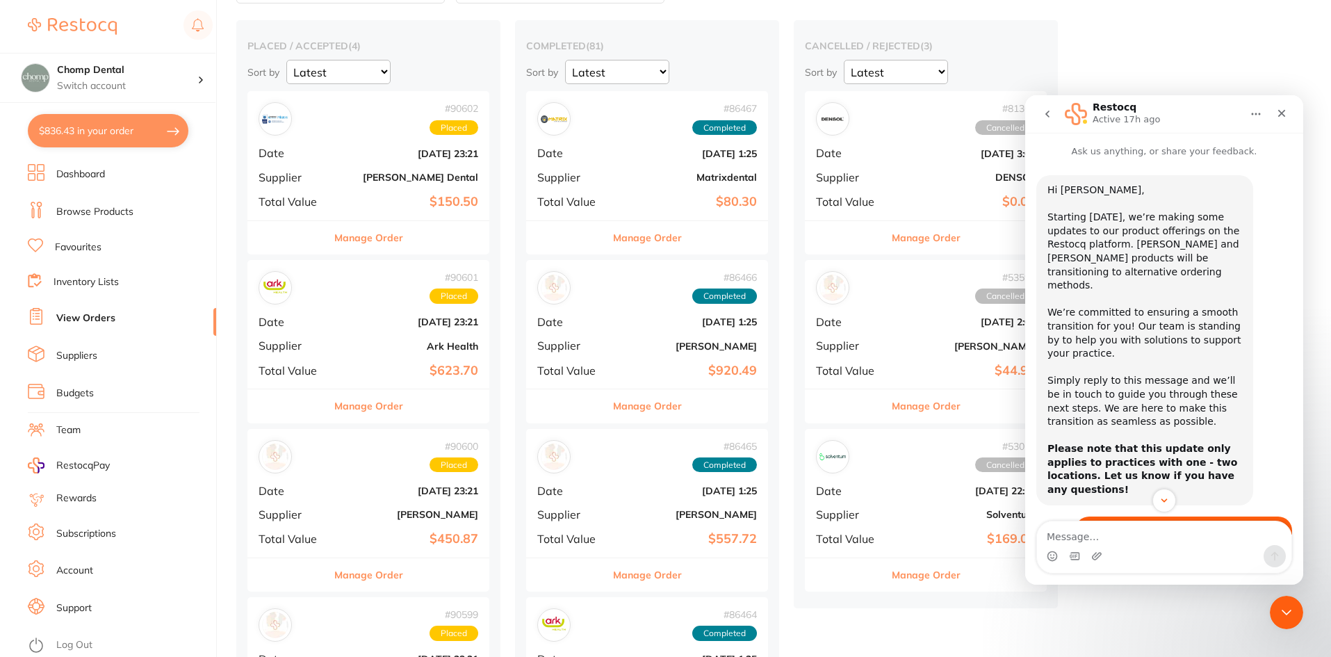
scroll to position [209, 0]
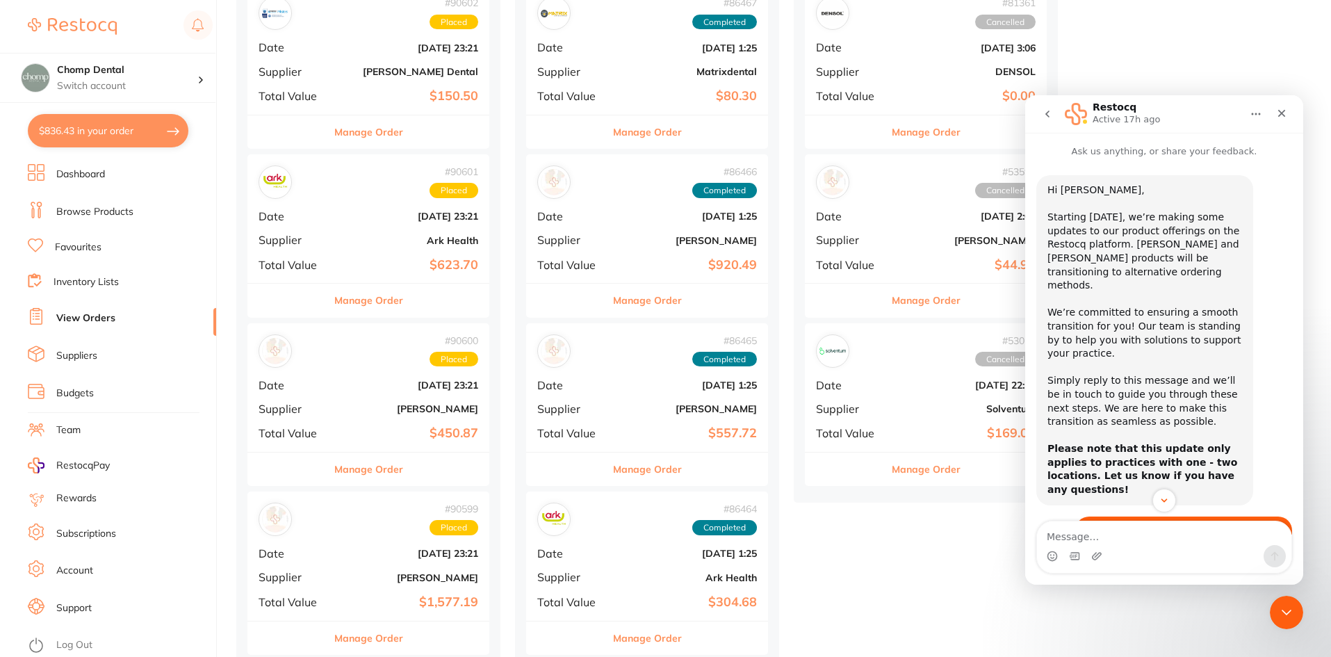
click at [354, 235] on b "Ark Health" at bounding box center [408, 240] width 139 height 11
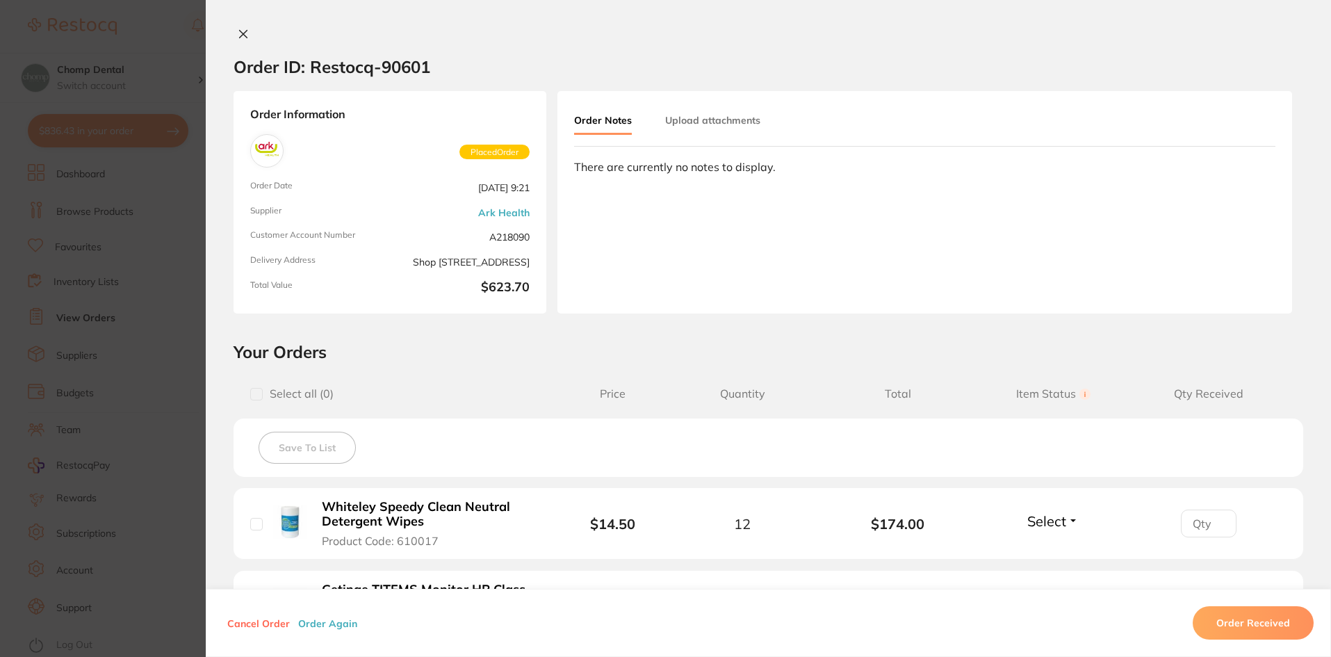
click at [104, 293] on section "Order ID: Restocq- 90601 Order Information Placed Order Order Date Aug 19 2025,…" at bounding box center [665, 328] width 1331 height 657
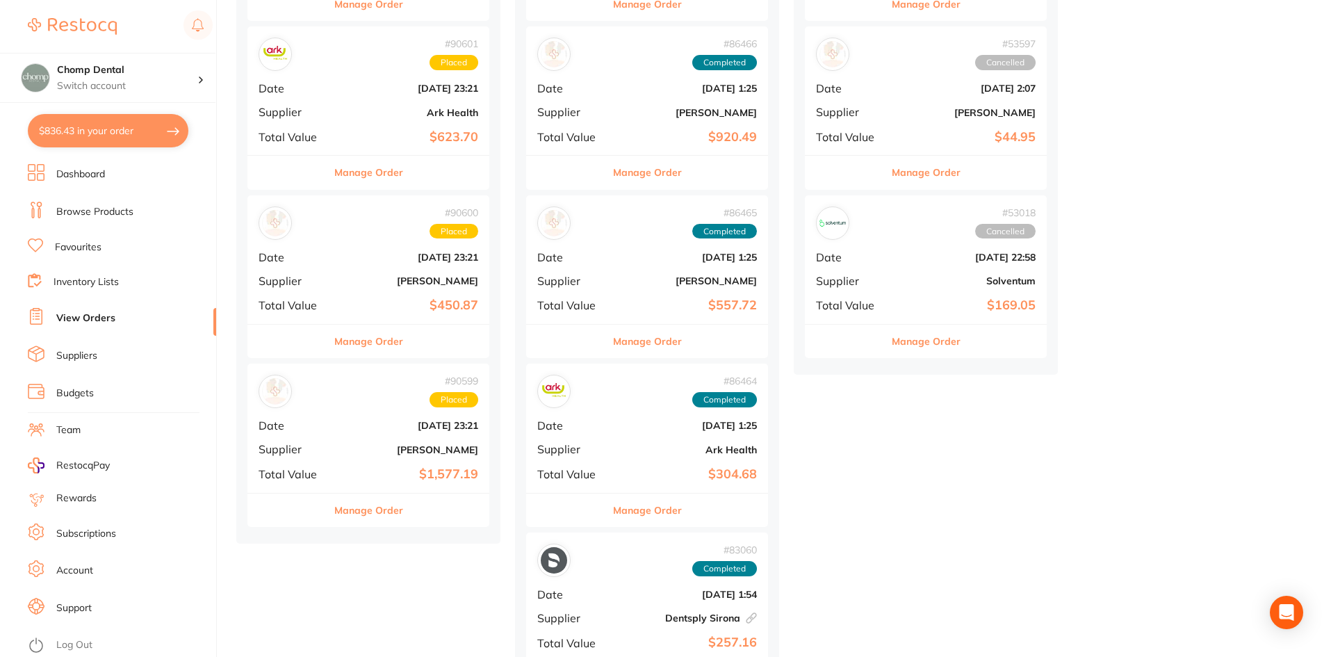
scroll to position [209, 0]
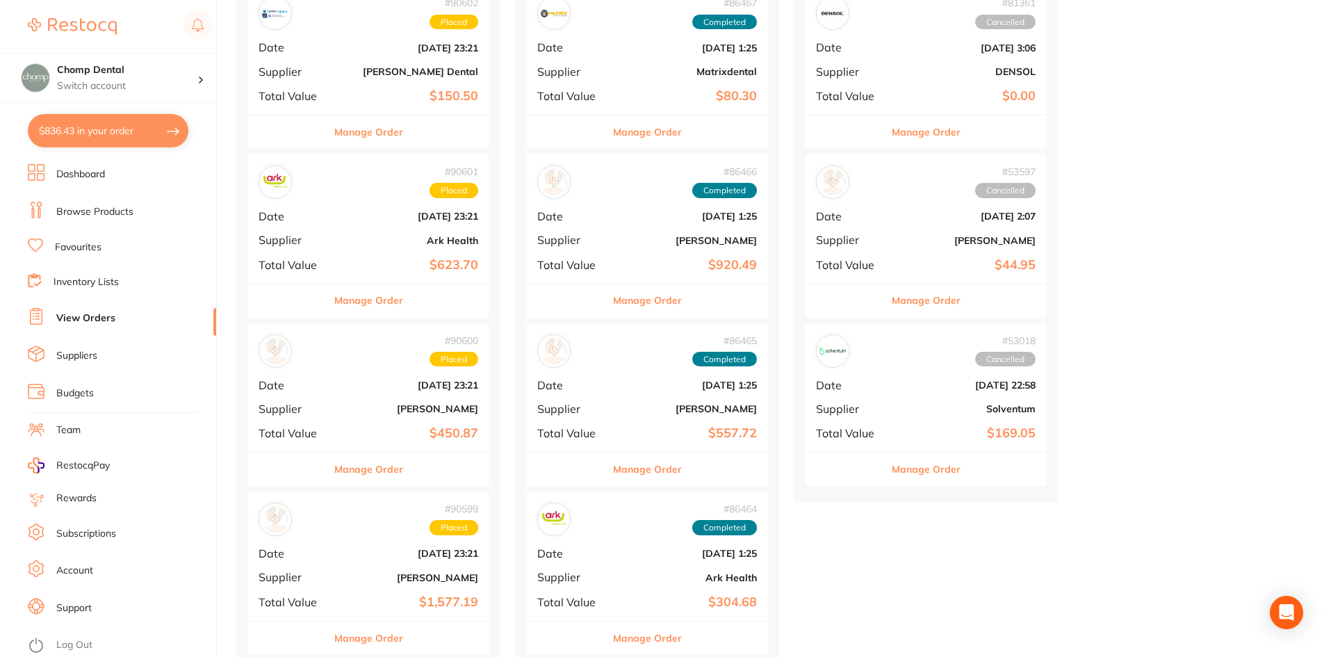
click at [350, 297] on button "Manage Order" at bounding box center [368, 300] width 69 height 33
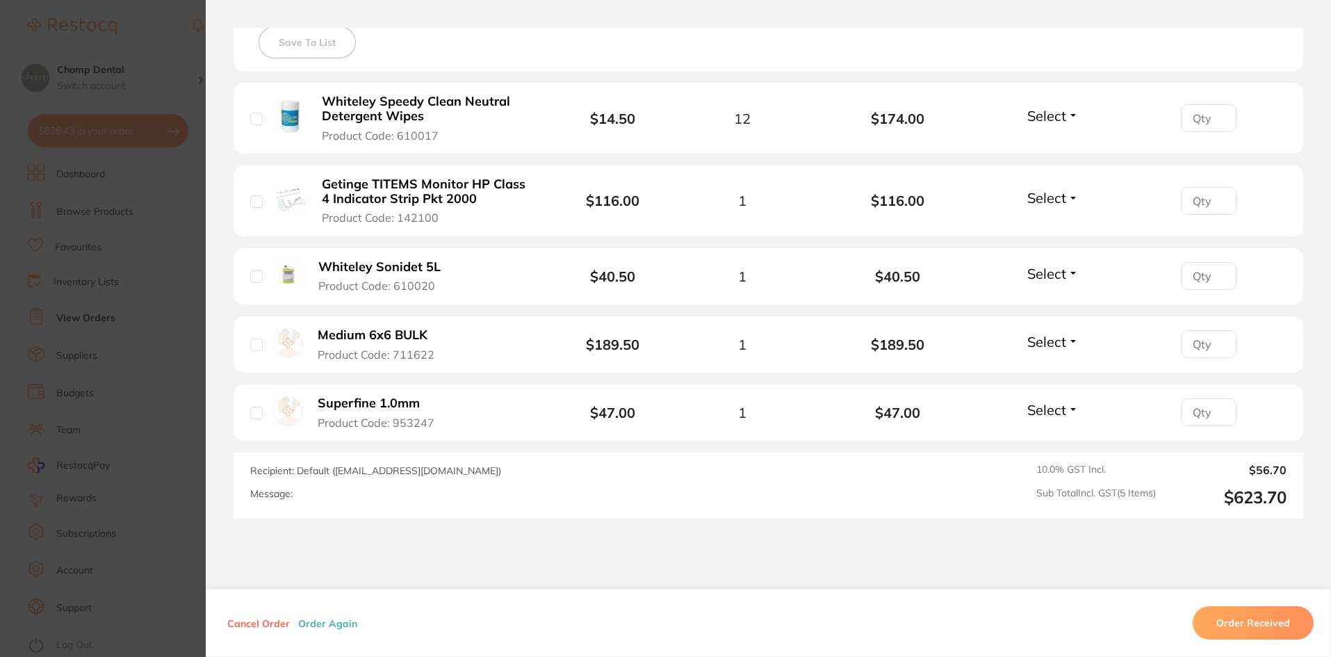
scroll to position [474, 0]
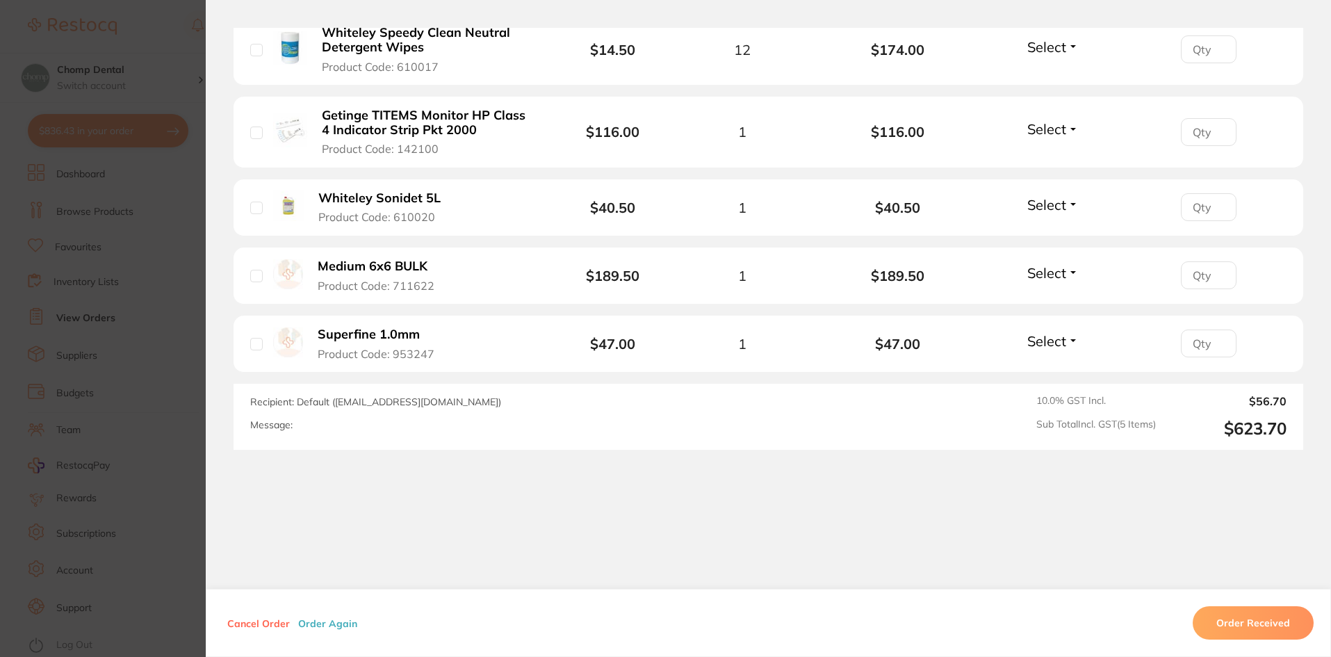
click at [14, 320] on section "Order ID: Restocq- 90601 Order Information Placed Order Order Date Aug 19 2025,…" at bounding box center [665, 328] width 1331 height 657
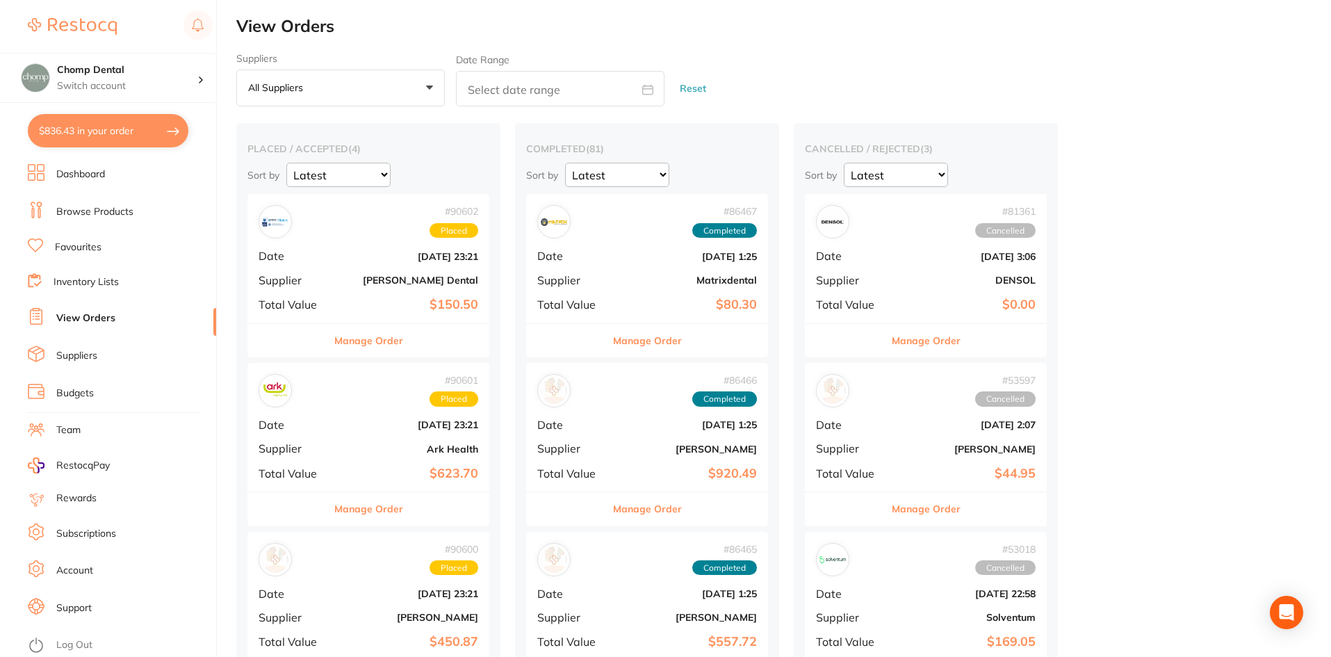
click at [97, 175] on link "Dashboard" at bounding box center [80, 175] width 49 height 14
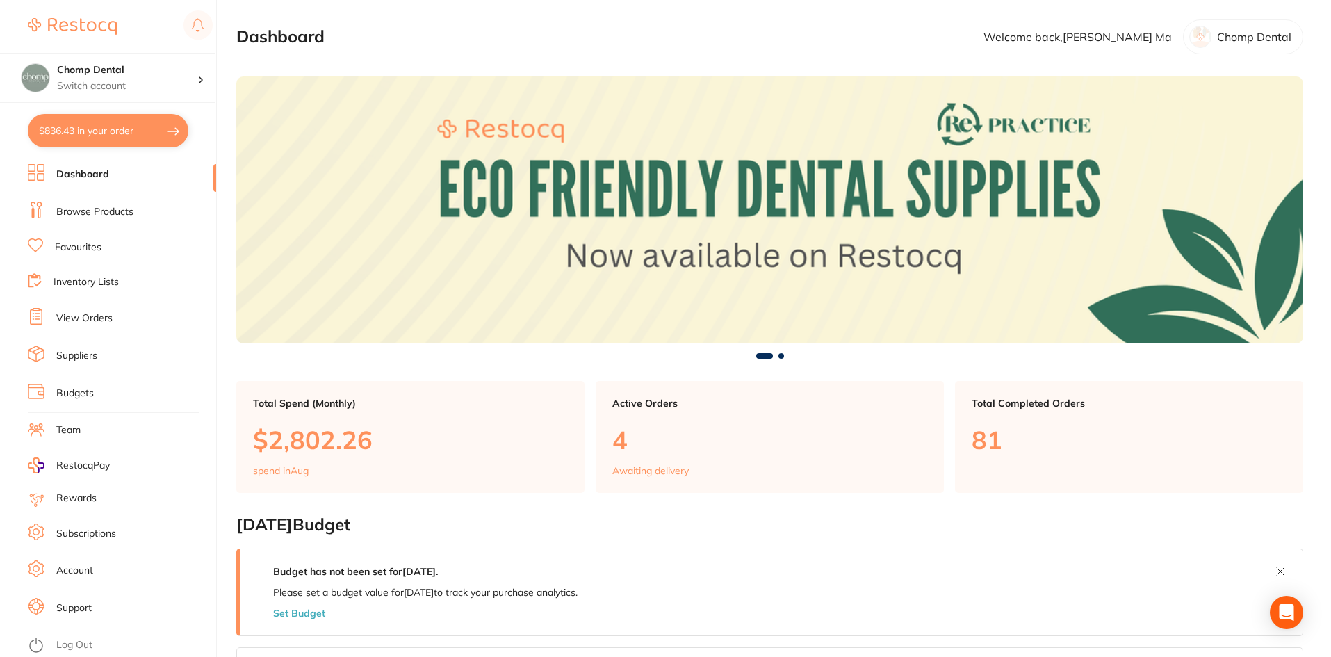
click at [155, 197] on ul "Dashboard Browse Products Favourites Inventory Lists View Orders Suppliers Budg…" at bounding box center [122, 410] width 188 height 493
click at [90, 211] on link "Browse Products" at bounding box center [94, 212] width 77 height 14
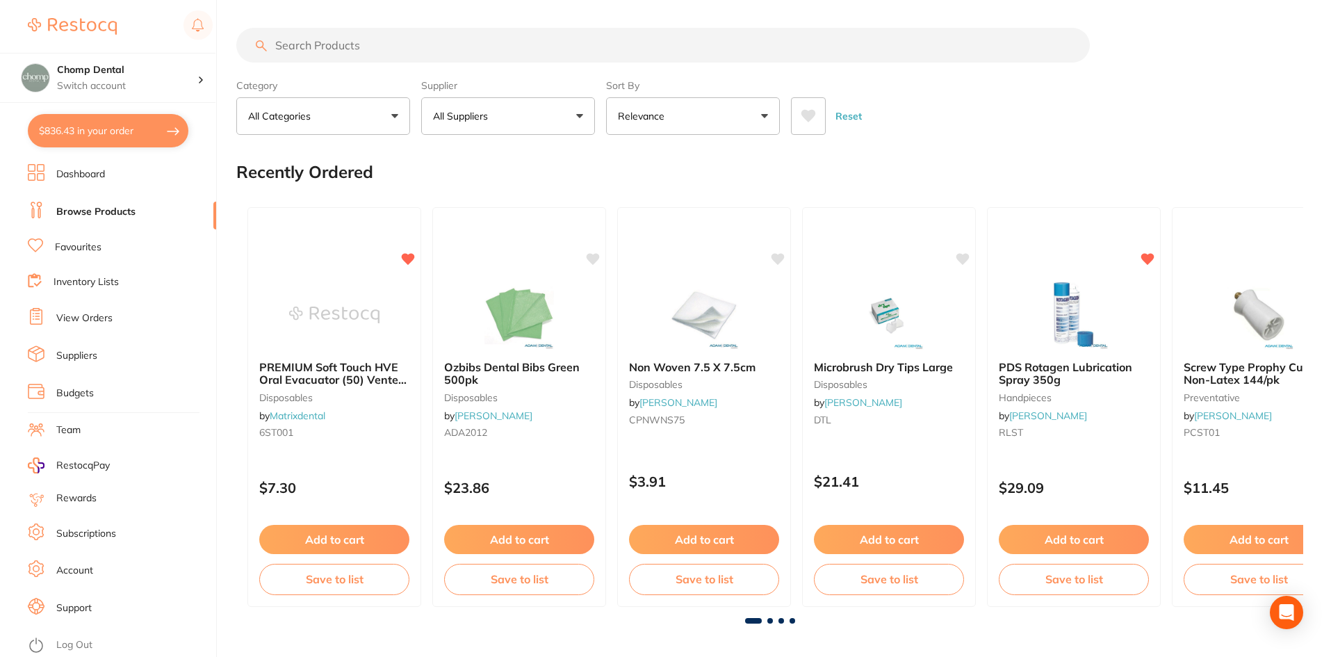
click at [371, 49] on input "search" at bounding box center [663, 45] width 854 height 35
type input "leaf gauge"
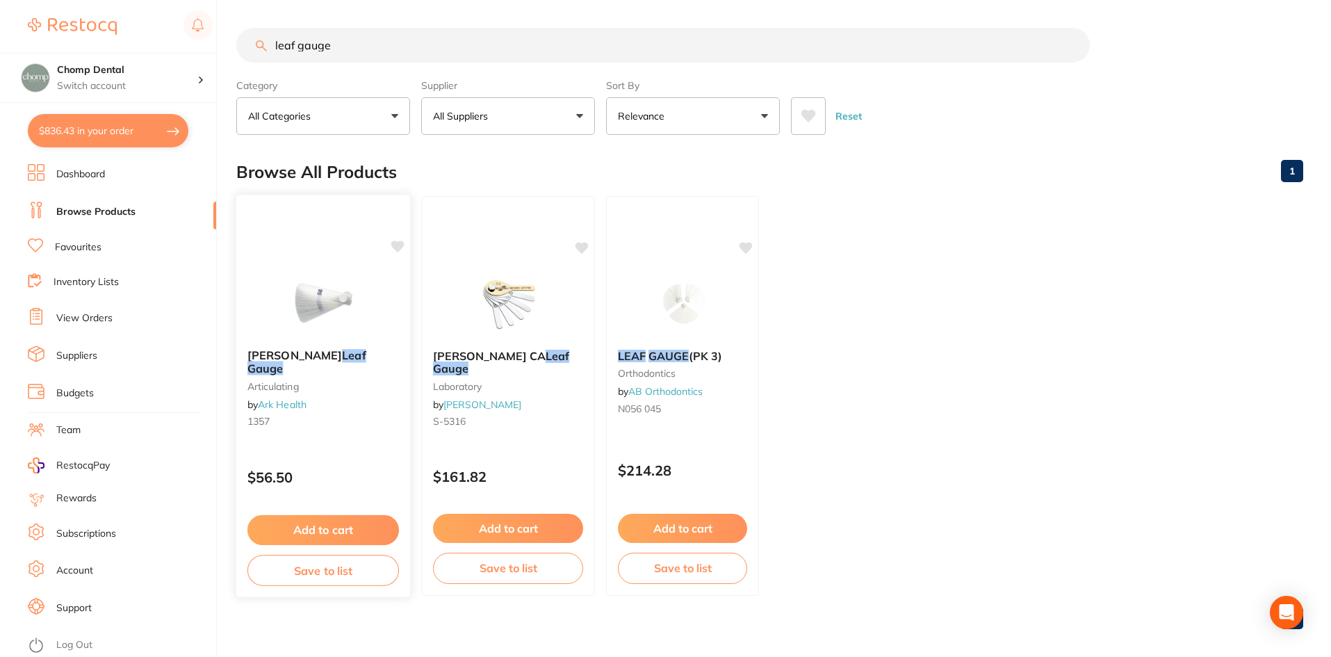
click at [309, 528] on button "Add to cart" at bounding box center [323, 530] width 152 height 30
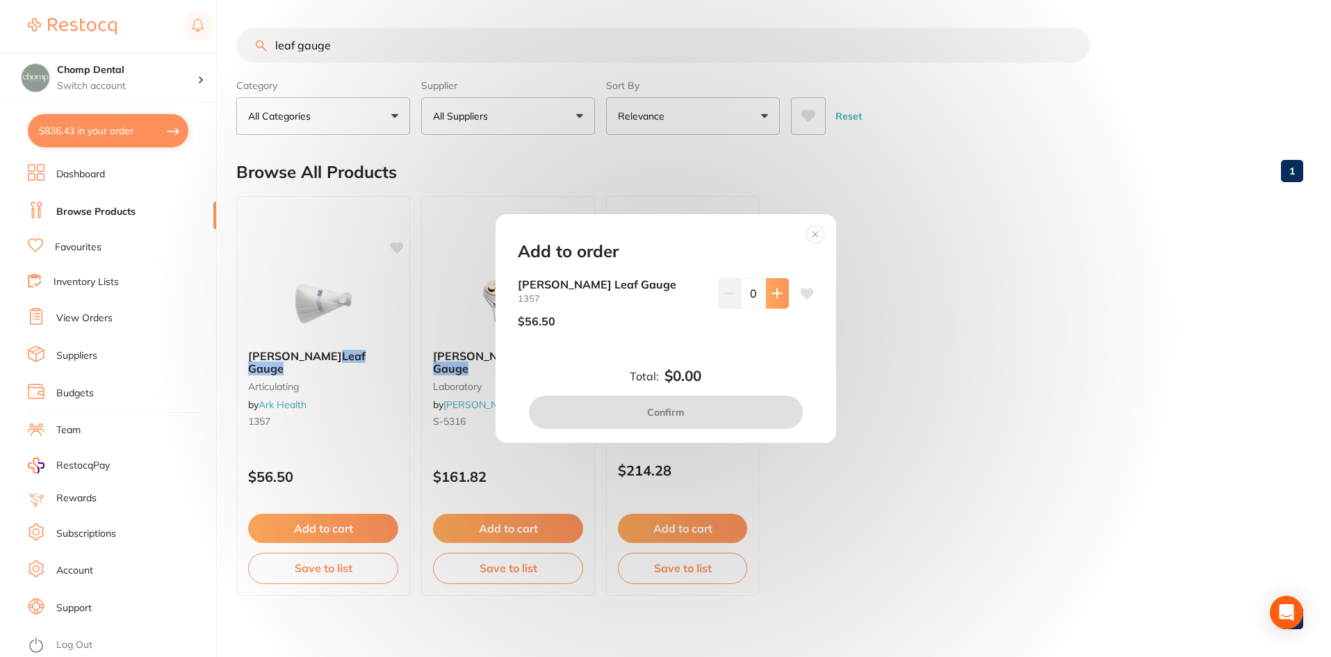
click at [777, 296] on icon at bounding box center [777, 293] width 11 height 11
type input "1"
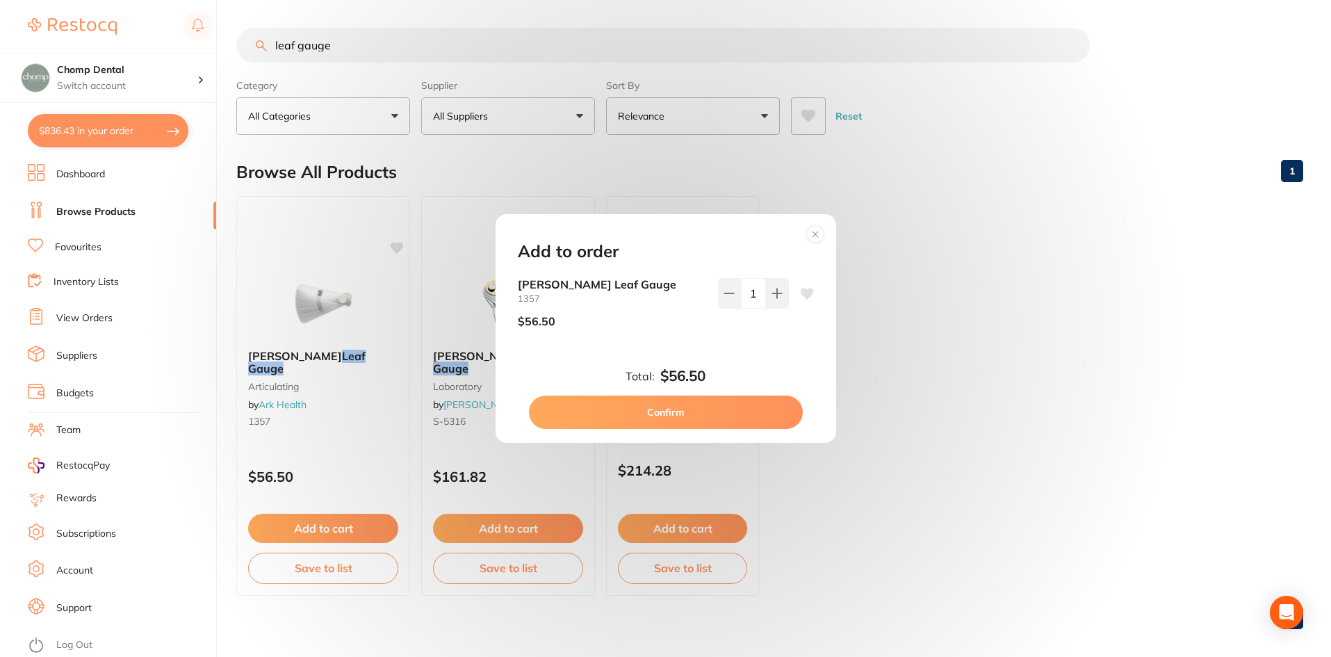
click at [710, 415] on button "Confirm" at bounding box center [666, 411] width 274 height 33
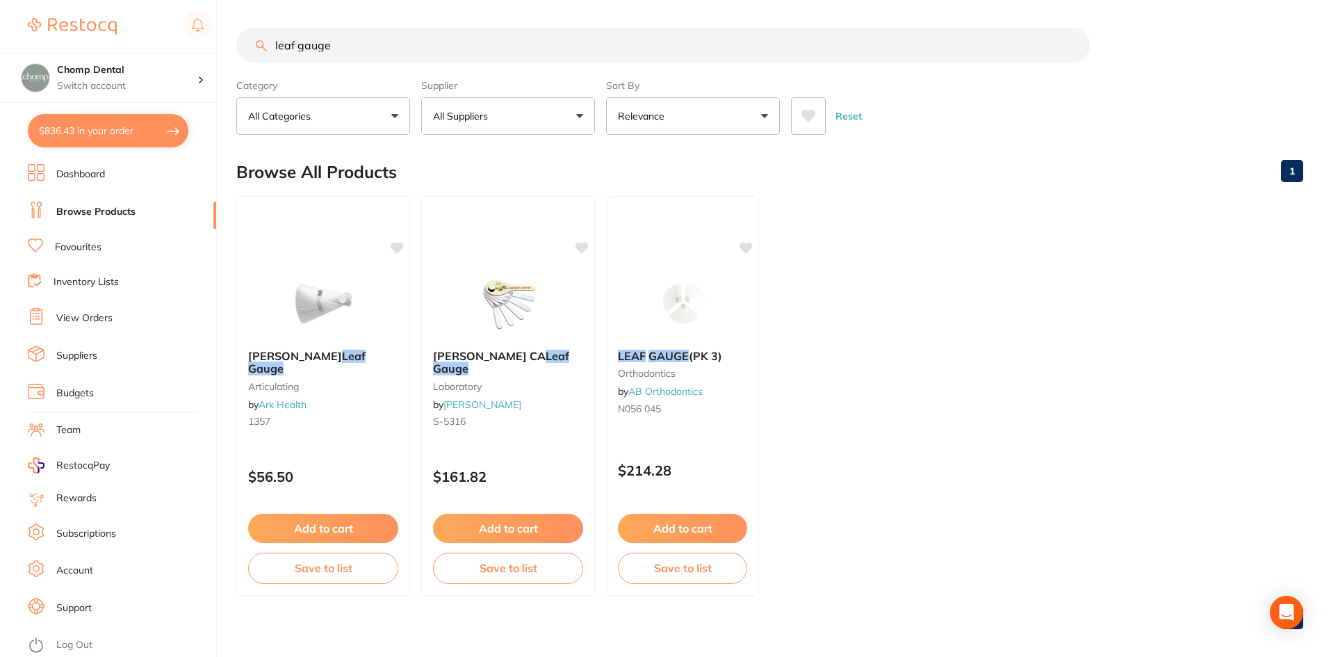
click at [95, 133] on button "$836.43 in your order" at bounding box center [108, 130] width 161 height 33
checkbox input "true"
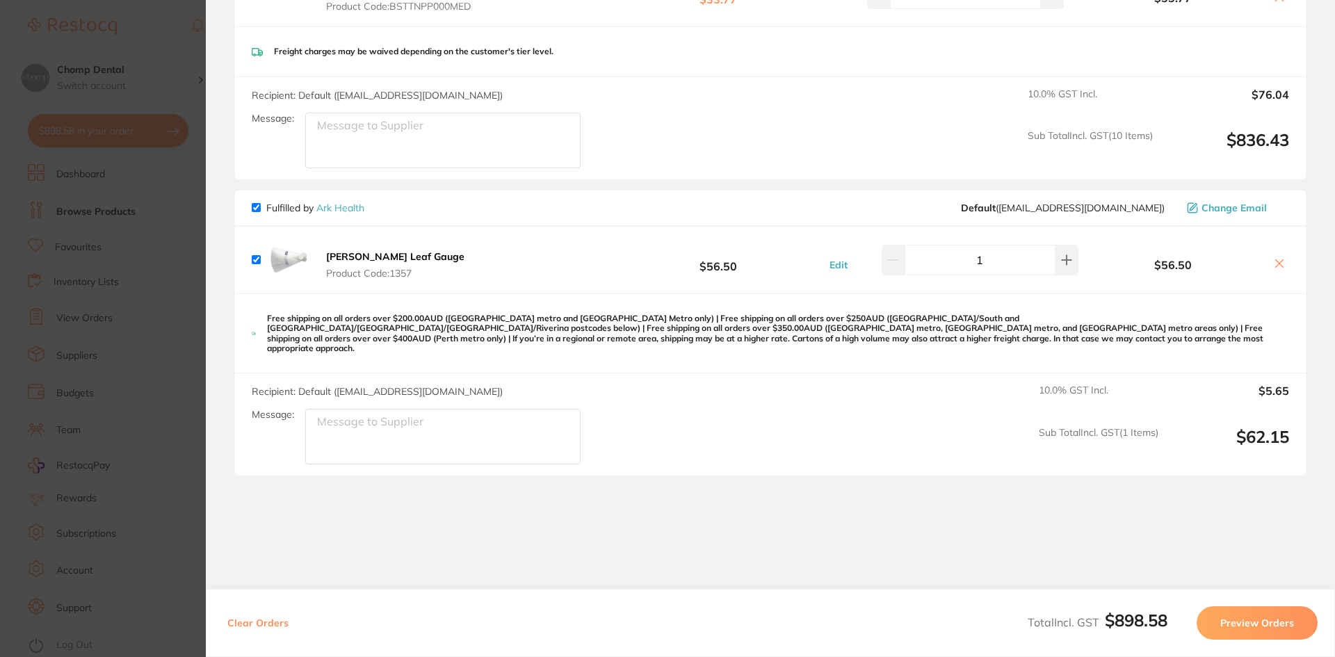
scroll to position [789, 0]
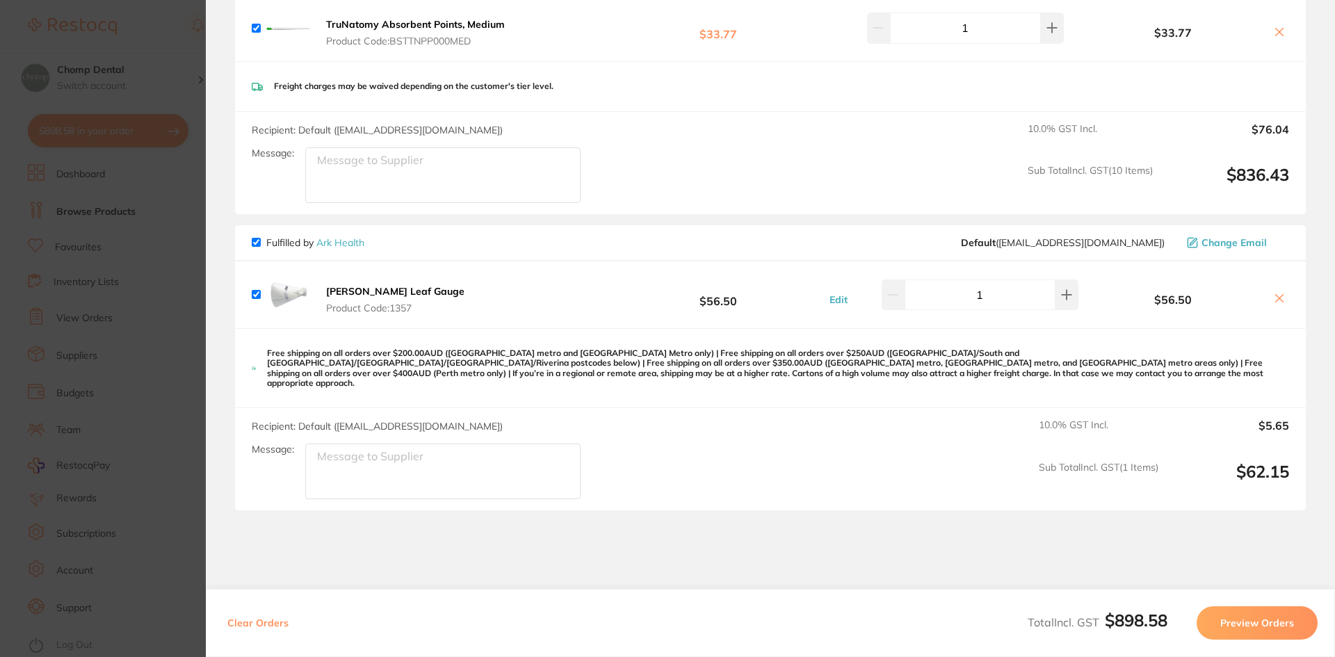
click at [435, 203] on textarea "Message:" at bounding box center [442, 175] width 275 height 56
click at [1247, 623] on button "Preview Orders" at bounding box center [1256, 622] width 121 height 33
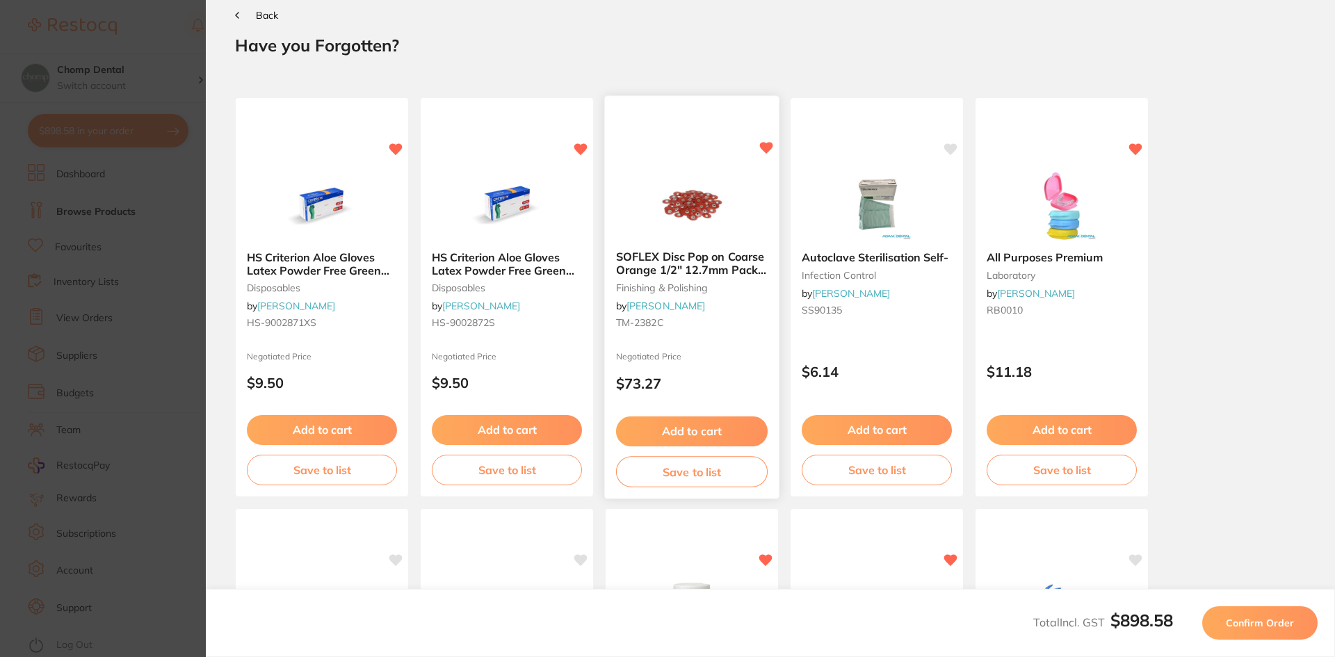
scroll to position [0, 0]
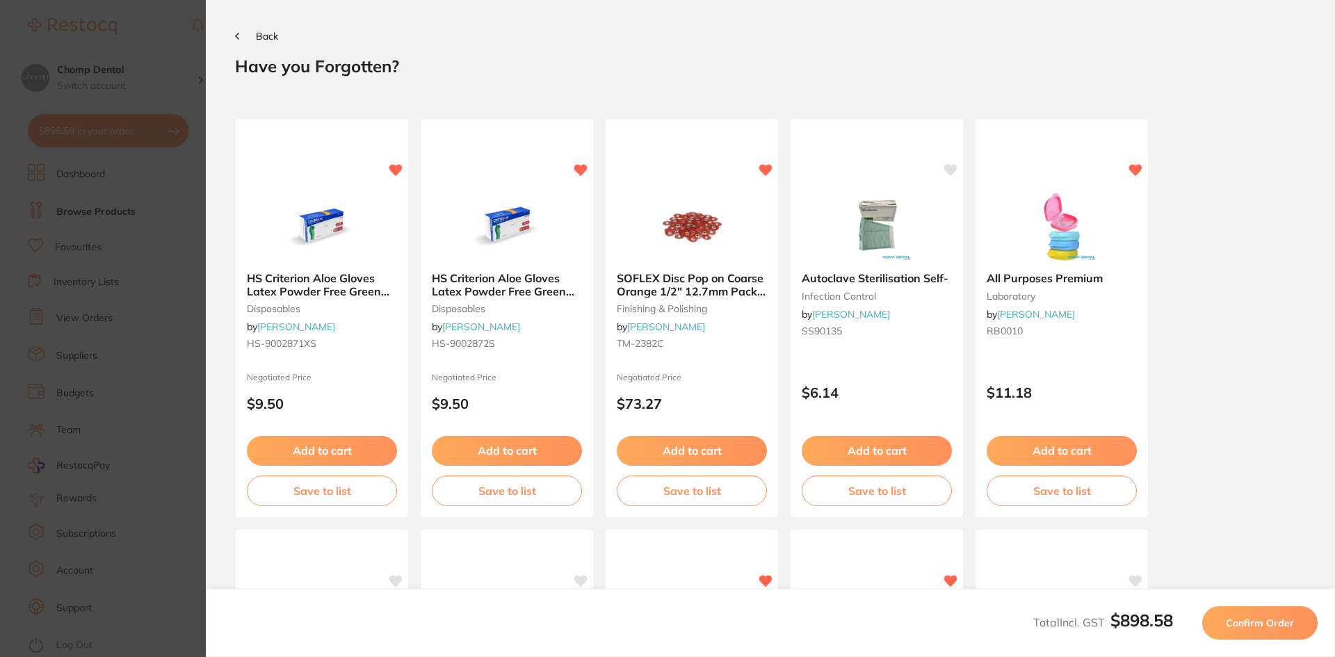
click at [1248, 617] on span "Confirm Order" at bounding box center [1259, 623] width 68 height 13
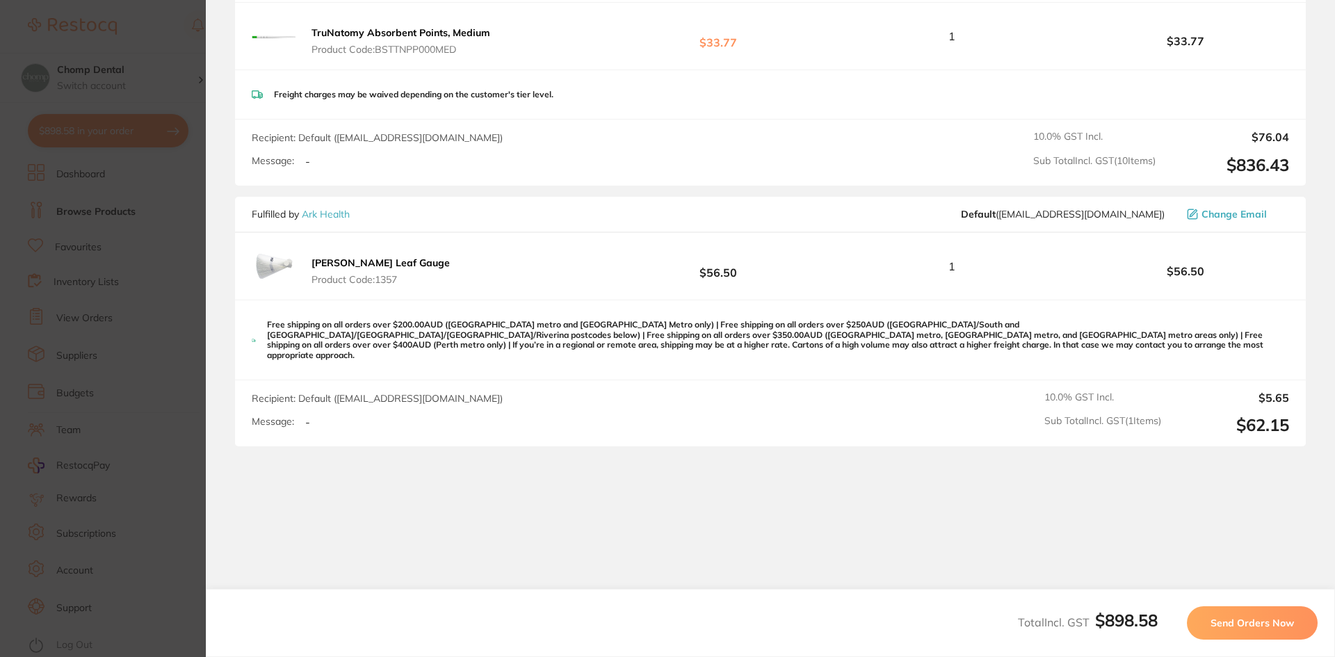
click at [1232, 612] on button "Send Orders Now" at bounding box center [1251, 622] width 131 height 33
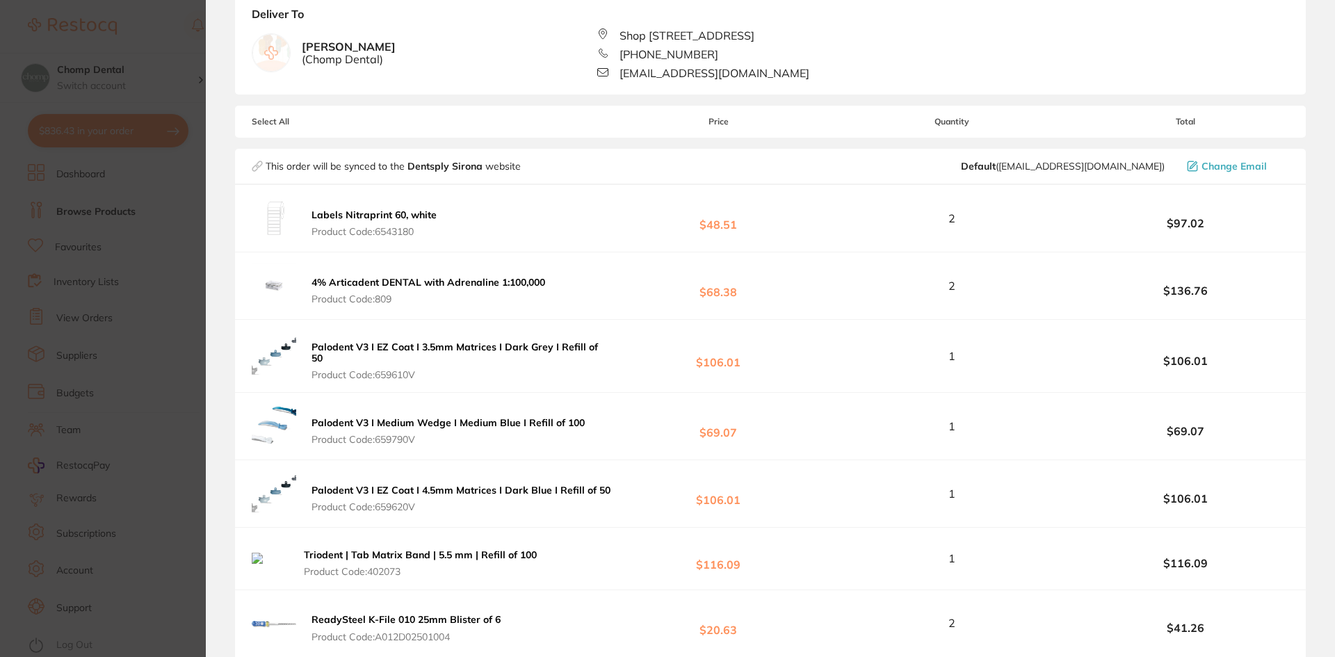
scroll to position [556, 0]
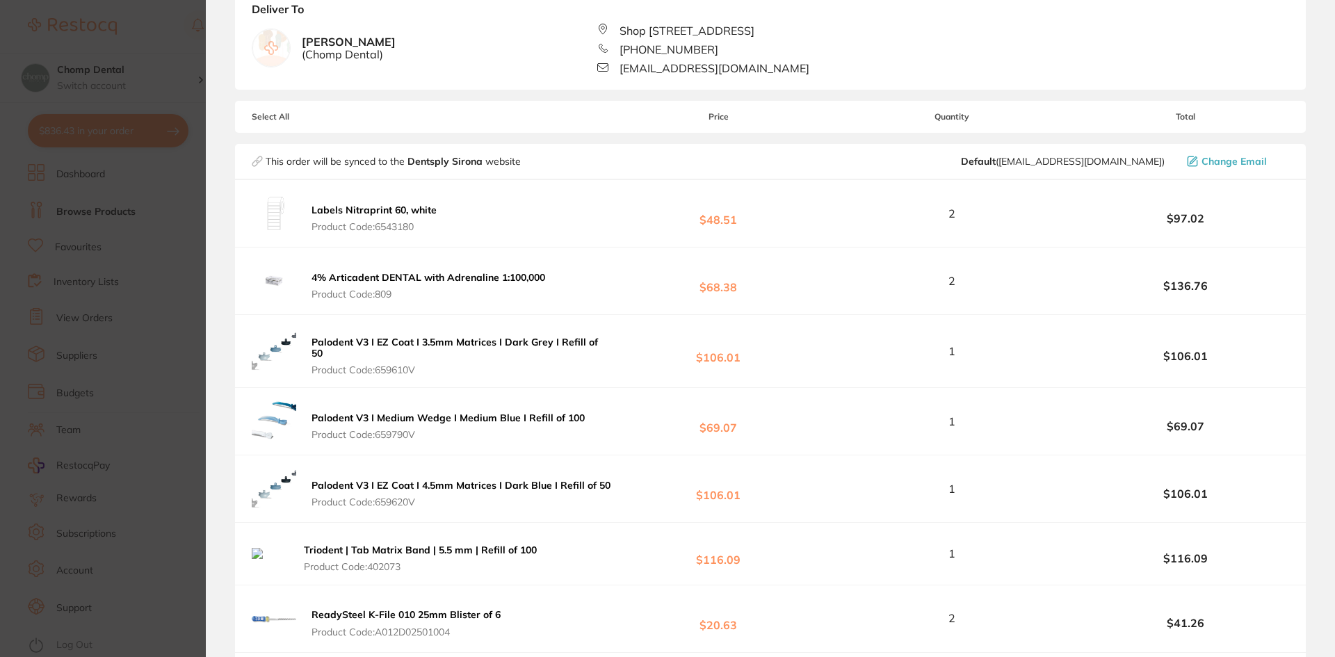
drag, startPoint x: 430, startPoint y: 231, endPoint x: 380, endPoint y: 225, distance: 51.2
click at [380, 225] on span "Product Code: 6543180" at bounding box center [373, 226] width 125 height 11
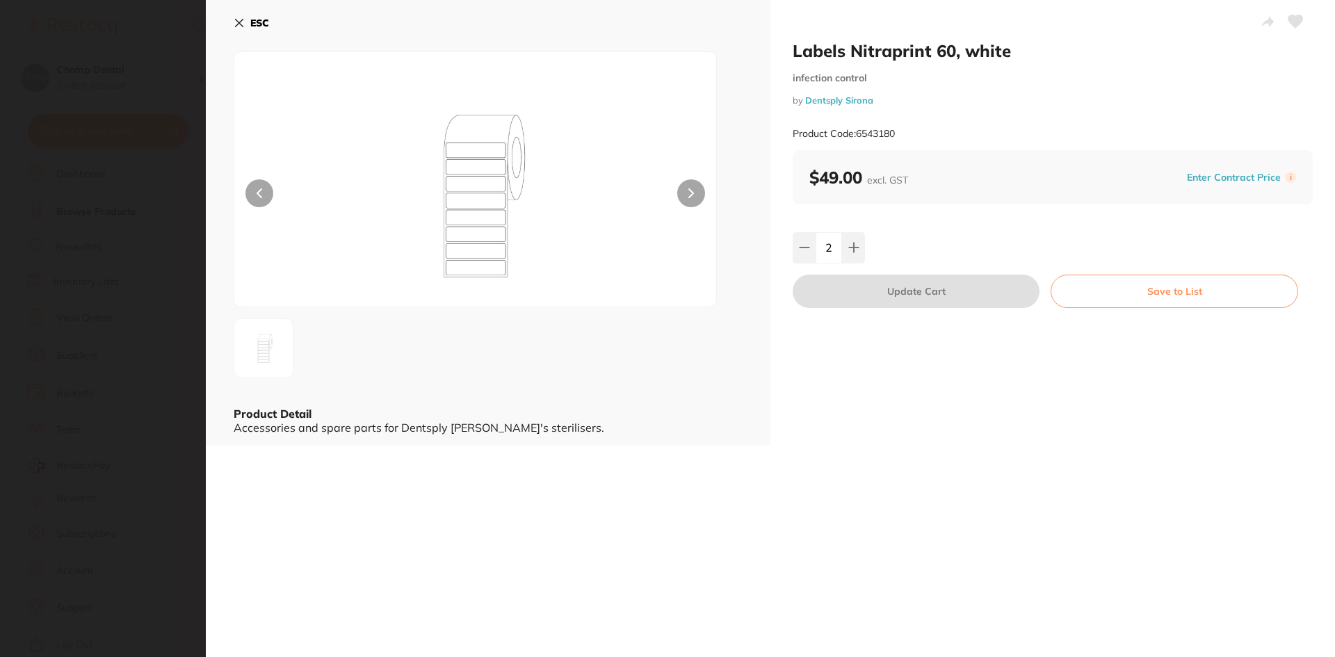
drag, startPoint x: 2, startPoint y: 336, endPoint x: 10, endPoint y: 326, distance: 12.4
click at [3, 336] on section "Labels Nitraprint 60, white infection control by Dentsply Sirona Product Code: …" at bounding box center [667, 328] width 1335 height 657
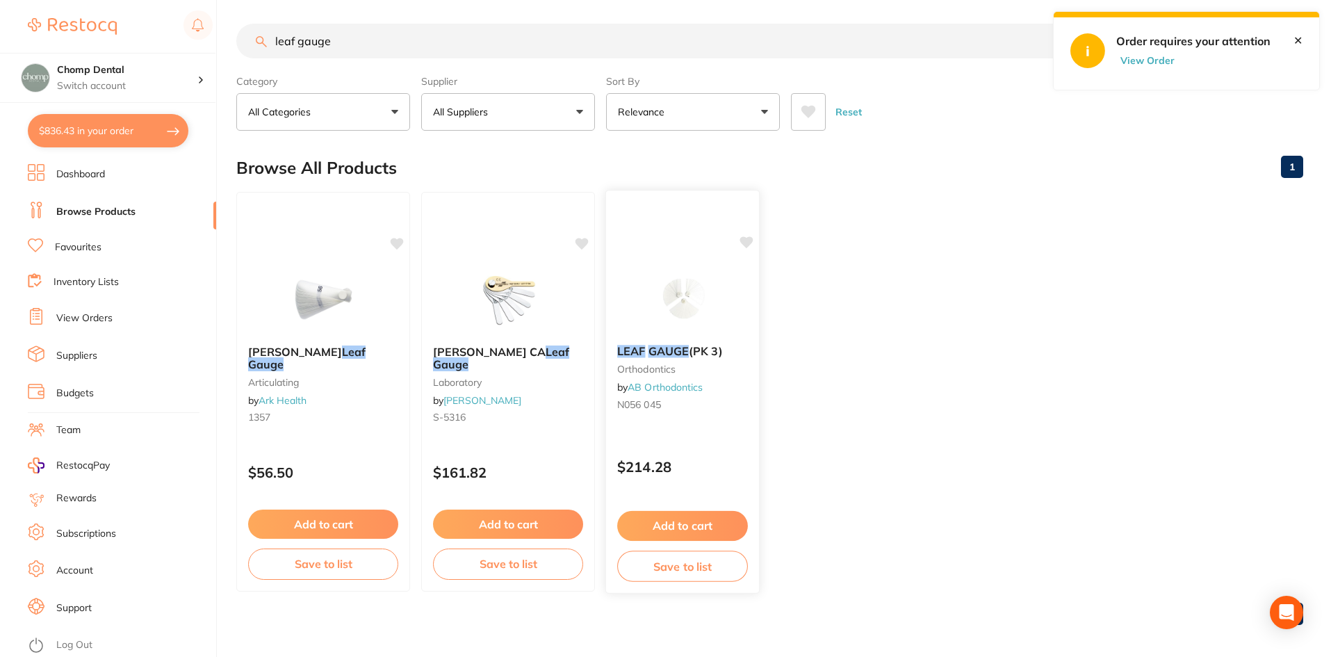
scroll to position [0, 0]
click at [81, 141] on button "$836.43 in your order" at bounding box center [108, 130] width 161 height 33
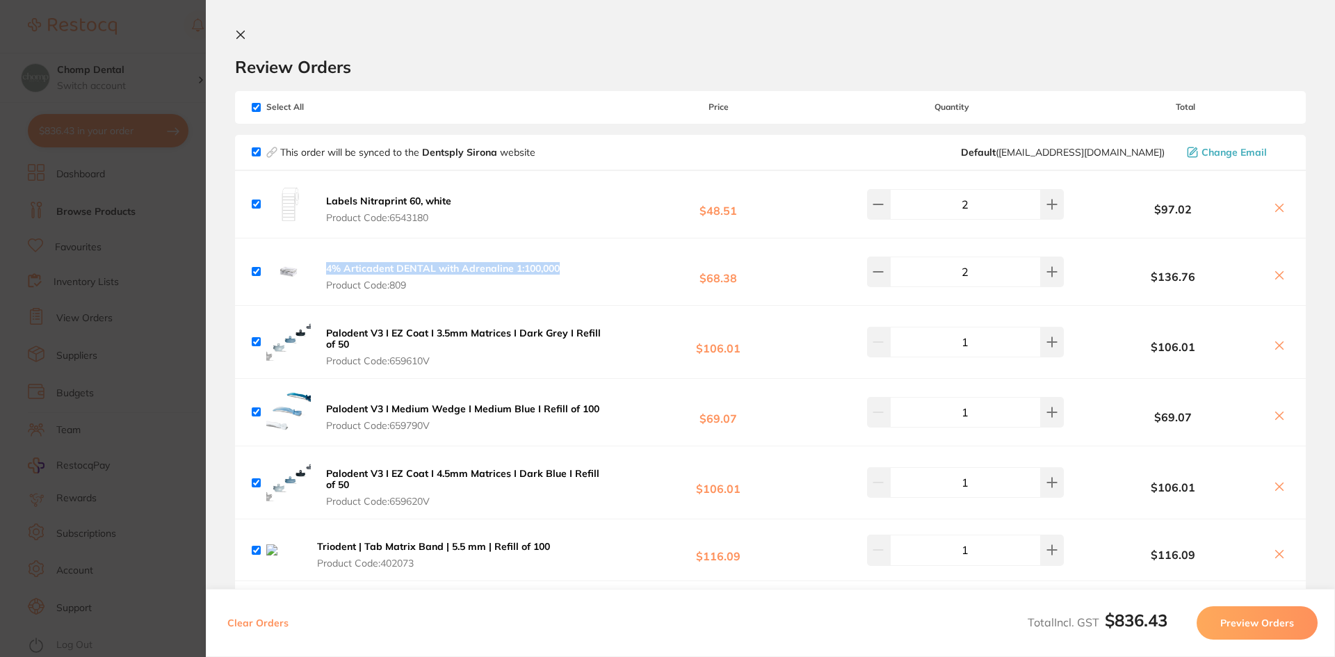
drag, startPoint x: 561, startPoint y: 268, endPoint x: 323, endPoint y: 268, distance: 237.7
click at [323, 268] on div "4% Articadent DENTAL with Adrenaline 1:100,000 Product Code: 809 $68.38 2 $136.…" at bounding box center [770, 271] width 1070 height 67
copy b "4% Articadent DENTAL with Adrenaline 1:100,000"
click at [613, 287] on div "4% Articadent DENTAL with Adrenaline 1:100,000 Product Code: 809 $68.38 2 $136.…" at bounding box center [770, 271] width 1070 height 67
click at [1277, 417] on icon at bounding box center [1279, 416] width 8 height 8
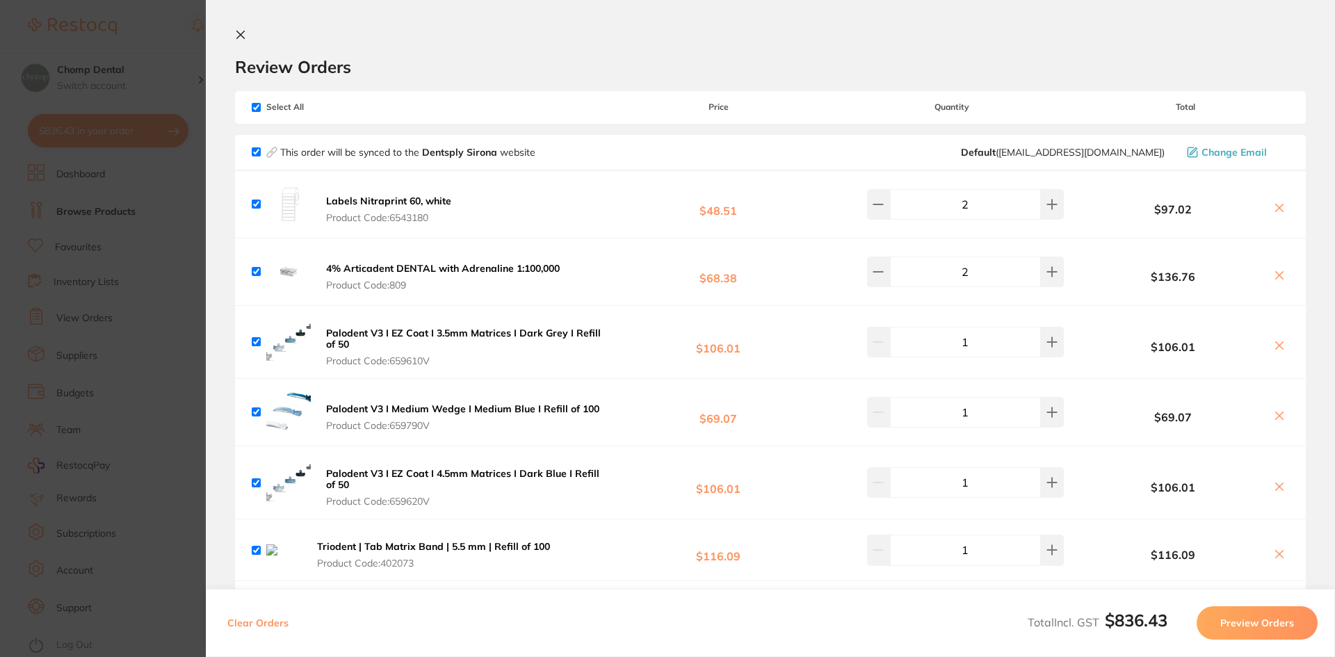
click at [1275, 205] on icon at bounding box center [1278, 207] width 11 height 11
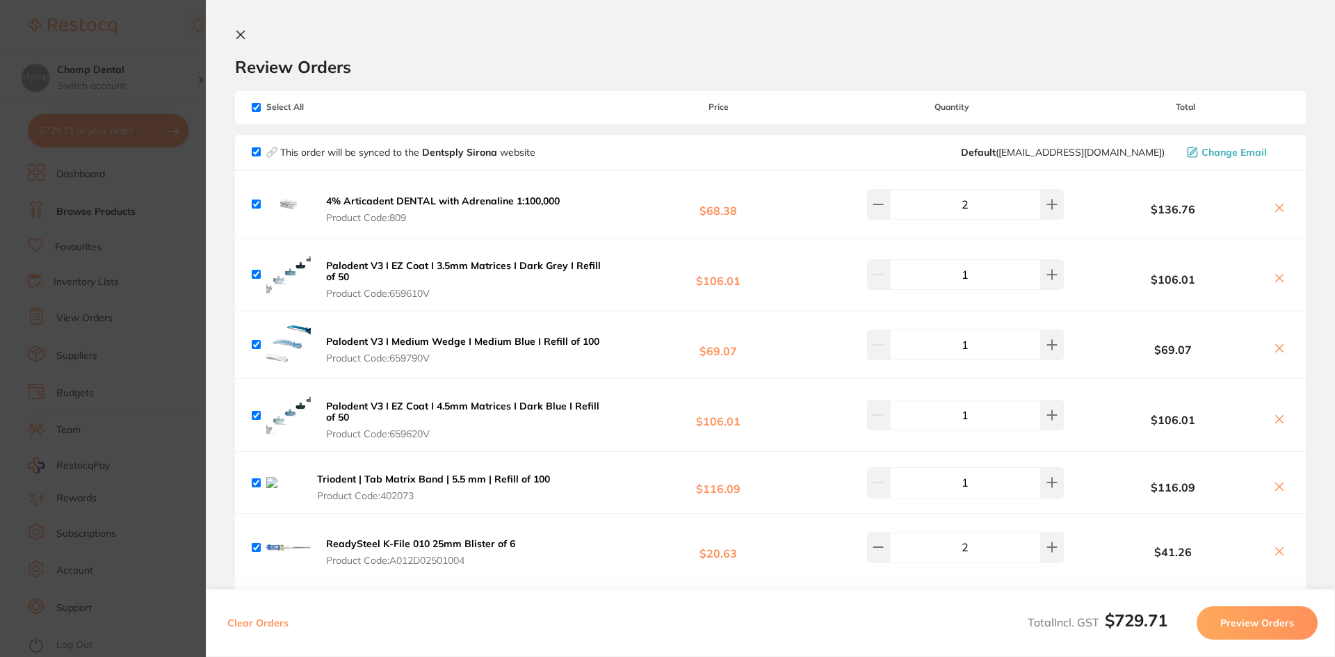
click at [1280, 345] on icon at bounding box center [1278, 348] width 11 height 11
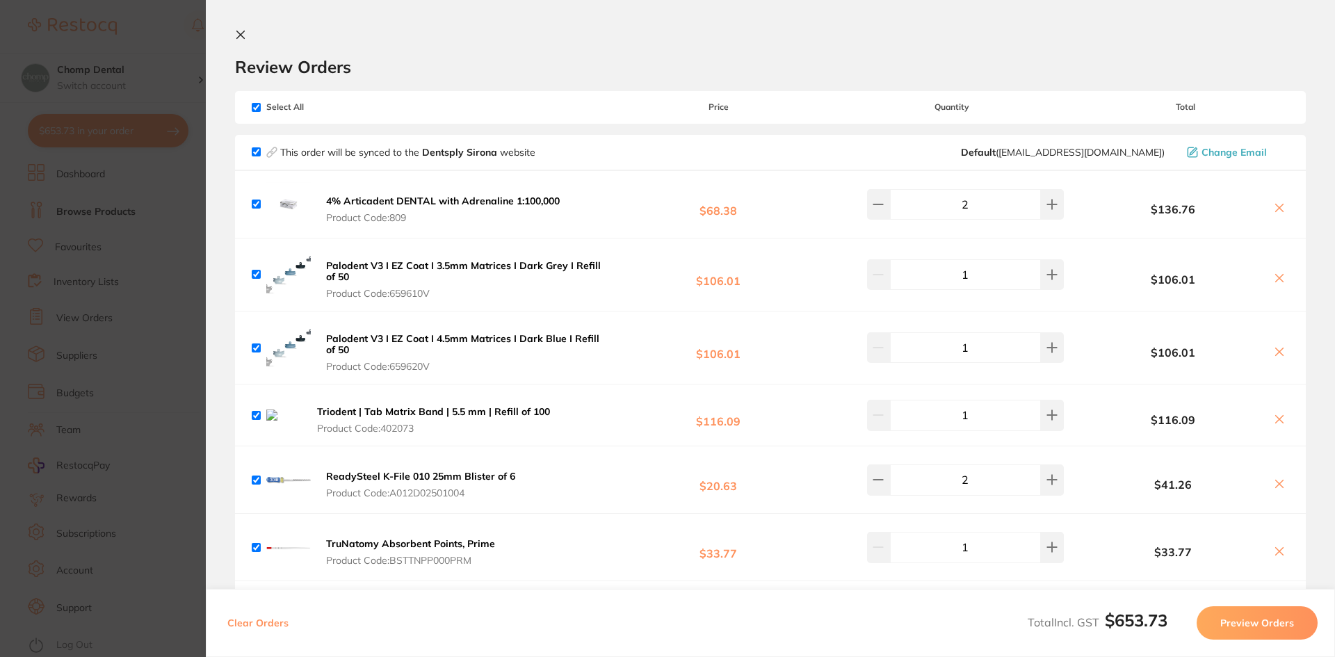
drag, startPoint x: 442, startPoint y: 293, endPoint x: 452, endPoint y: 281, distance: 15.2
click at [392, 291] on span "Product Code: 659610V" at bounding box center [468, 293] width 284 height 11
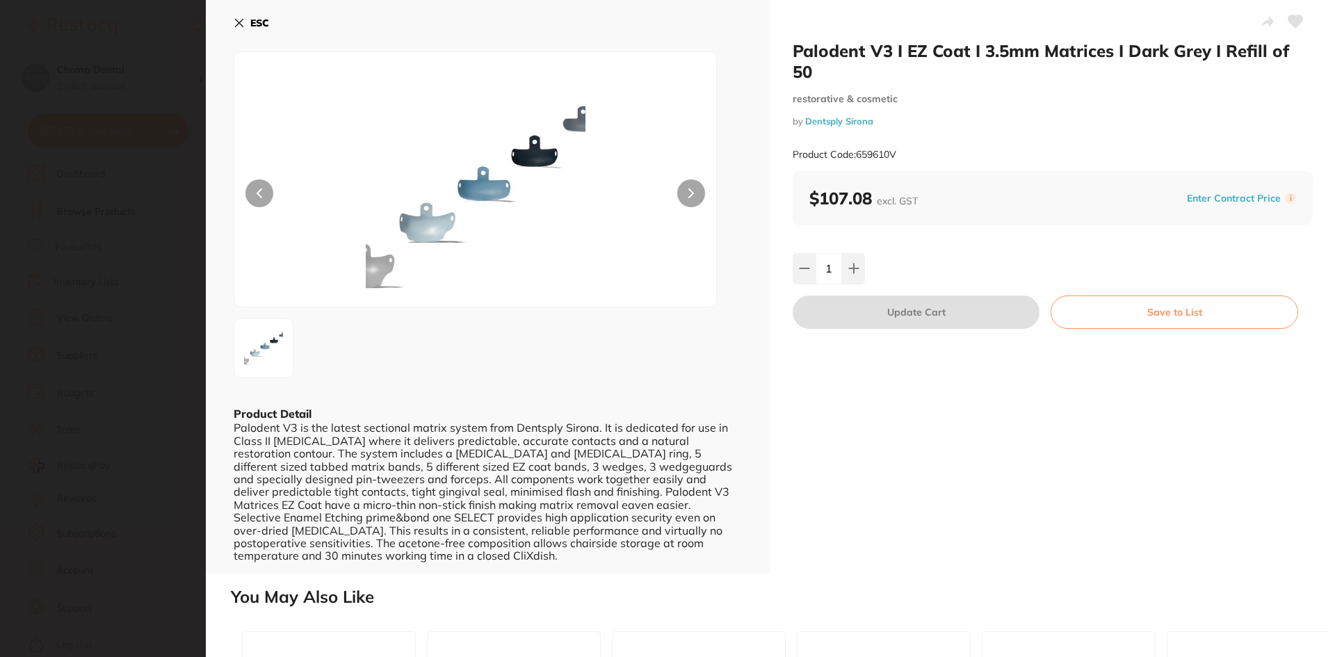
click at [10, 285] on section "Palodent V3 I EZ Coat I 3.5mm Matrices I Dark Grey I Refill of 50 restorative &…" at bounding box center [667, 328] width 1335 height 657
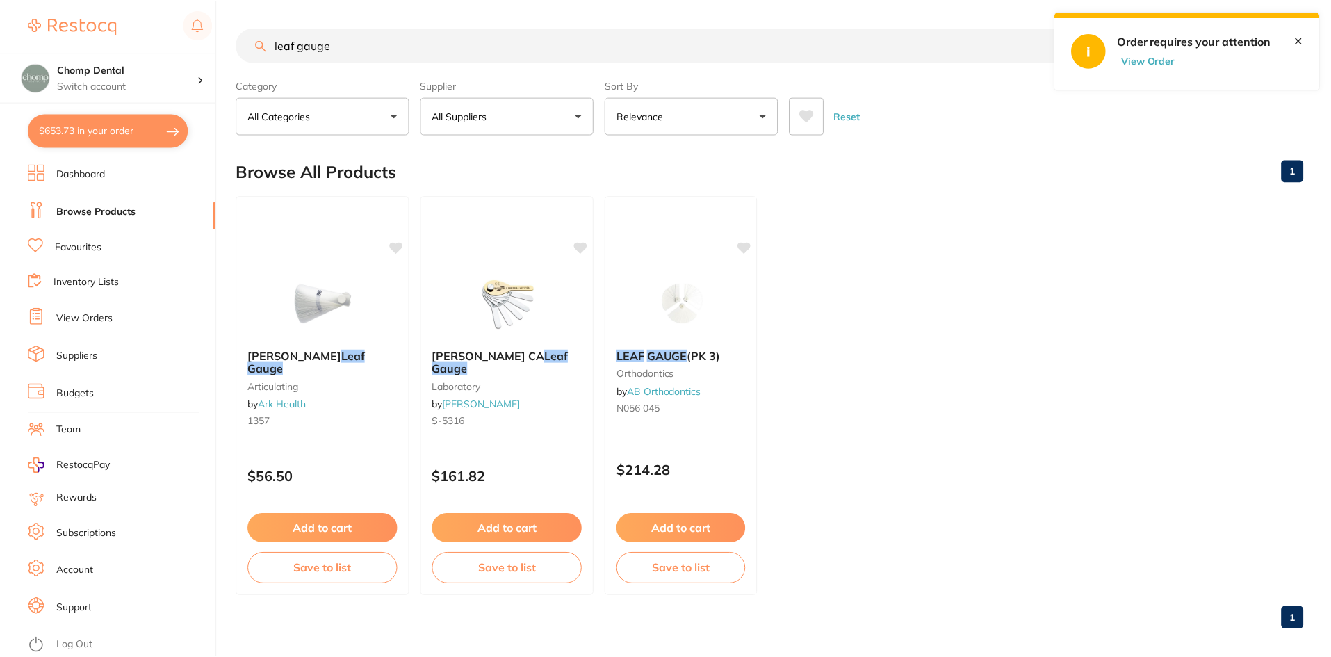
scroll to position [4, 0]
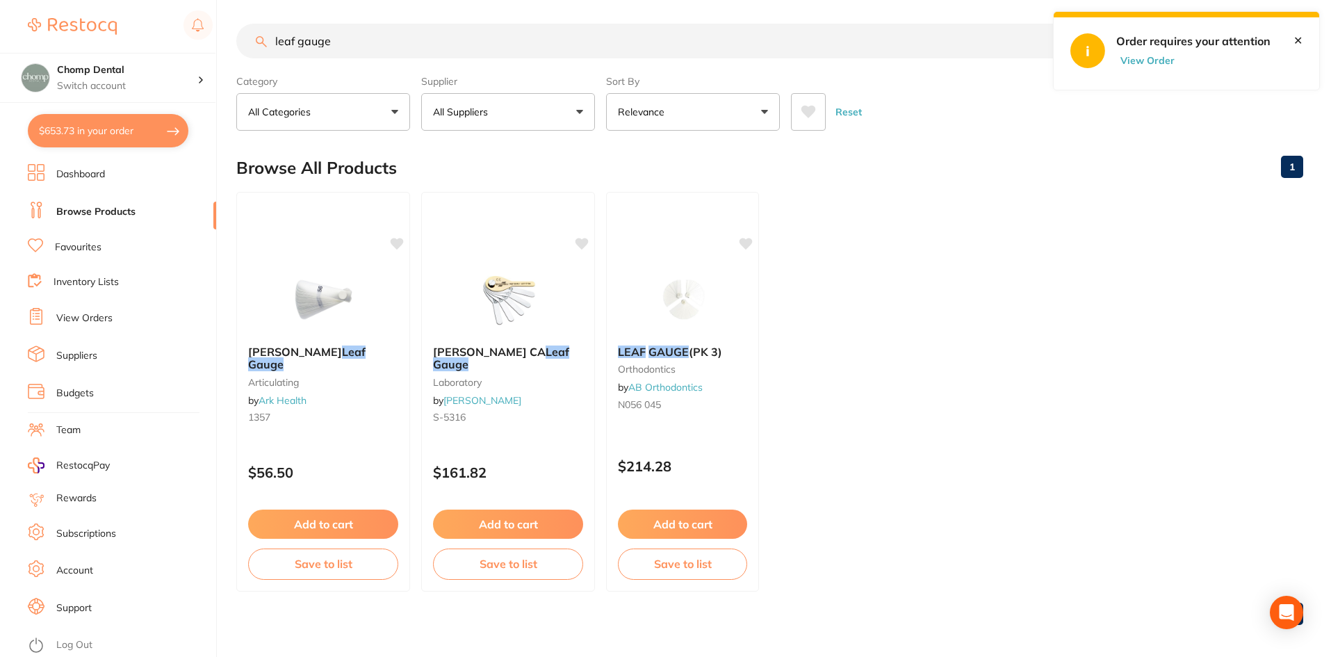
click at [142, 127] on button "$653.73 in your order" at bounding box center [108, 130] width 161 height 33
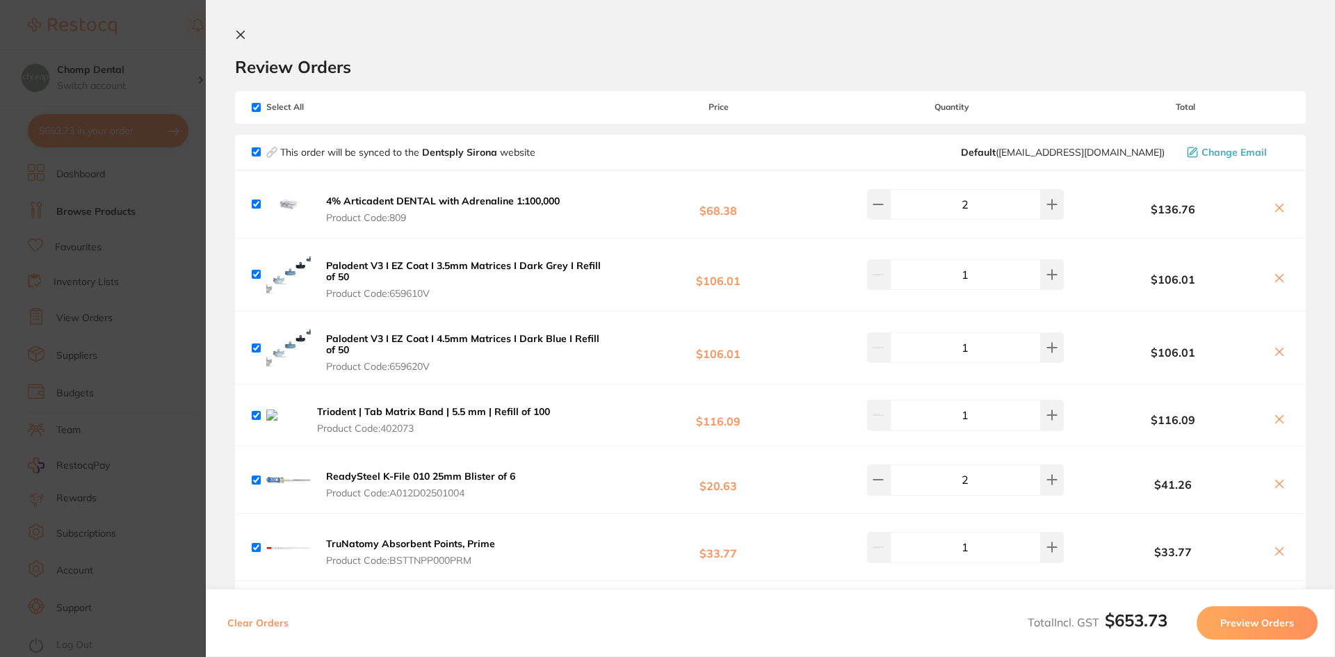
scroll to position [70, 0]
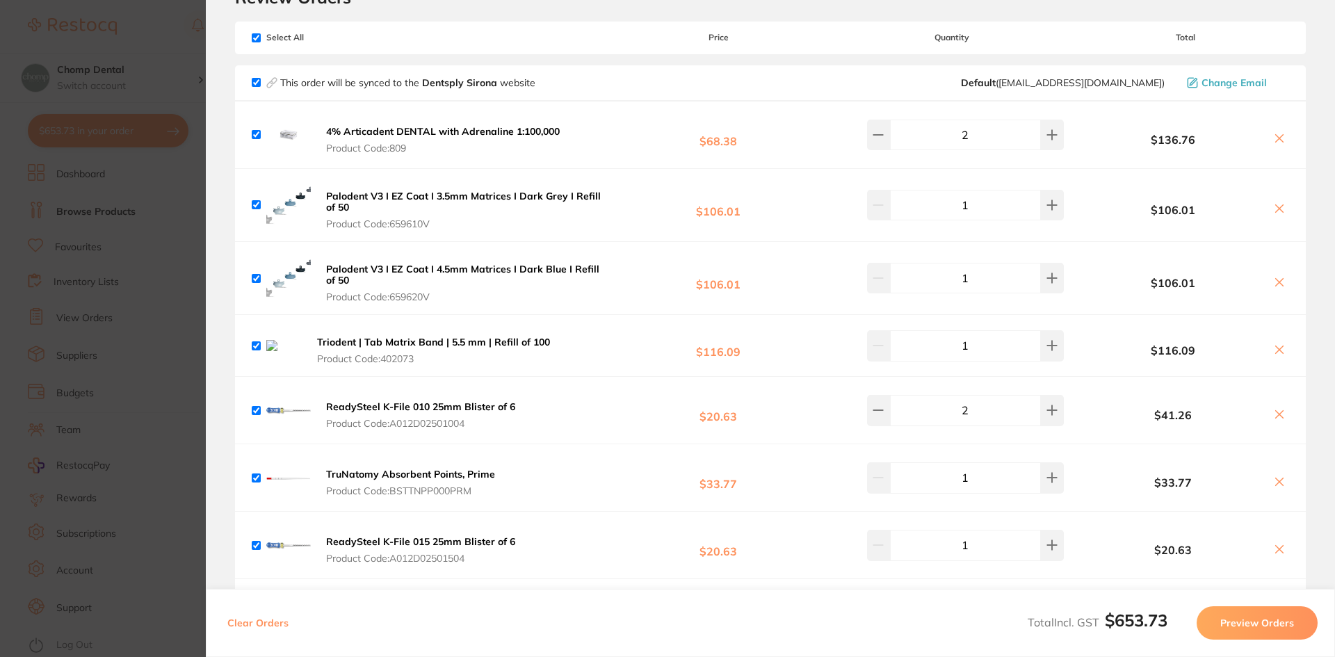
click at [1273, 352] on icon at bounding box center [1278, 349] width 11 height 11
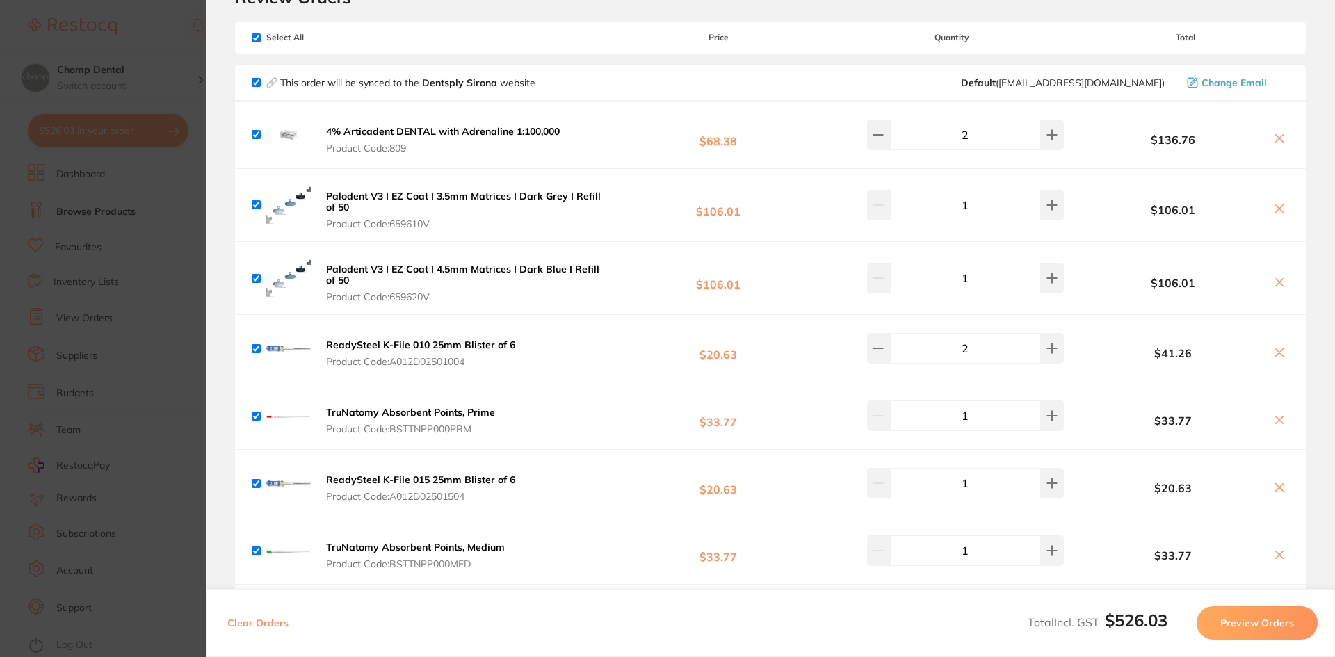
click at [1275, 289] on button at bounding box center [1278, 283] width 19 height 15
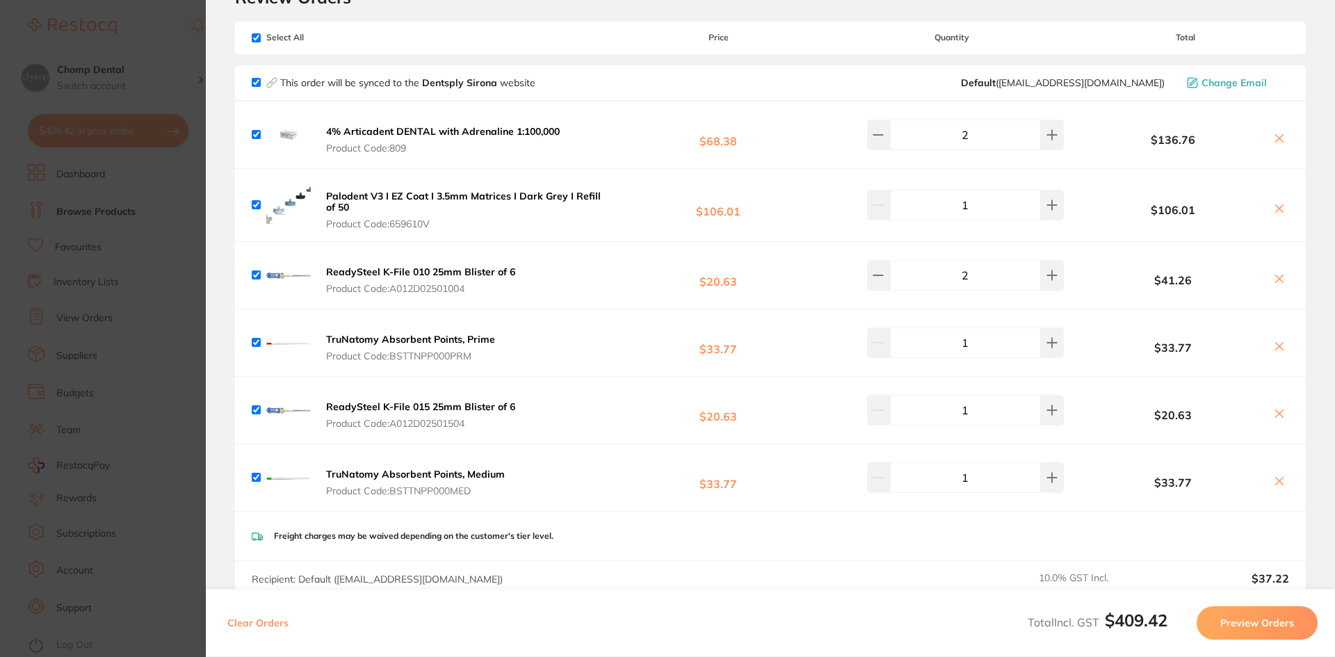
click at [1278, 213] on icon at bounding box center [1278, 208] width 11 height 11
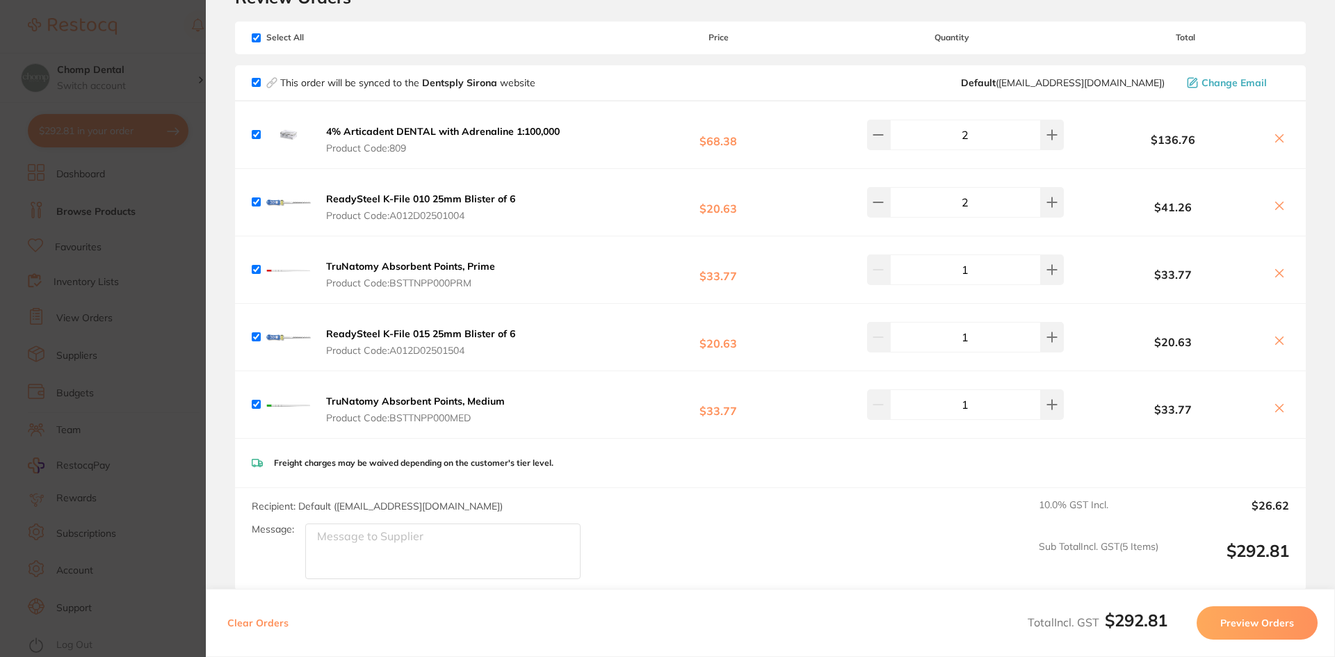
drag, startPoint x: 488, startPoint y: 215, endPoint x: 392, endPoint y: 215, distance: 95.9
click at [392, 215] on span "Product Code: A012D02501004" at bounding box center [420, 215] width 189 height 11
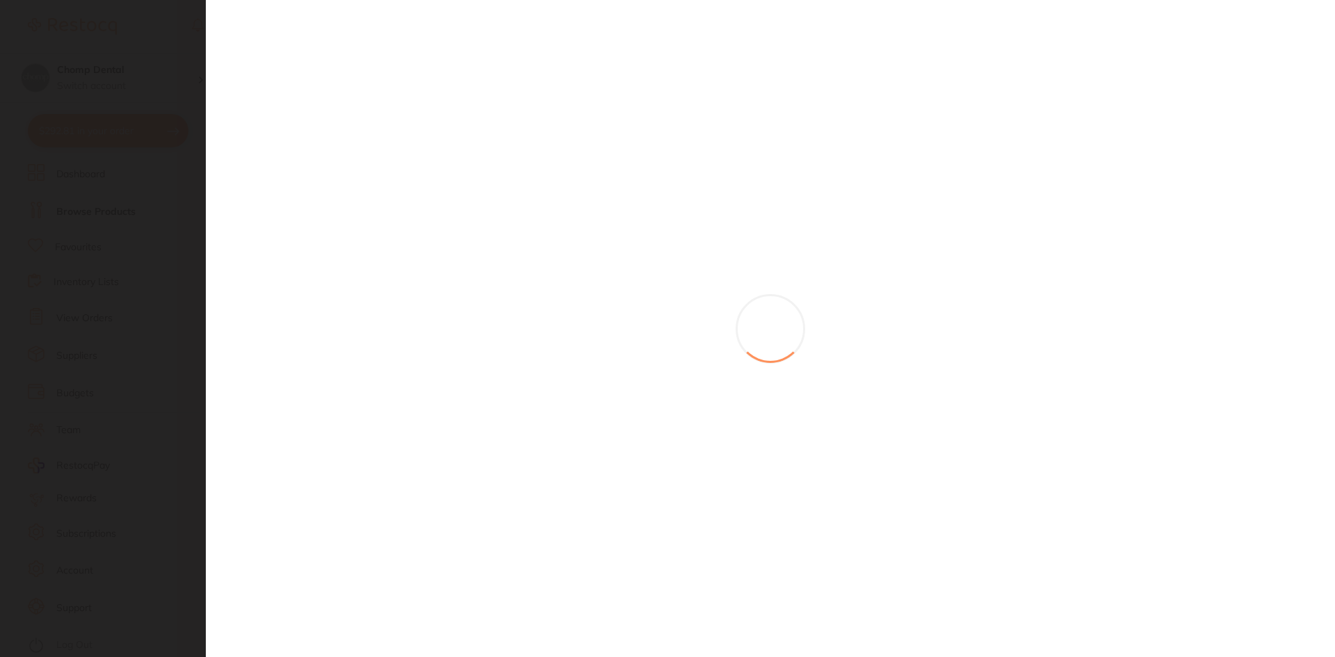
click at [441, 214] on div at bounding box center [770, 328] width 1129 height 657
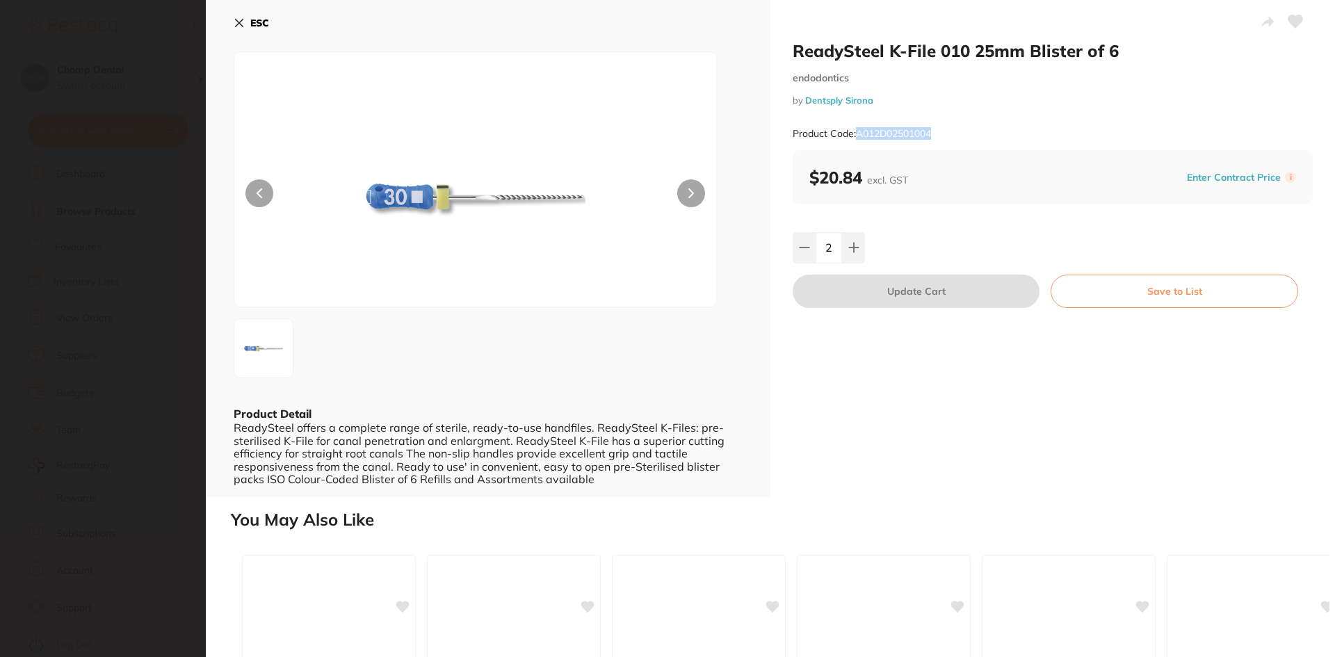
drag, startPoint x: 913, startPoint y: 133, endPoint x: 856, endPoint y: 132, distance: 57.0
click at [856, 132] on div "Product Code: A012D02501004" at bounding box center [1052, 134] width 520 height 34
copy small "A012D02501004"
click at [3, 309] on section "ReadySteel K-File 010 25mm Blister of 6 endodontics by Dentsply Sirona Product …" at bounding box center [667, 328] width 1335 height 657
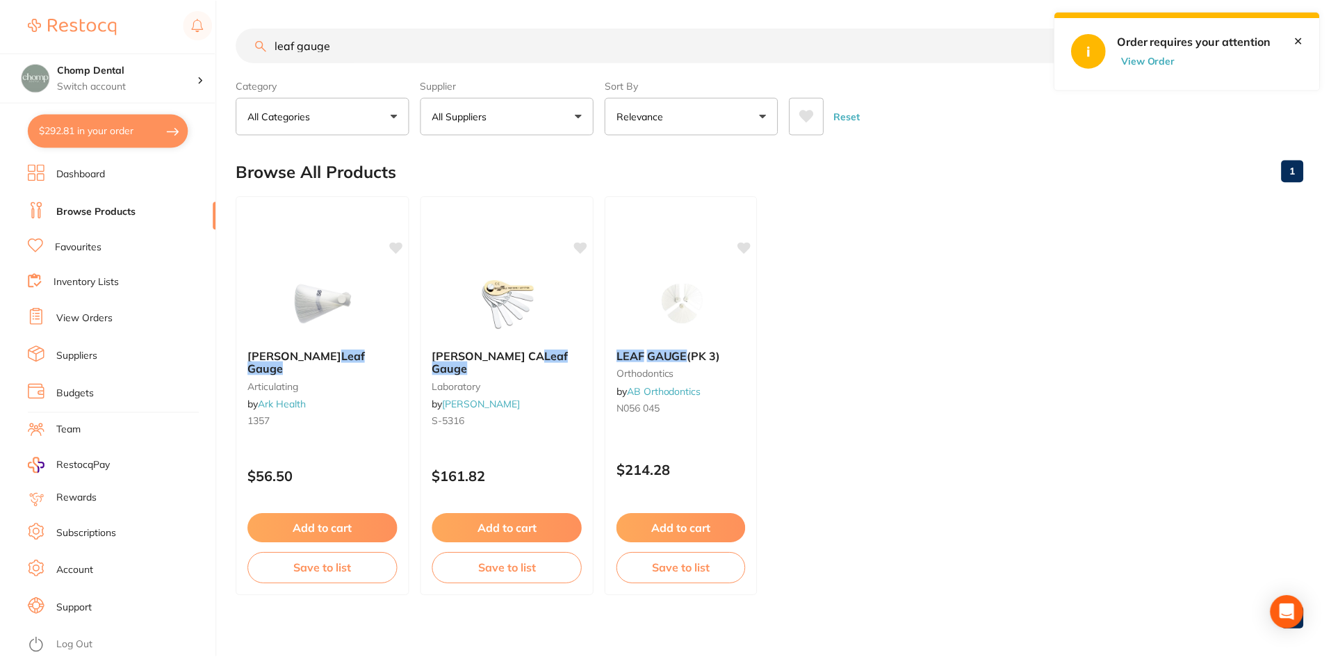
scroll to position [4, 0]
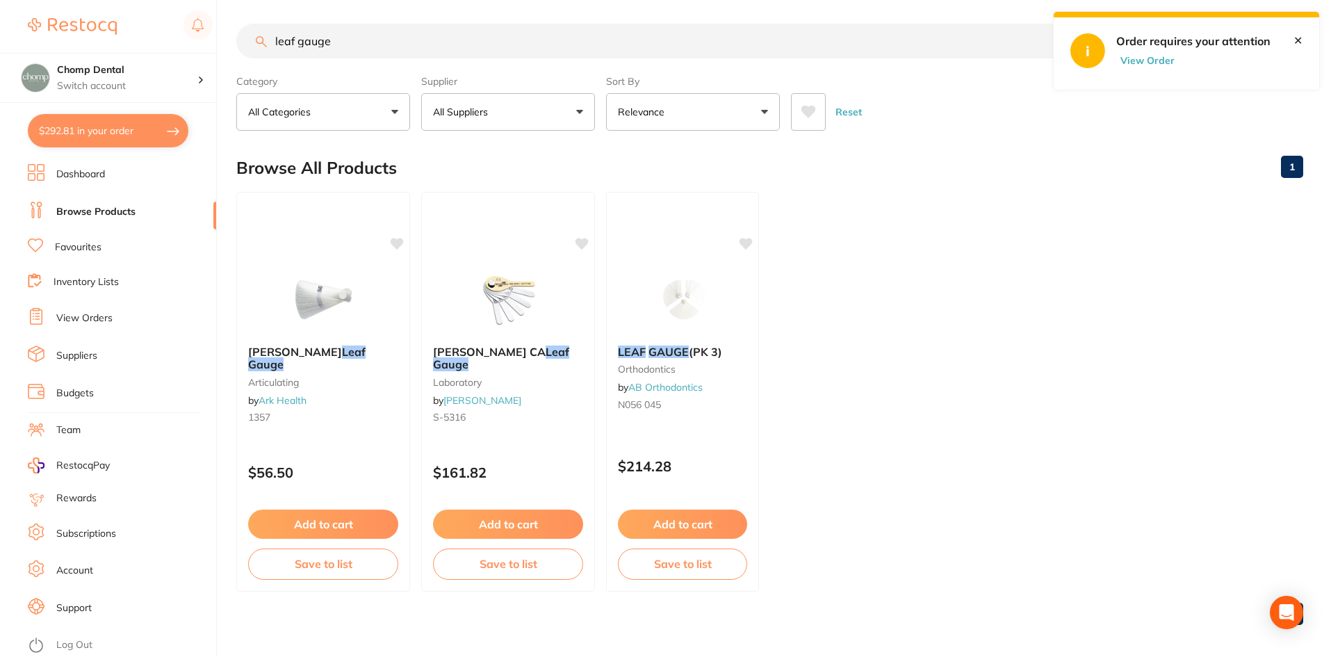
click at [142, 122] on button "$292.81 in your order" at bounding box center [108, 130] width 161 height 33
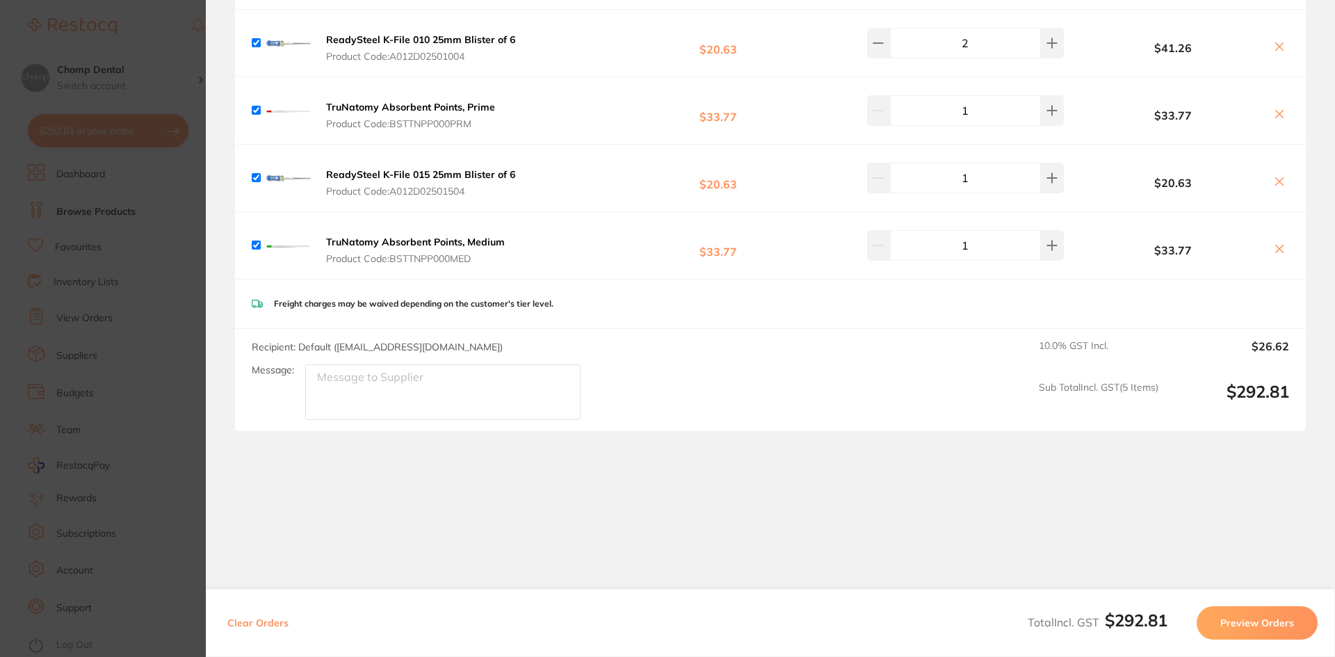
scroll to position [20, 0]
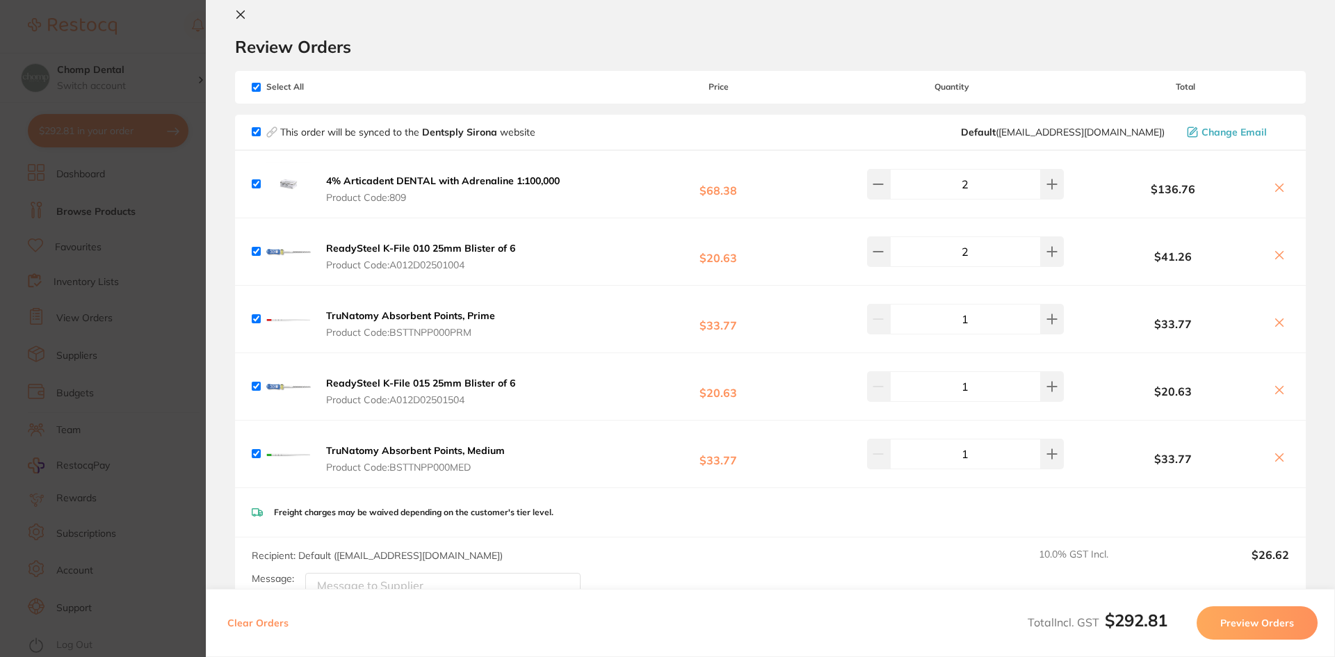
click at [1273, 258] on icon at bounding box center [1278, 255] width 11 height 11
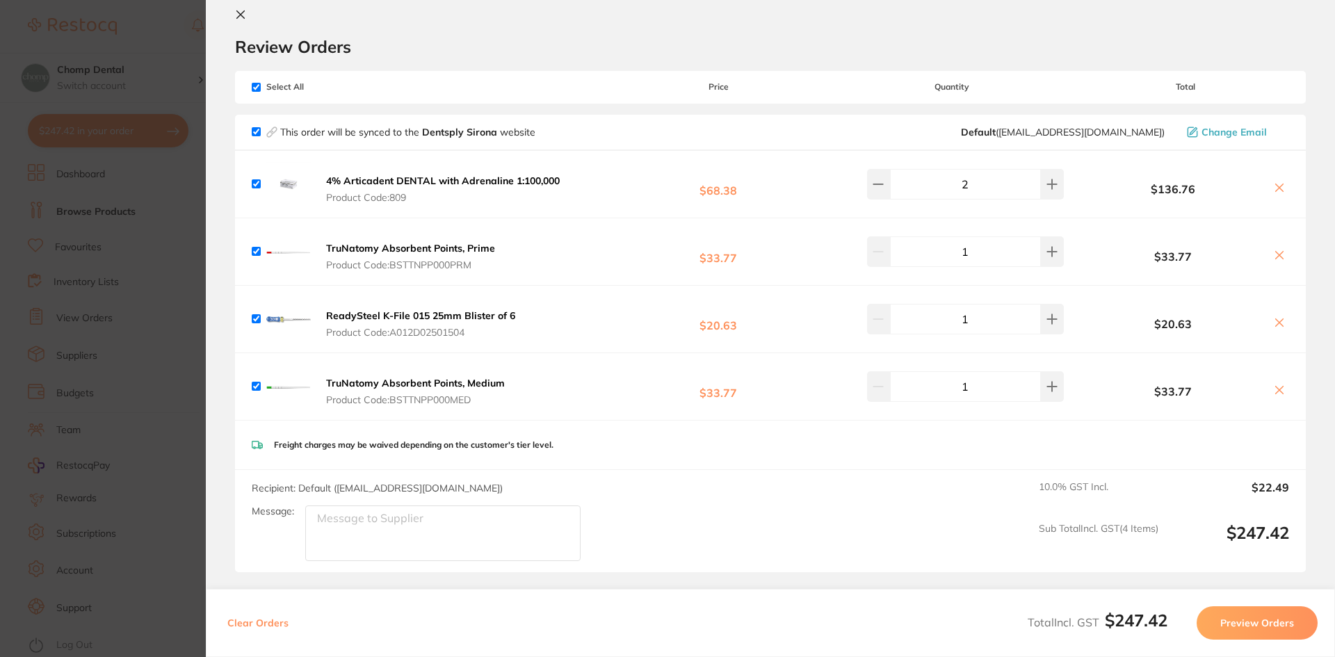
click at [1273, 331] on button at bounding box center [1278, 323] width 19 height 15
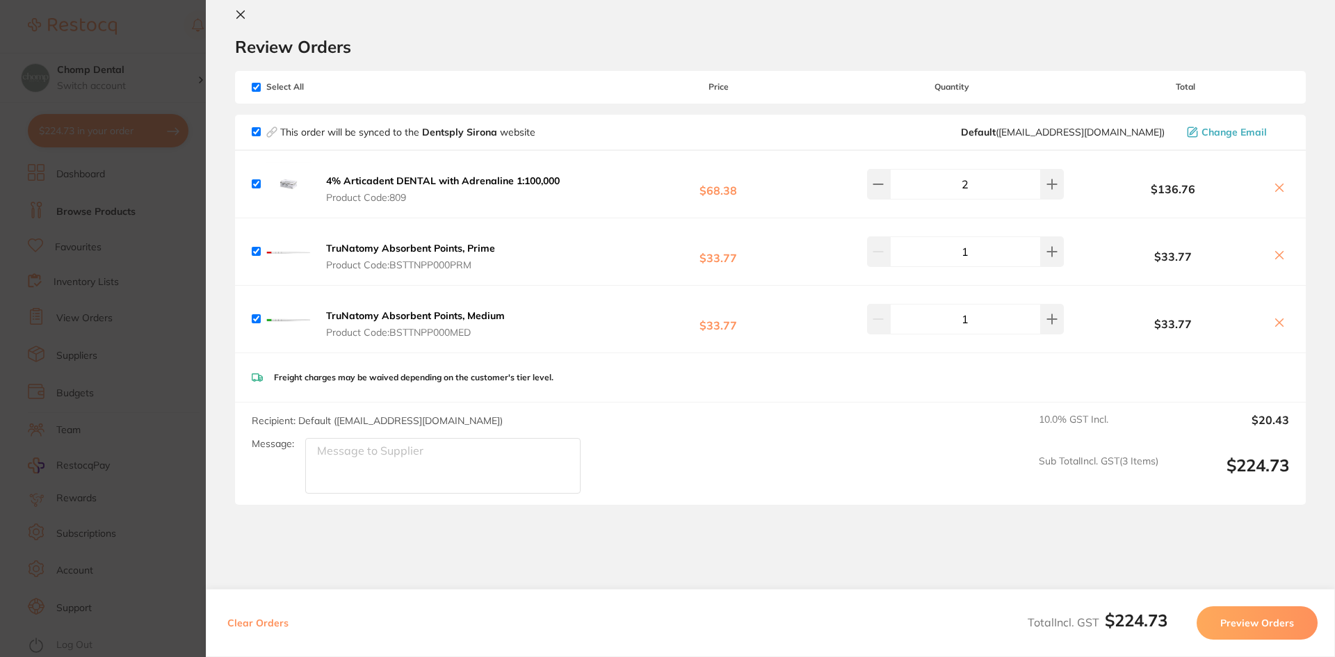
click at [630, 248] on b "$33.77" at bounding box center [717, 251] width 207 height 26
click at [489, 248] on b "TruNatomy Absorbent Points, Prime" at bounding box center [410, 248] width 169 height 13
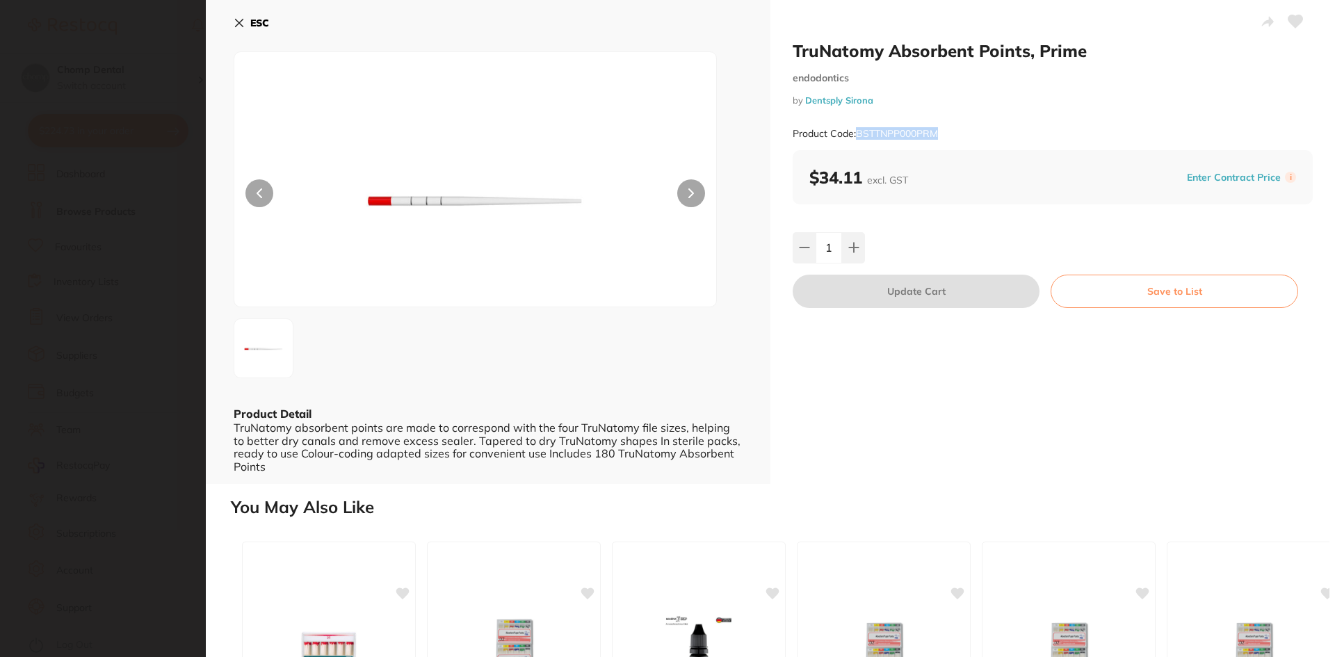
drag, startPoint x: 954, startPoint y: 137, endPoint x: 856, endPoint y: 143, distance: 98.2
click at [856, 143] on div "Product Code: BSTTNPP000PRM" at bounding box center [1052, 134] width 520 height 34
copy small "BSTTNPP000PRM"
click at [88, 287] on section "TruNatomy Absorbent Points, Prime endodontics by Dentsply Sirona Product Code: …" at bounding box center [667, 328] width 1335 height 657
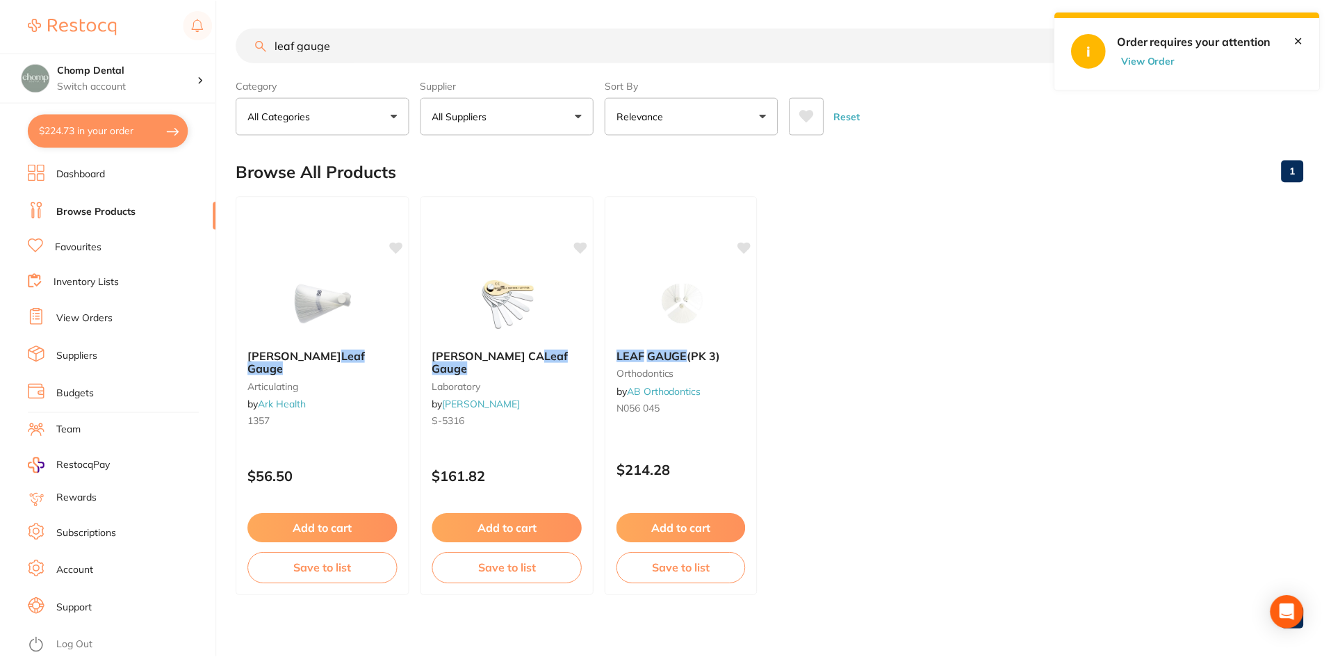
scroll to position [4, 0]
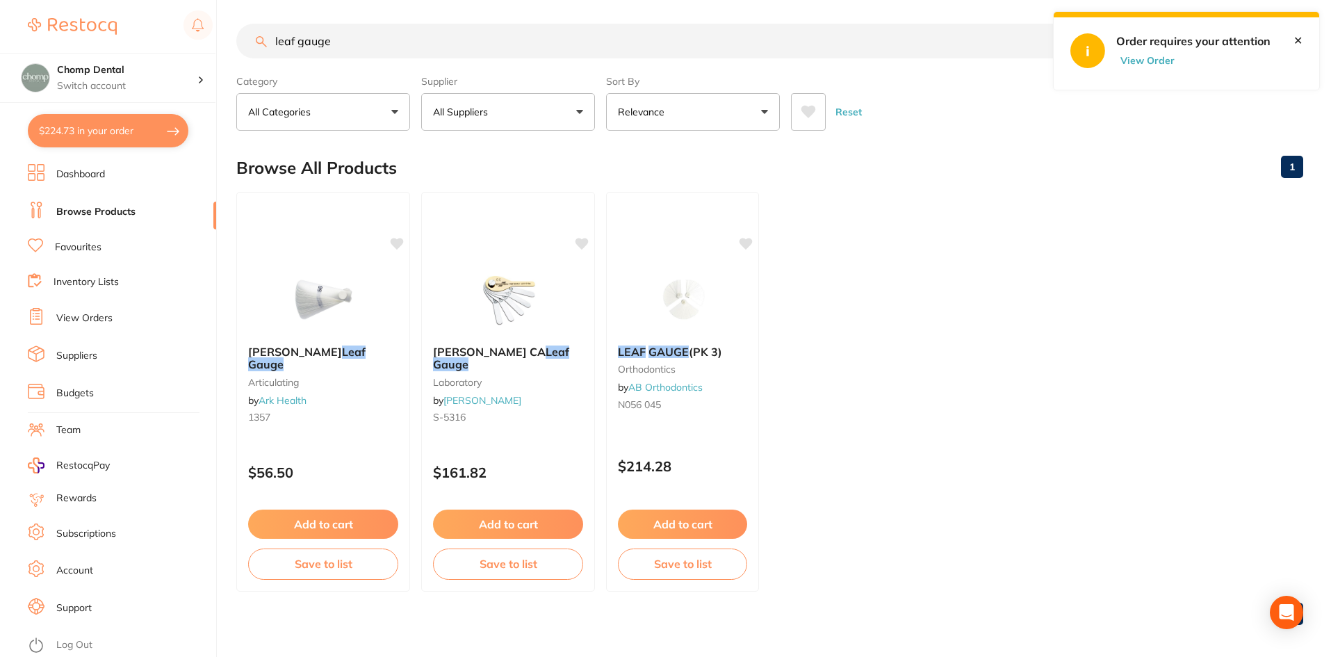
click at [99, 137] on button "$224.73 in your order" at bounding box center [108, 130] width 161 height 33
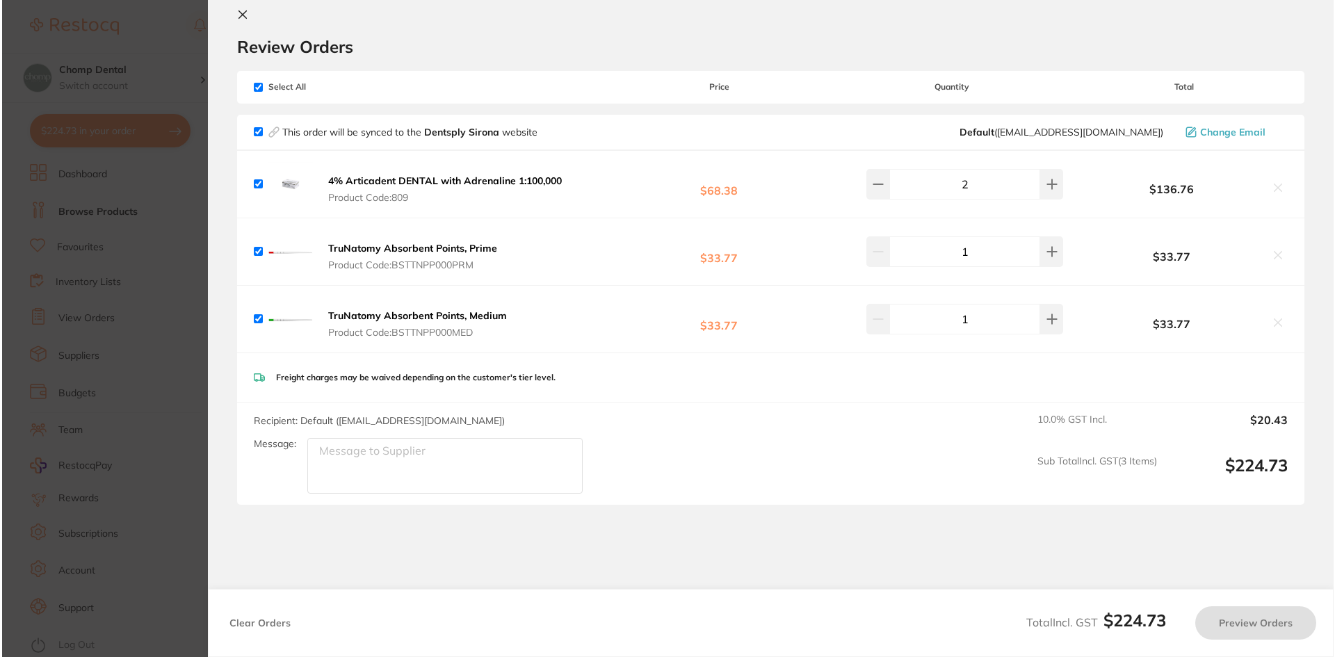
scroll to position [0, 0]
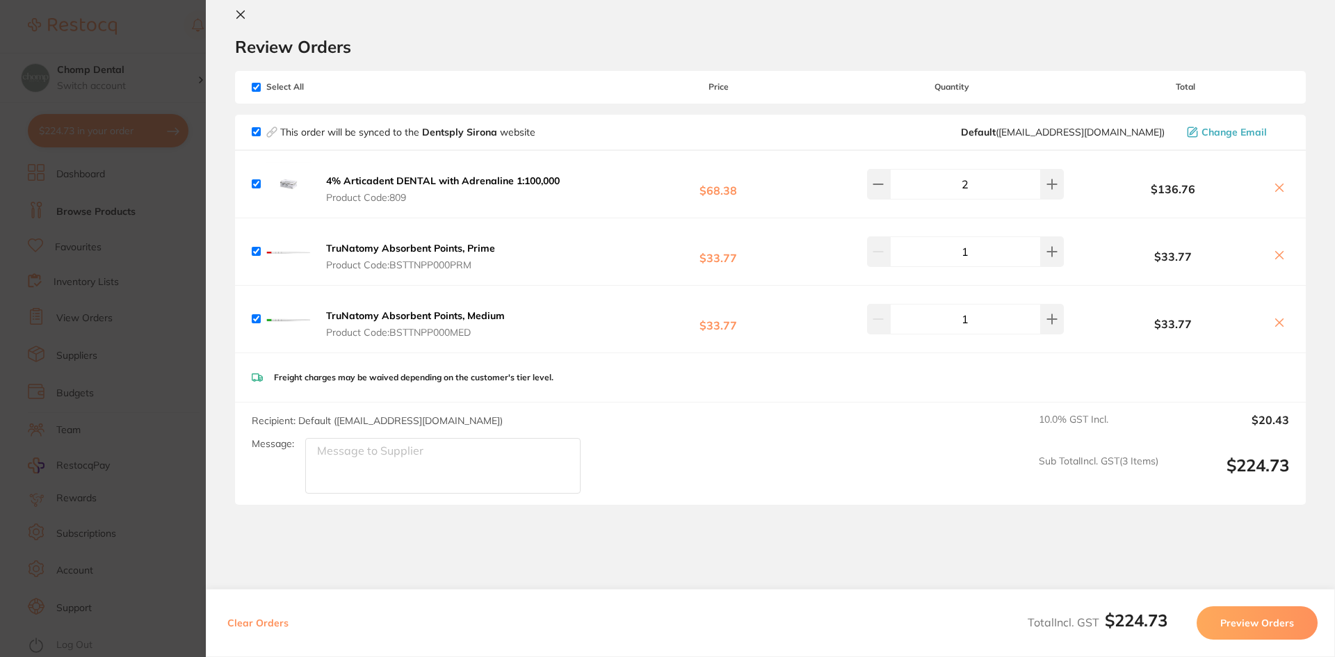
click at [1275, 259] on icon at bounding box center [1278, 255] width 11 height 11
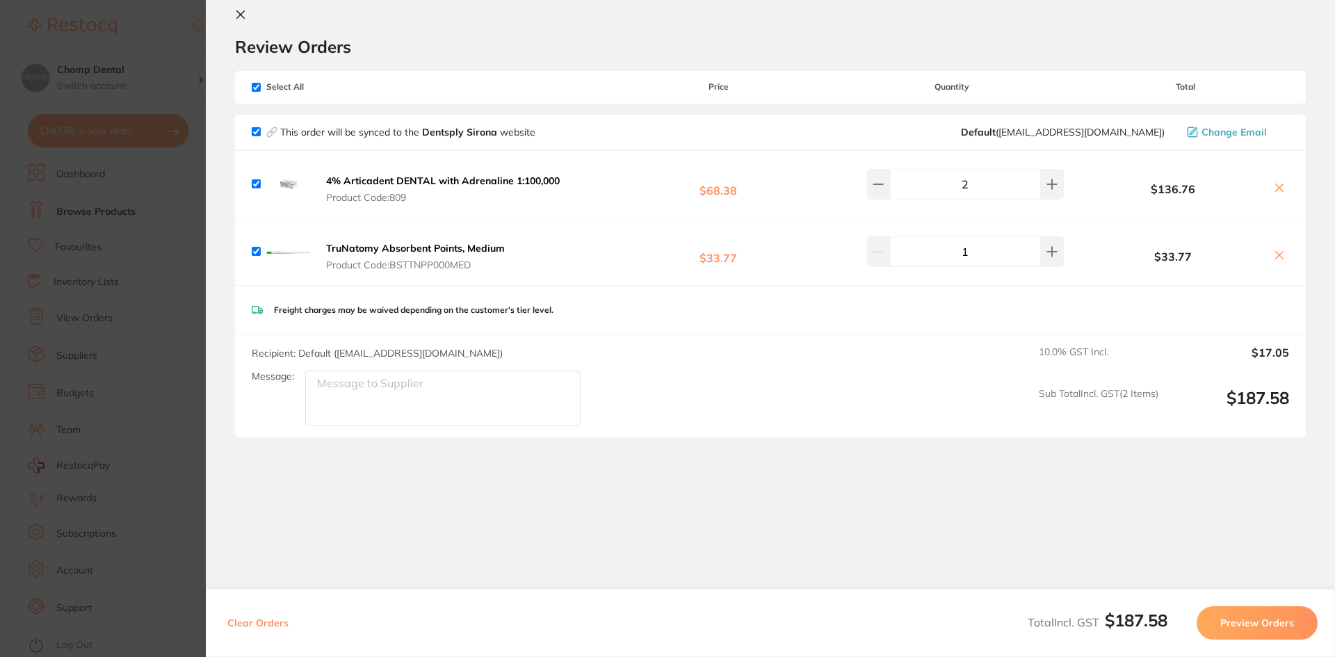
click at [1273, 254] on icon at bounding box center [1278, 255] width 11 height 11
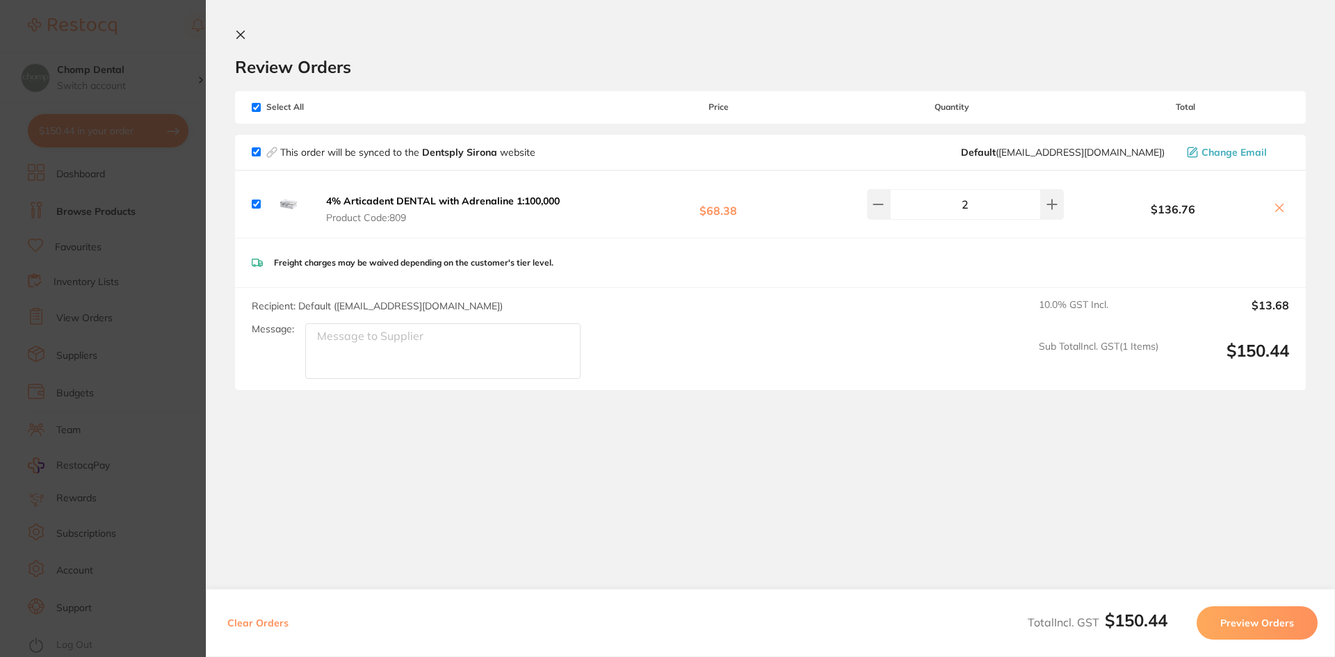
click at [589, 202] on div "4% Articadent DENTAL with Adrenaline 1:100,000 Product Code: 809 $68.38 2 $136.…" at bounding box center [770, 204] width 1070 height 67
click at [551, 196] on b "4% Articadent DENTAL with Adrenaline 1:100,000" at bounding box center [443, 201] width 234 height 13
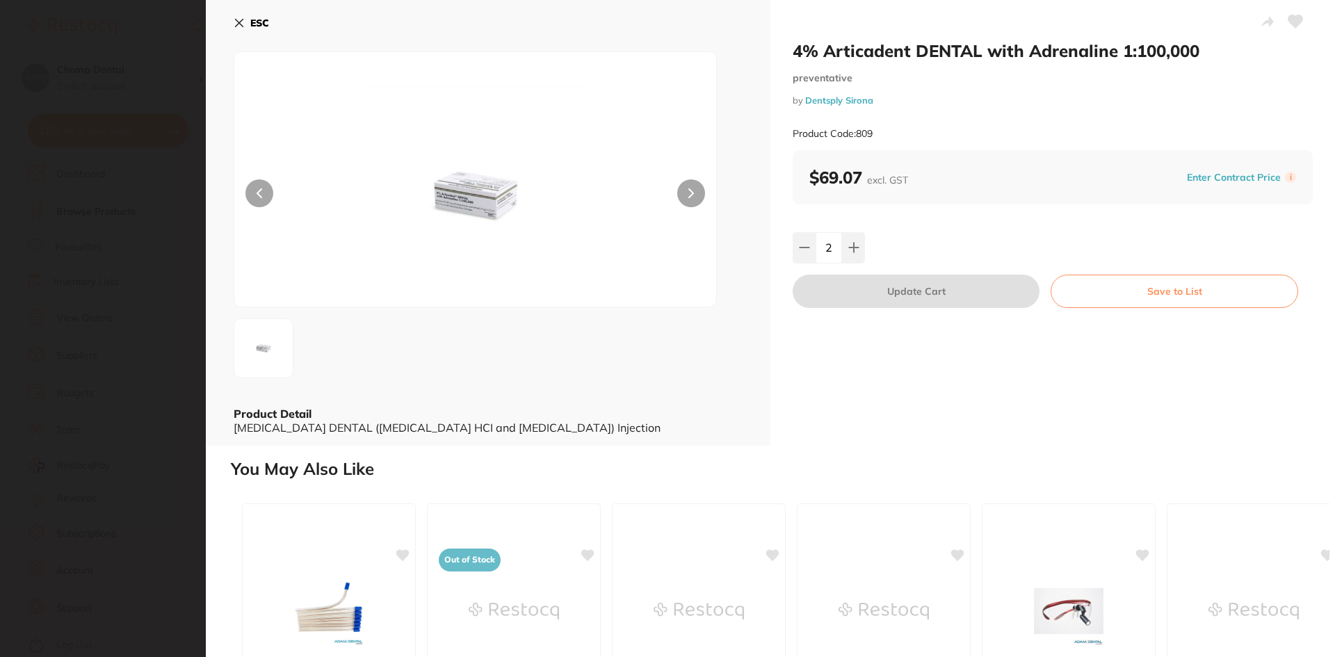
click at [0, 356] on section "4% Articadent DENTAL with Adrenaline 1:100,000 preventative by Dentsply Sirona …" at bounding box center [667, 328] width 1335 height 657
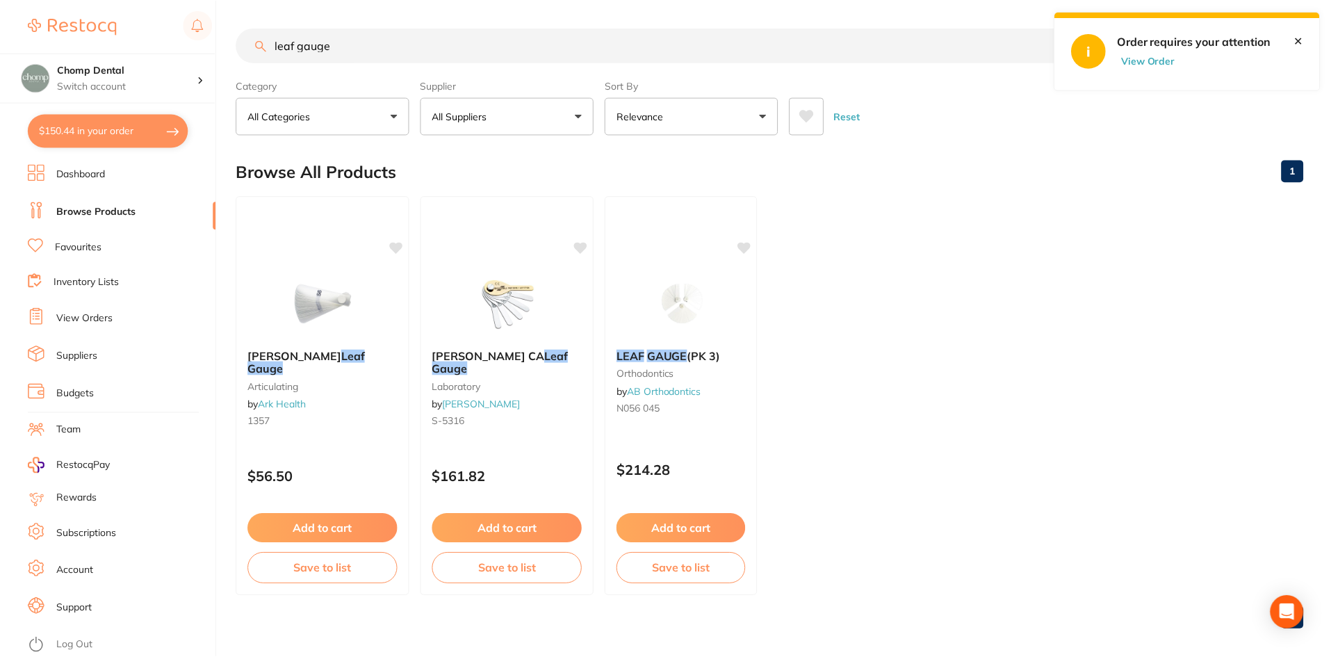
scroll to position [4, 0]
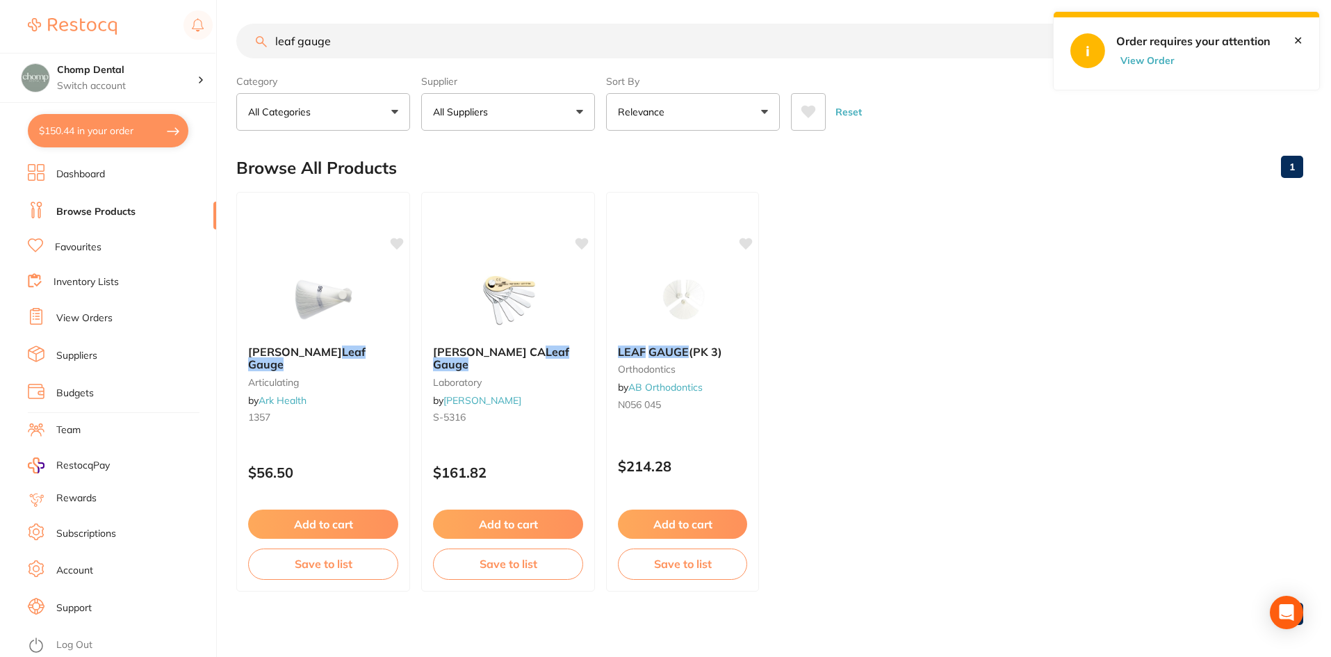
click at [116, 125] on button "$150.44 in your order" at bounding box center [108, 130] width 161 height 33
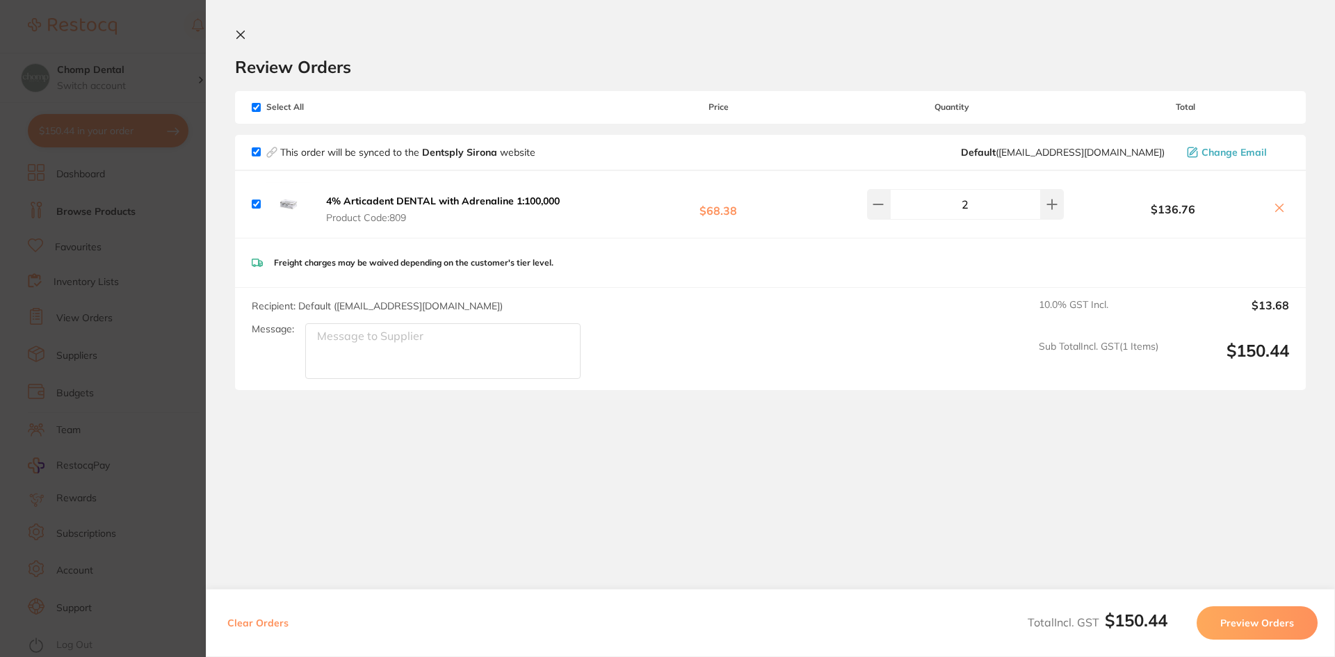
click at [1273, 206] on icon at bounding box center [1278, 207] width 11 height 11
checkbox input "false"
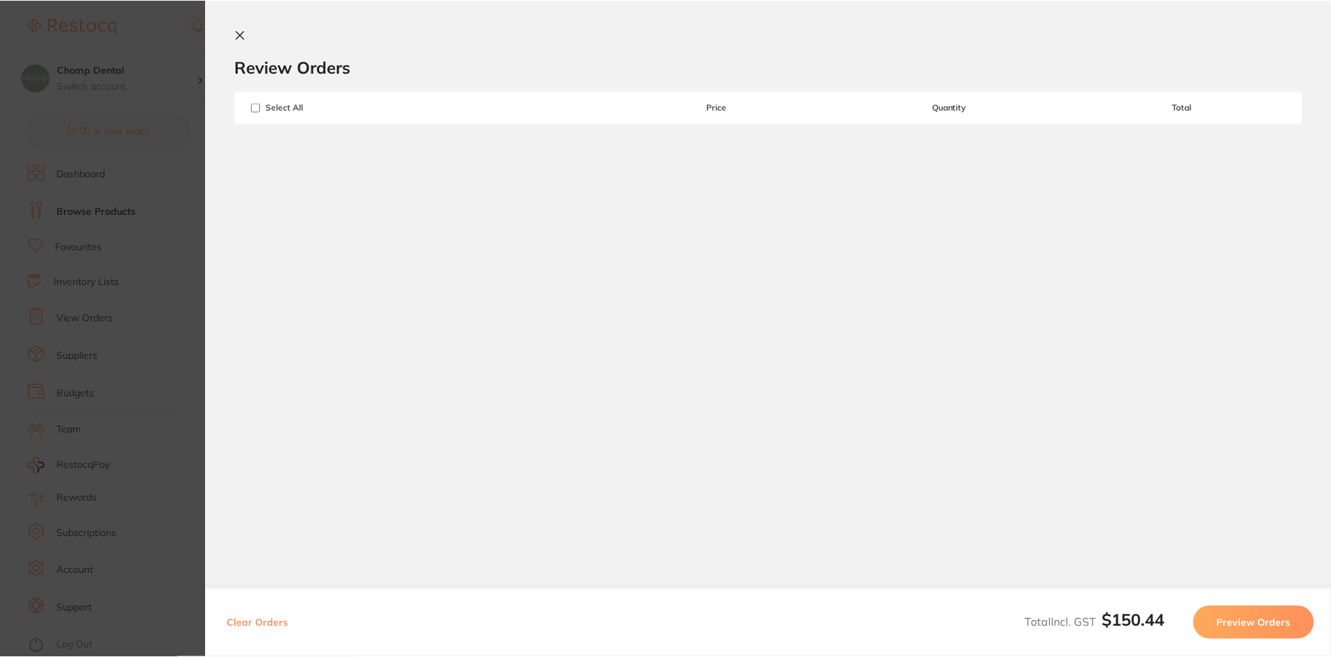
scroll to position [4, 0]
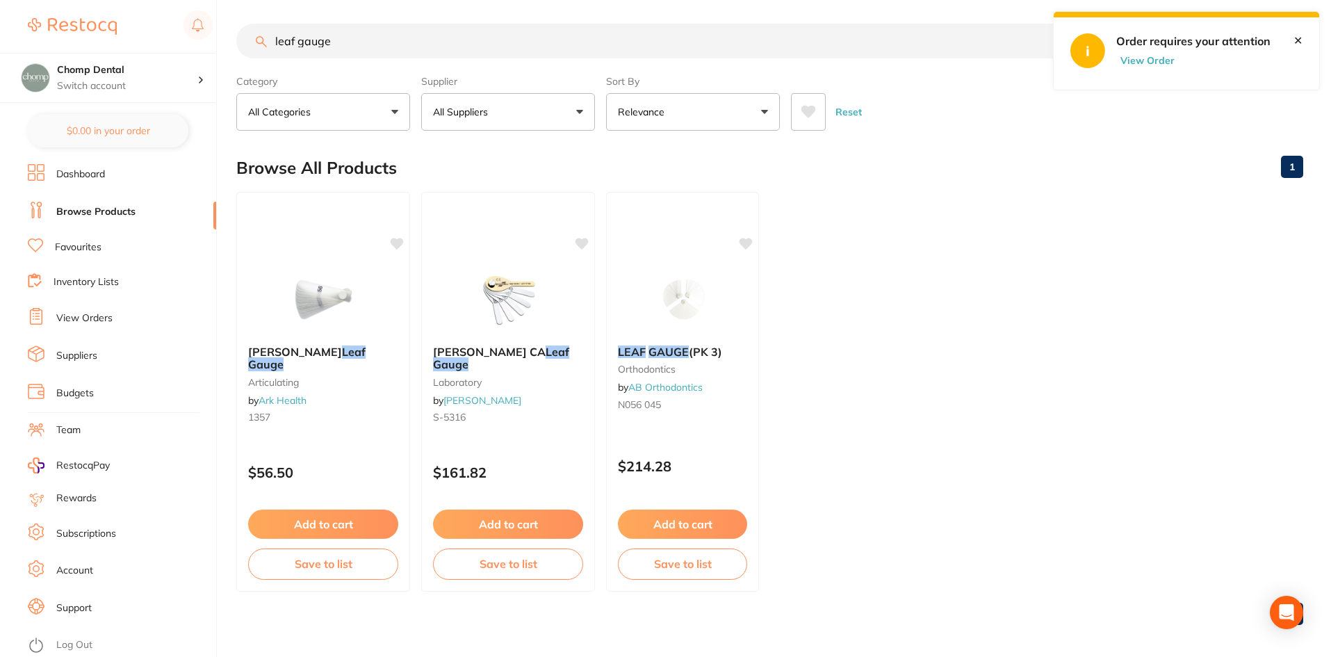
click at [1156, 60] on button "View Order" at bounding box center [1151, 60] width 70 height 13
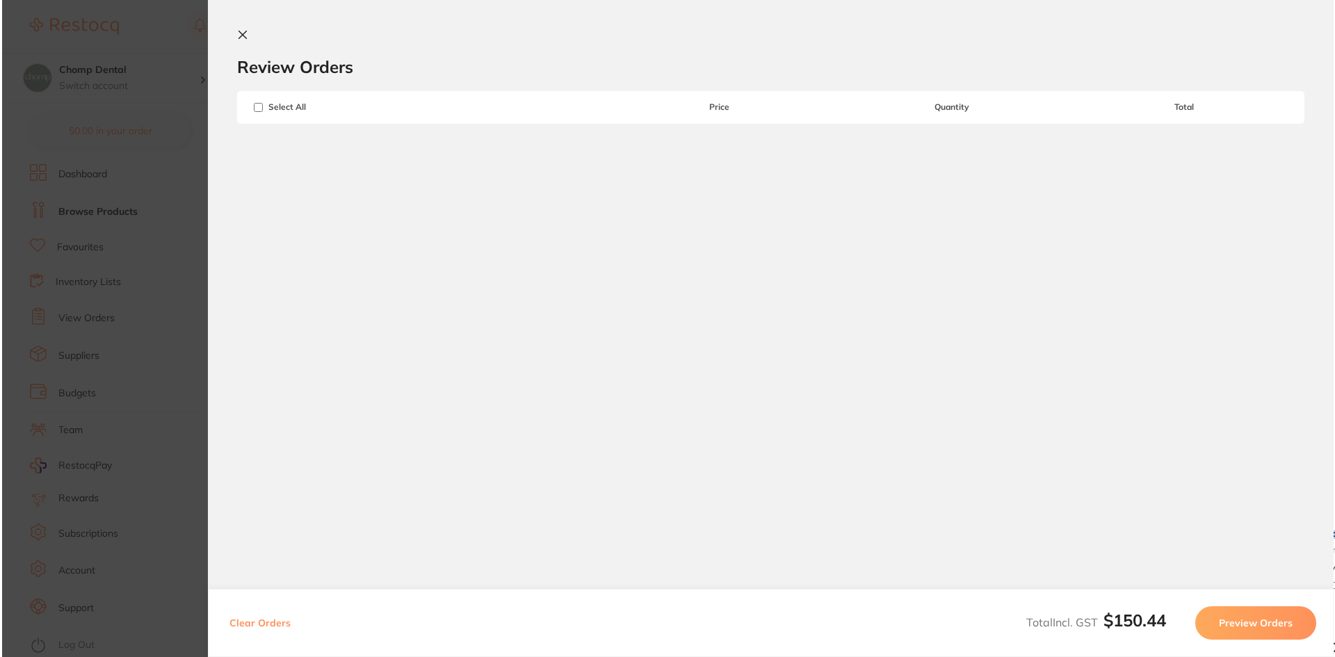
scroll to position [0, 0]
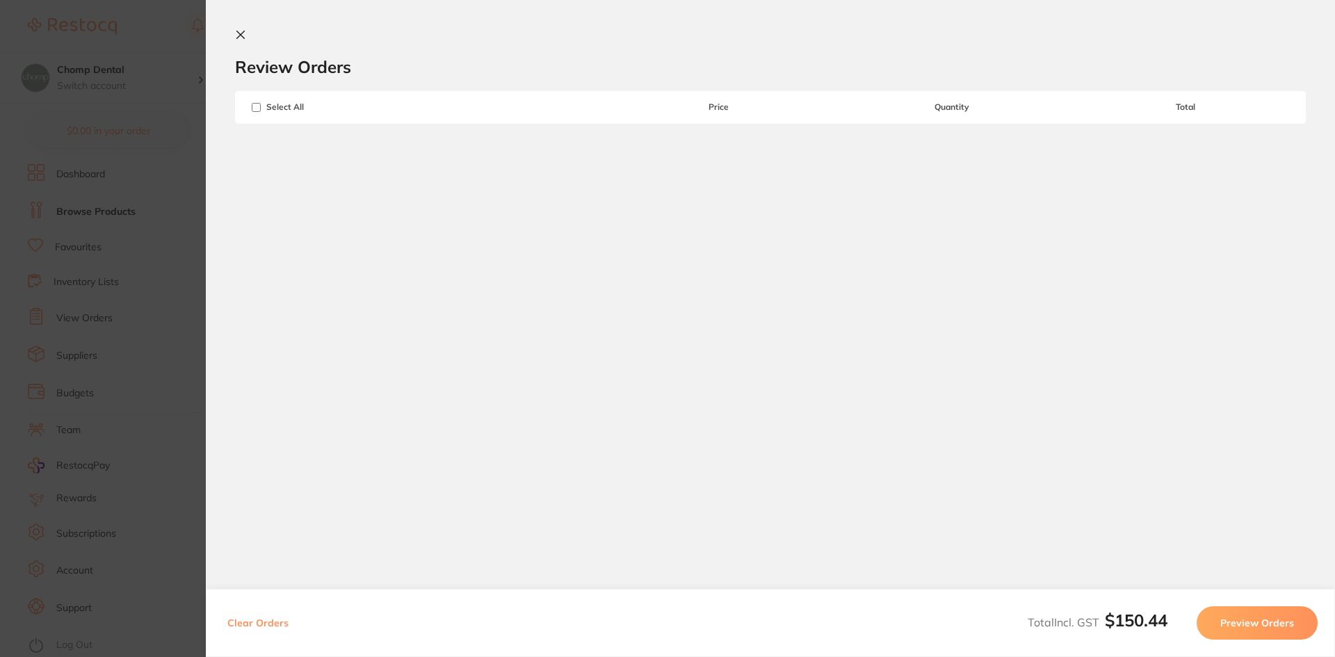
click at [0, 195] on section "Update RRP Set your pre negotiated price for this item. Item Agreed RRP (excl. …" at bounding box center [667, 328] width 1335 height 657
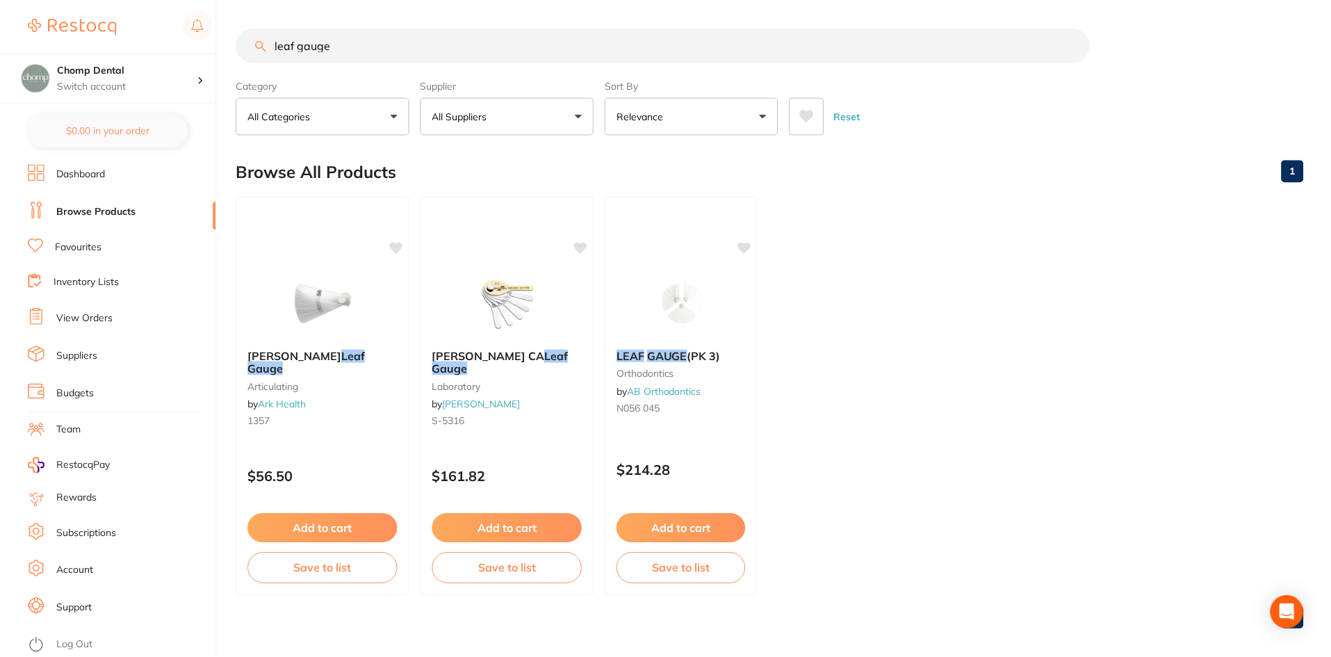
scroll to position [4, 0]
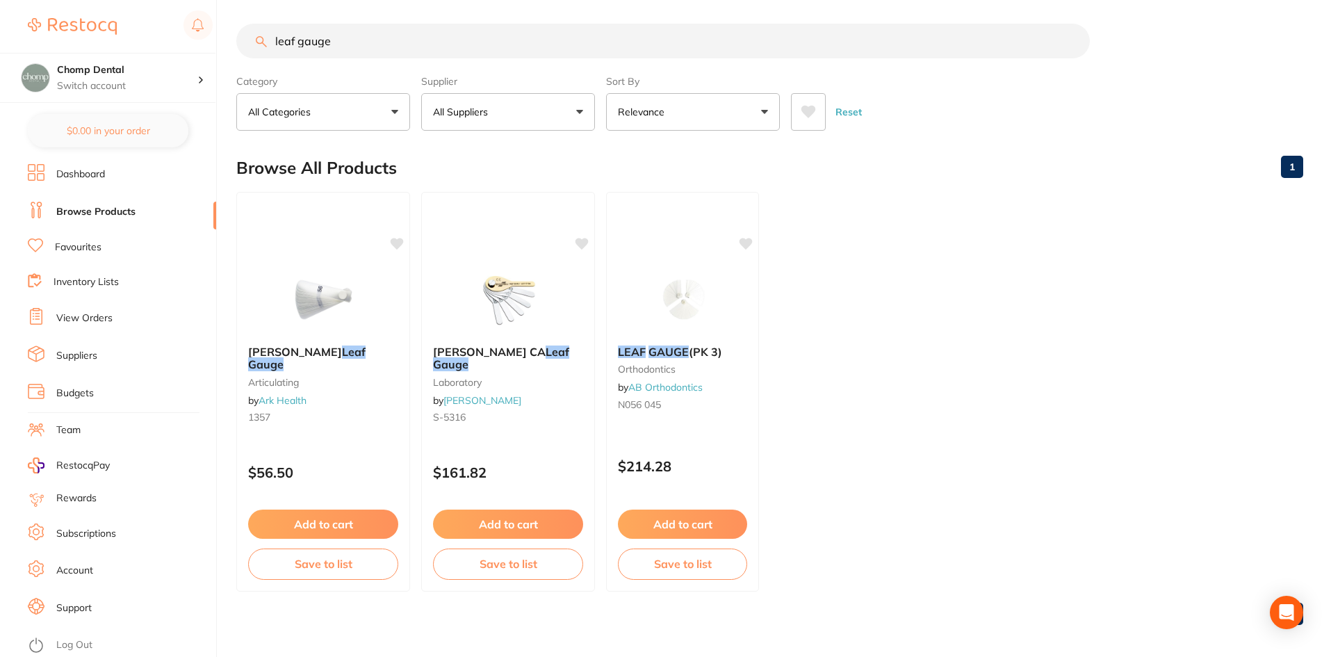
click at [70, 607] on link "Support" at bounding box center [73, 608] width 35 height 14
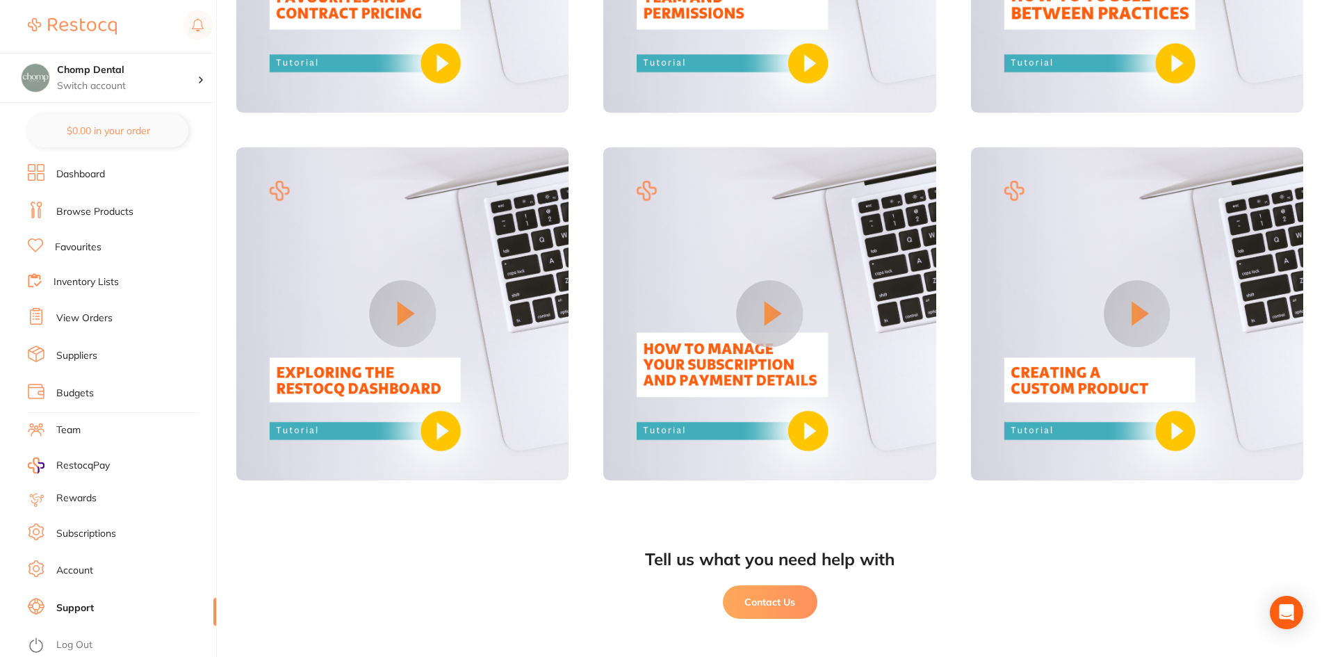
scroll to position [1115, 0]
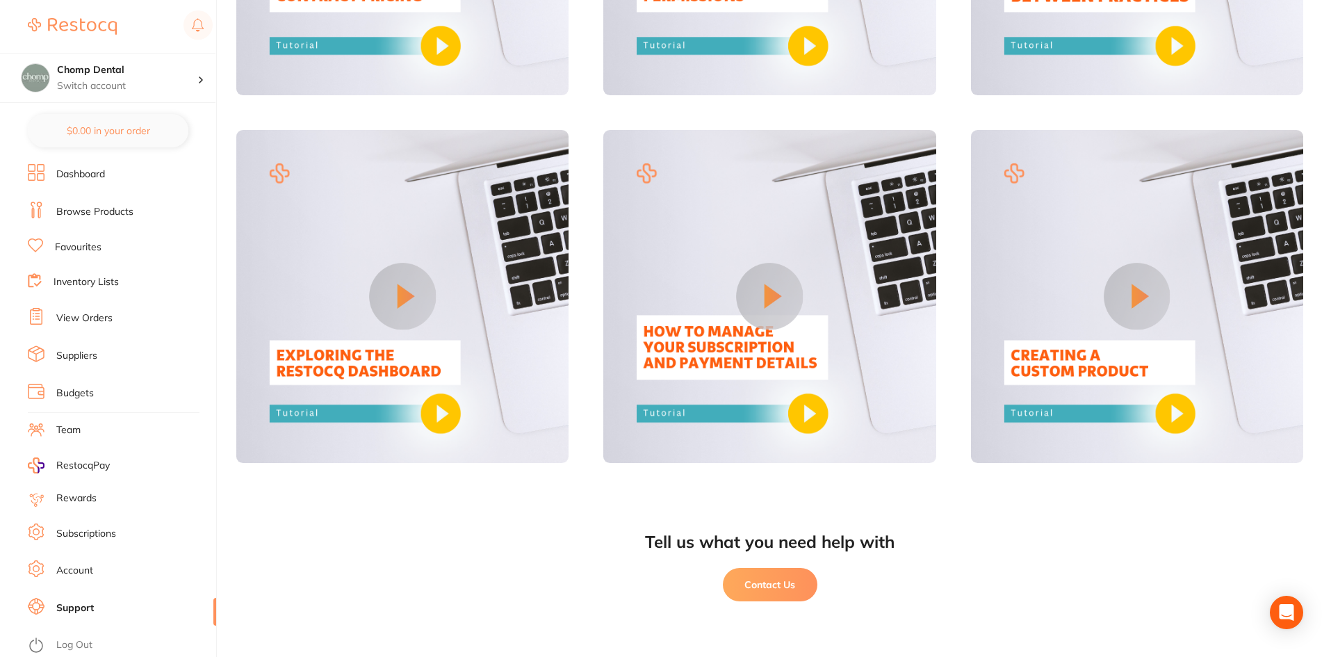
click at [732, 567] on div "Tell us what you need help with Contact Us" at bounding box center [769, 578] width 1067 height 160
click at [745, 582] on button "Contact Us" at bounding box center [770, 584] width 95 height 33
click at [49, 573] on li "Account" at bounding box center [122, 570] width 188 height 21
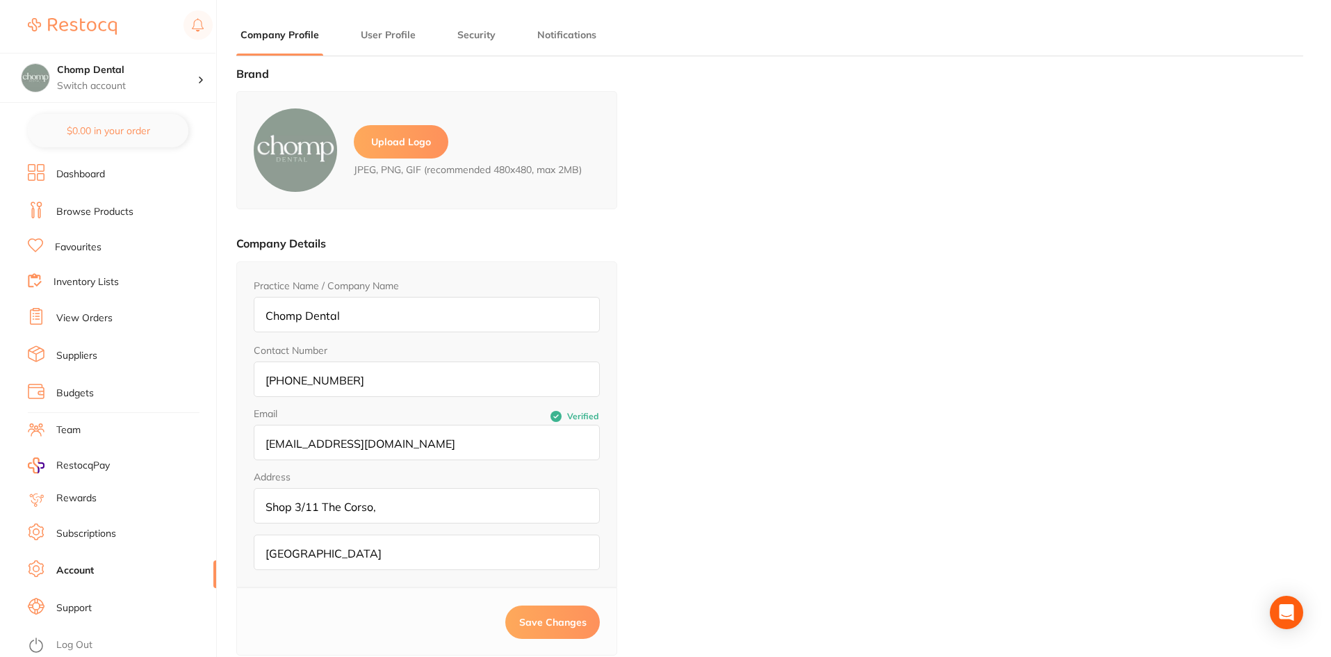
type input "[PERSON_NAME]"
type input "Ma"
type input "[EMAIL_ADDRESS][DOMAIN_NAME]"
click at [782, 216] on div "Brand Upload Logo JPEG, PNG, GIF (recommended 480x480, max 2MB) Company Details…" at bounding box center [769, 395] width 1067 height 657
drag, startPoint x: 869, startPoint y: 288, endPoint x: 1236, endPoint y: 277, distance: 367.2
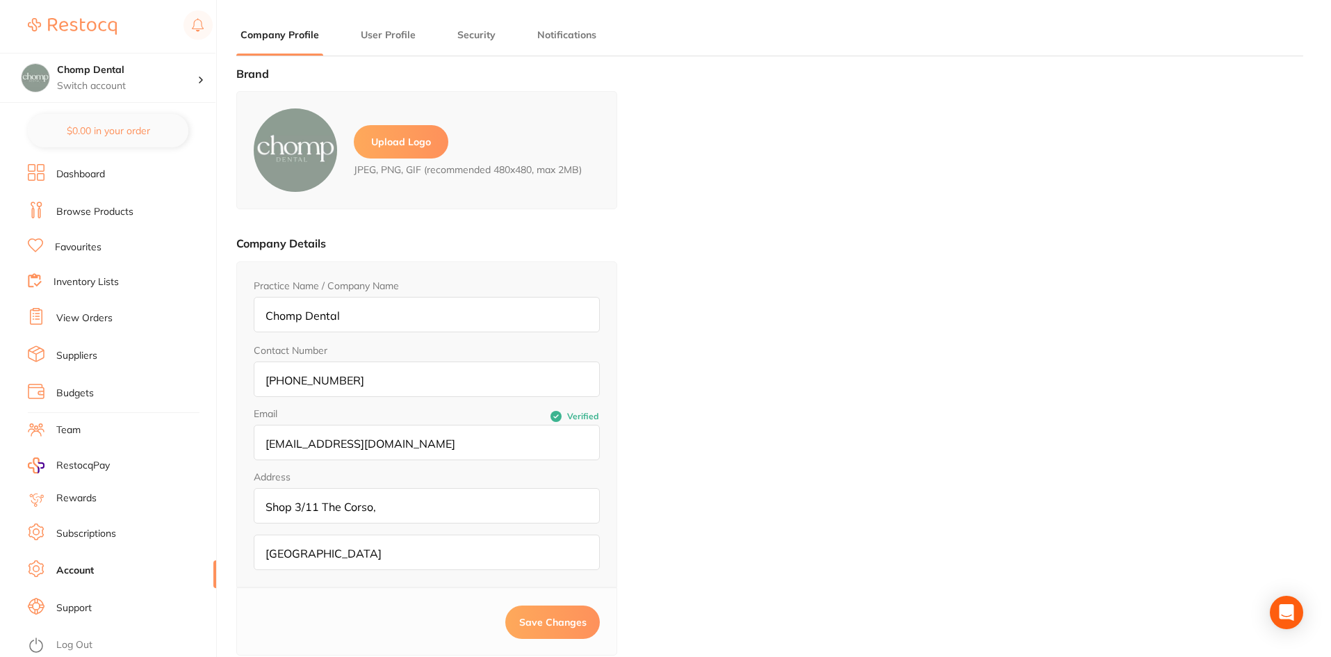
click at [872, 289] on div "Brand Upload Logo JPEG, PNG, GIF (recommended 480x480, max 2MB) Company Details…" at bounding box center [769, 395] width 1067 height 657
drag, startPoint x: 1270, startPoint y: 4, endPoint x: 1234, endPoint y: 246, distance: 244.5
click at [1234, 246] on div "Brand Upload Logo JPEG, PNG, GIF (recommended 480x480, max 2MB) Company Details…" at bounding box center [769, 395] width 1067 height 657
click at [113, 209] on link "Browse Products" at bounding box center [94, 212] width 77 height 14
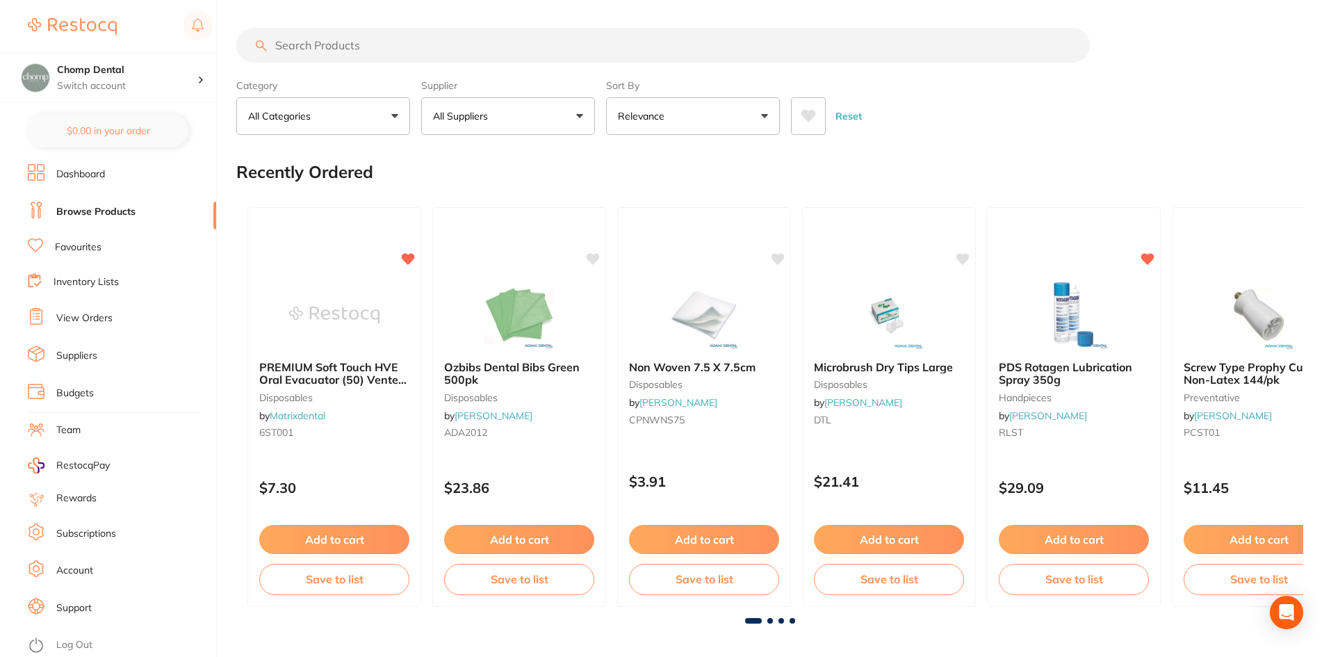
click at [434, 49] on input "search" at bounding box center [663, 45] width 854 height 35
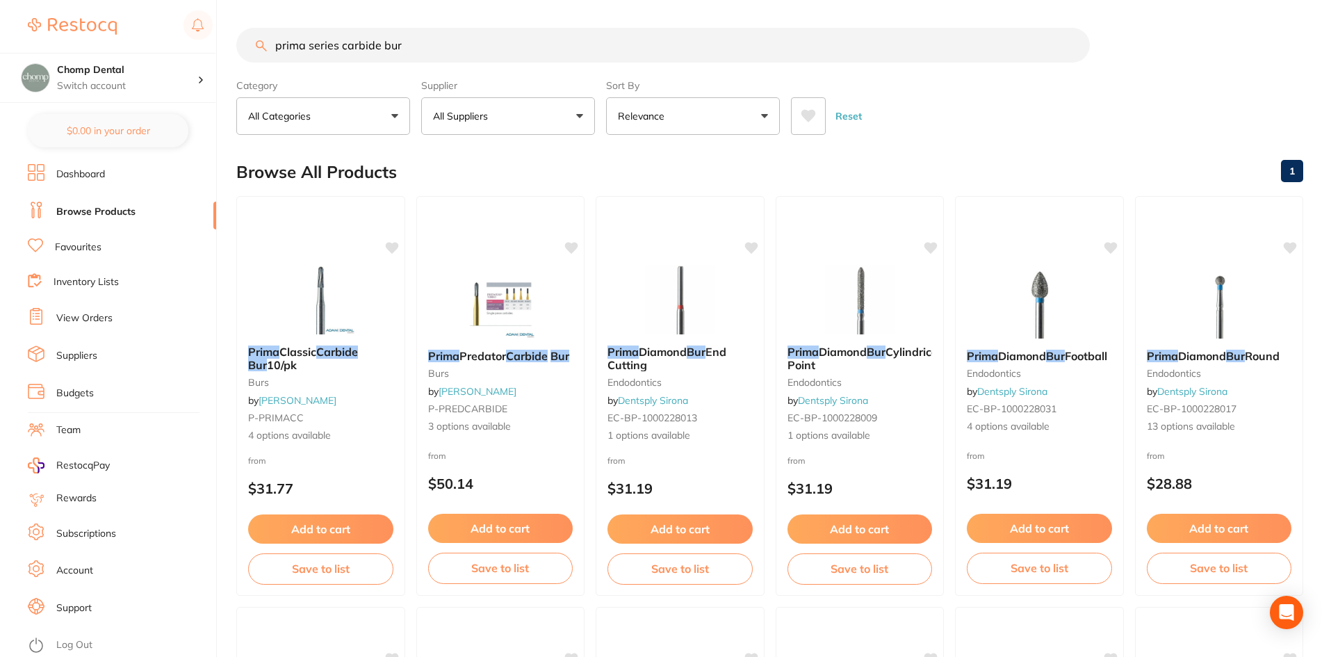
drag, startPoint x: 467, startPoint y: 49, endPoint x: 166, endPoint y: 34, distance: 301.3
click at [166, 34] on div "$150.44 Chomp Dental Switch account Chomp Dental $0.00 in your order Dashboard …" at bounding box center [665, 328] width 1331 height 657
paste input "FG7664"
type input "FG7664"
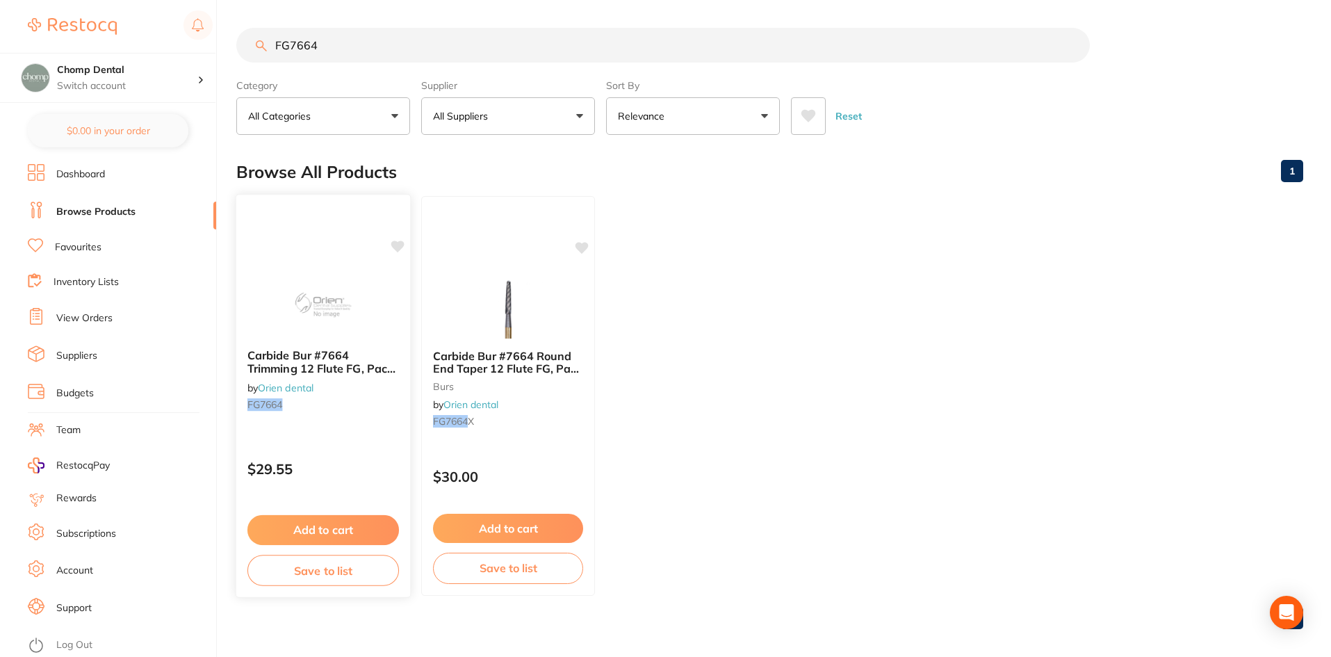
click at [398, 243] on icon at bounding box center [397, 246] width 13 height 12
click at [313, 325] on img at bounding box center [322, 303] width 91 height 70
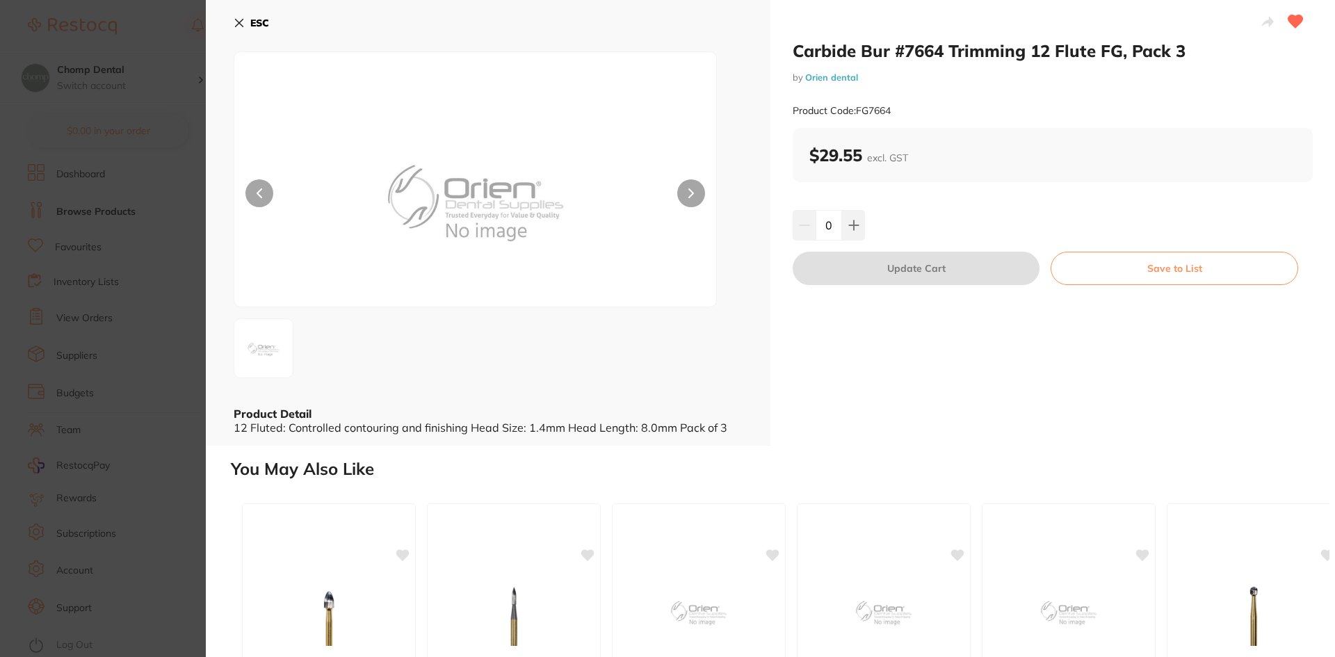
click at [685, 198] on button at bounding box center [691, 193] width 28 height 28
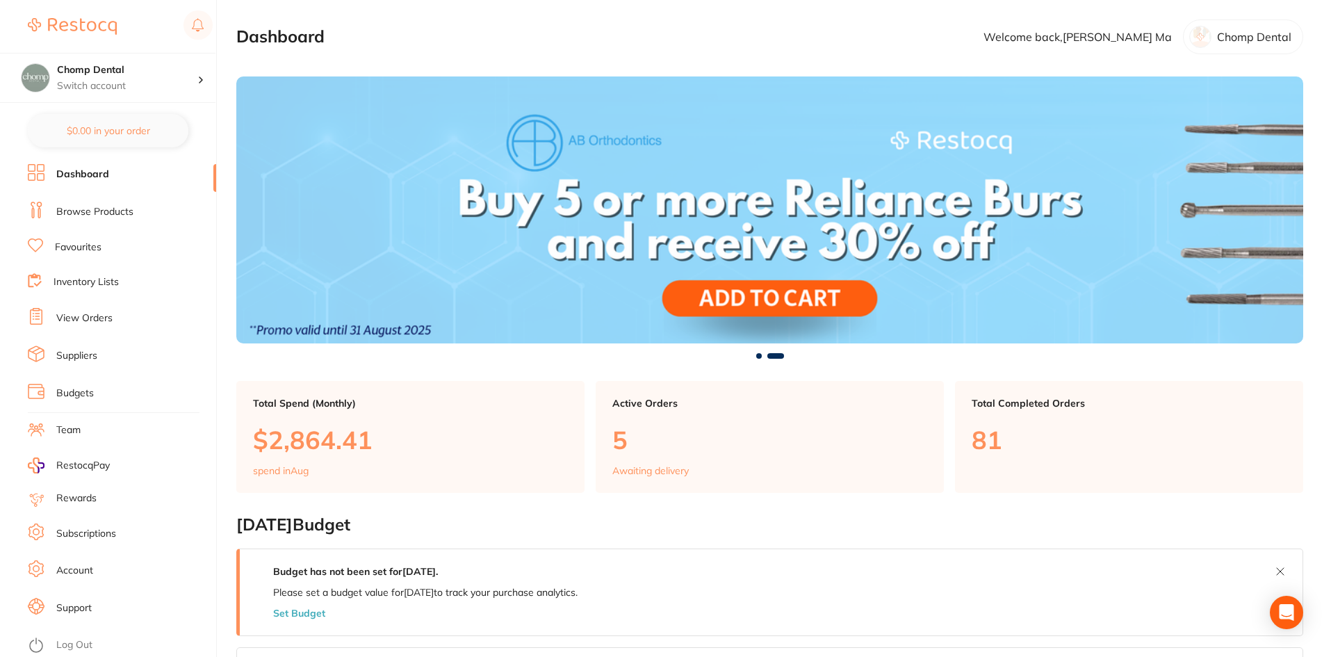
click at [92, 323] on link "View Orders" at bounding box center [84, 318] width 56 height 14
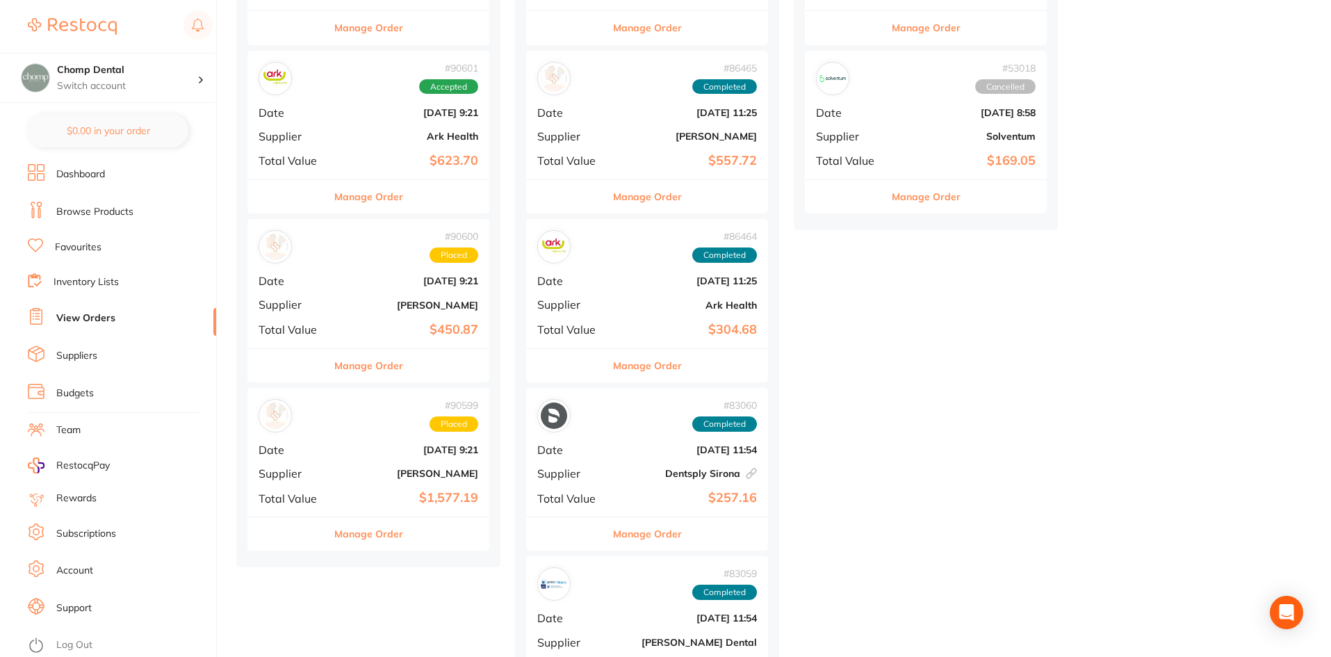
scroll to position [487, 0]
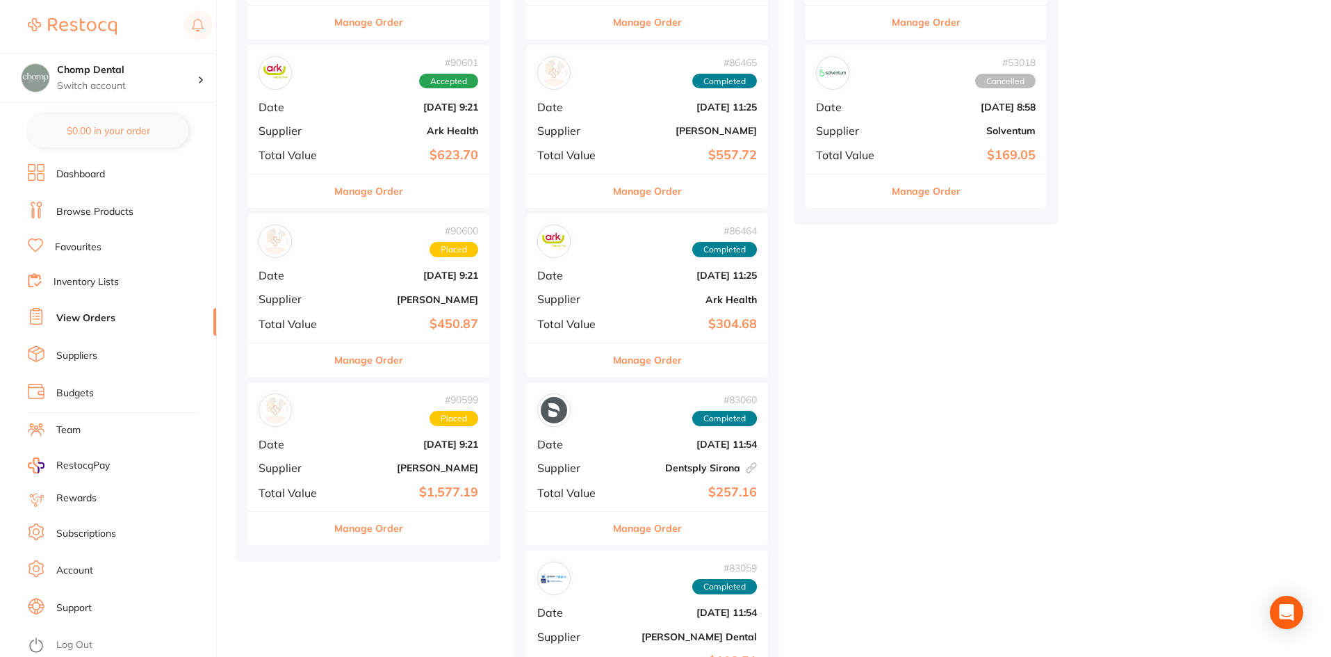
click at [389, 430] on div "# 90599 Placed Date Aug 19 2025, 9:21 Supplier Henry Schein Halas Total Value $…" at bounding box center [368, 446] width 242 height 129
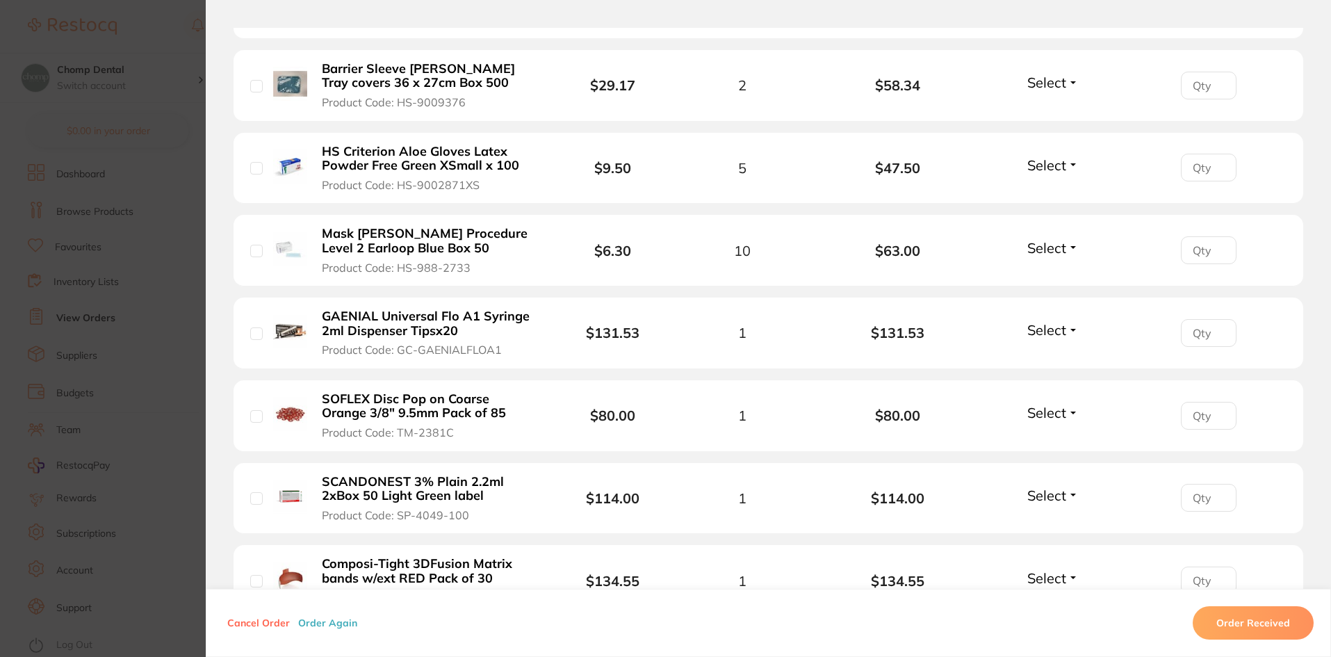
scroll to position [389, 0]
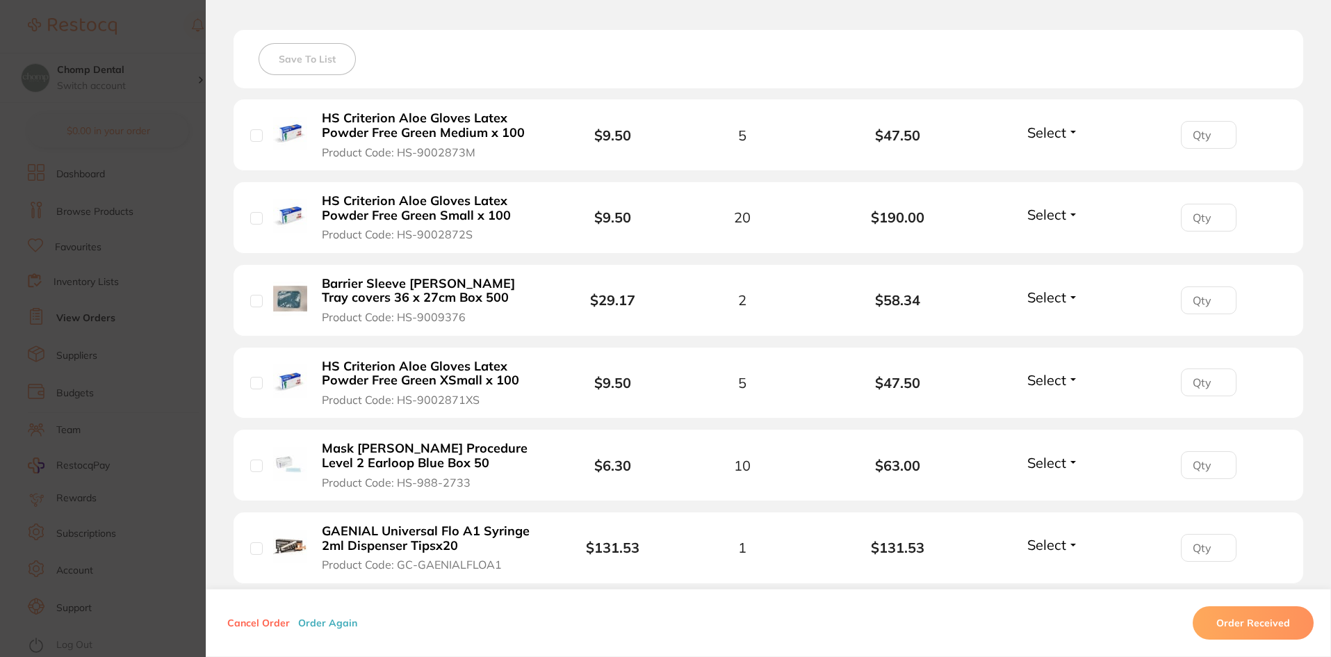
click at [26, 237] on section "Order ID: Restocq- 90599 Order Information Placed Order Order Date Aug 19 2025,…" at bounding box center [665, 328] width 1331 height 657
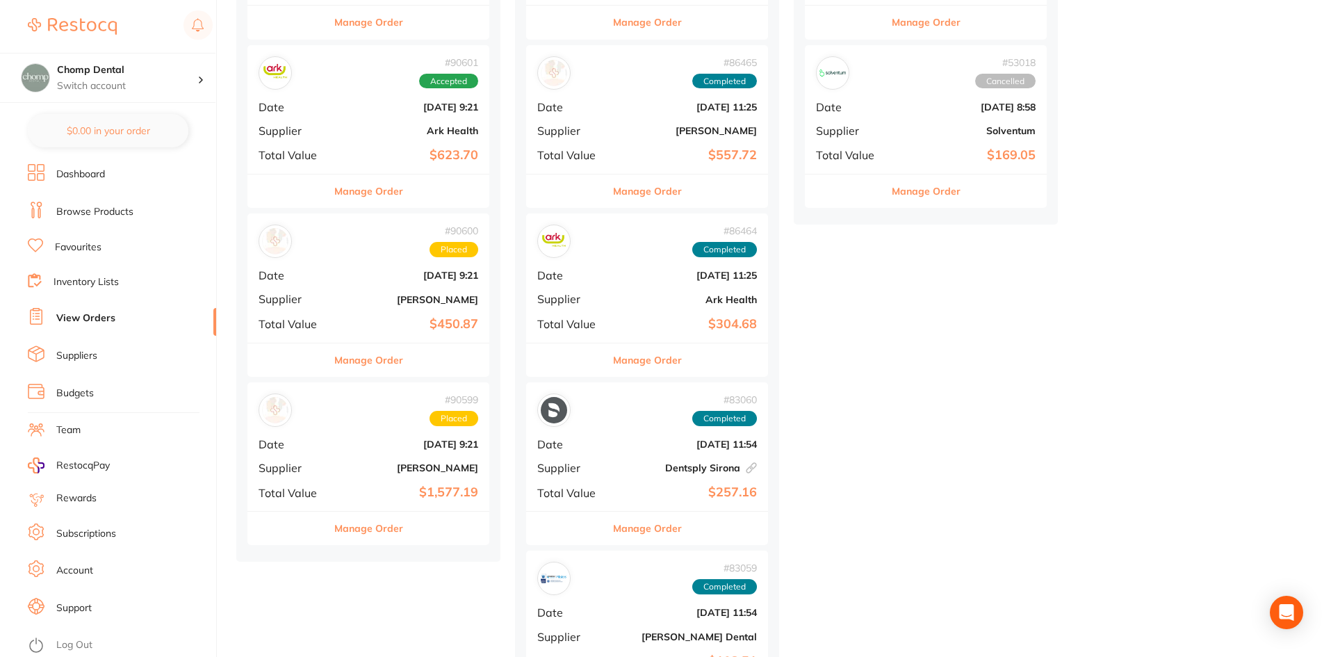
click at [361, 305] on div "# 90600 Placed Date Aug 19 2025, 9:21 Supplier Adam Dental Total Value $450.87" at bounding box center [368, 277] width 242 height 129
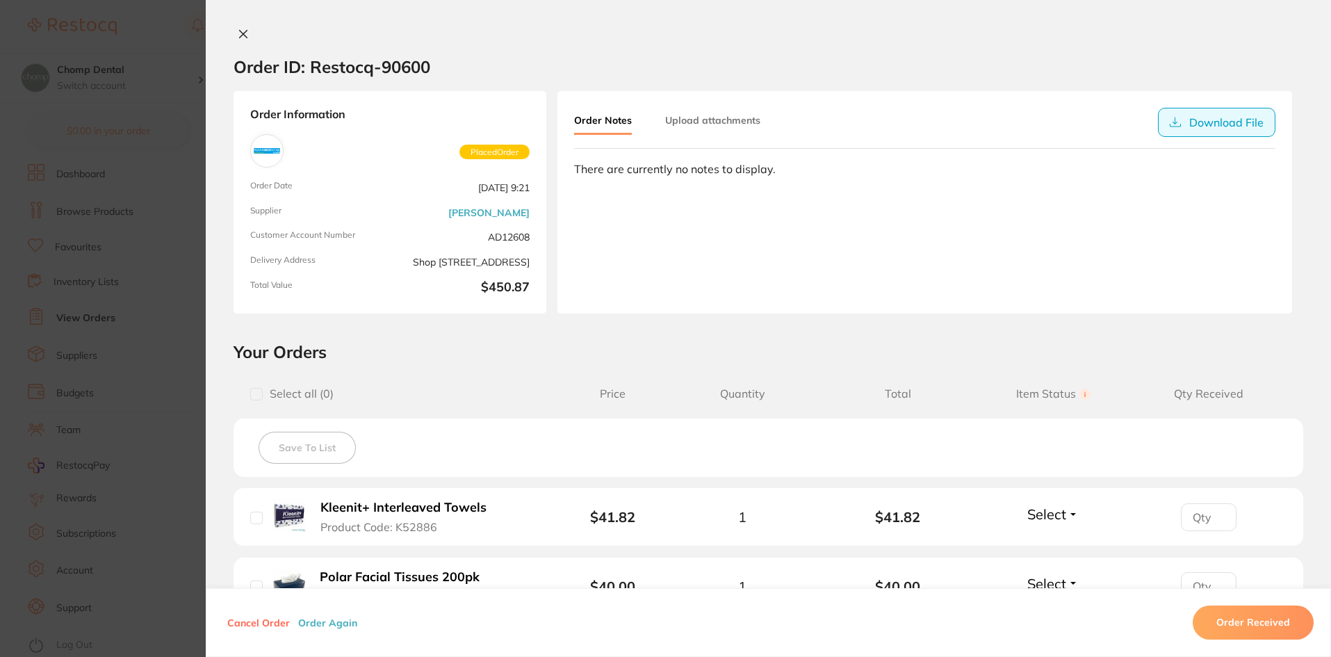
click at [1213, 124] on button "Download File" at bounding box center [1216, 122] width 117 height 29
click at [119, 168] on section "Order ID: Restocq- 90600 Order Information Placed Order Order Date Aug 19 2025,…" at bounding box center [665, 328] width 1331 height 657
